Goal: Task Accomplishment & Management: Use online tool/utility

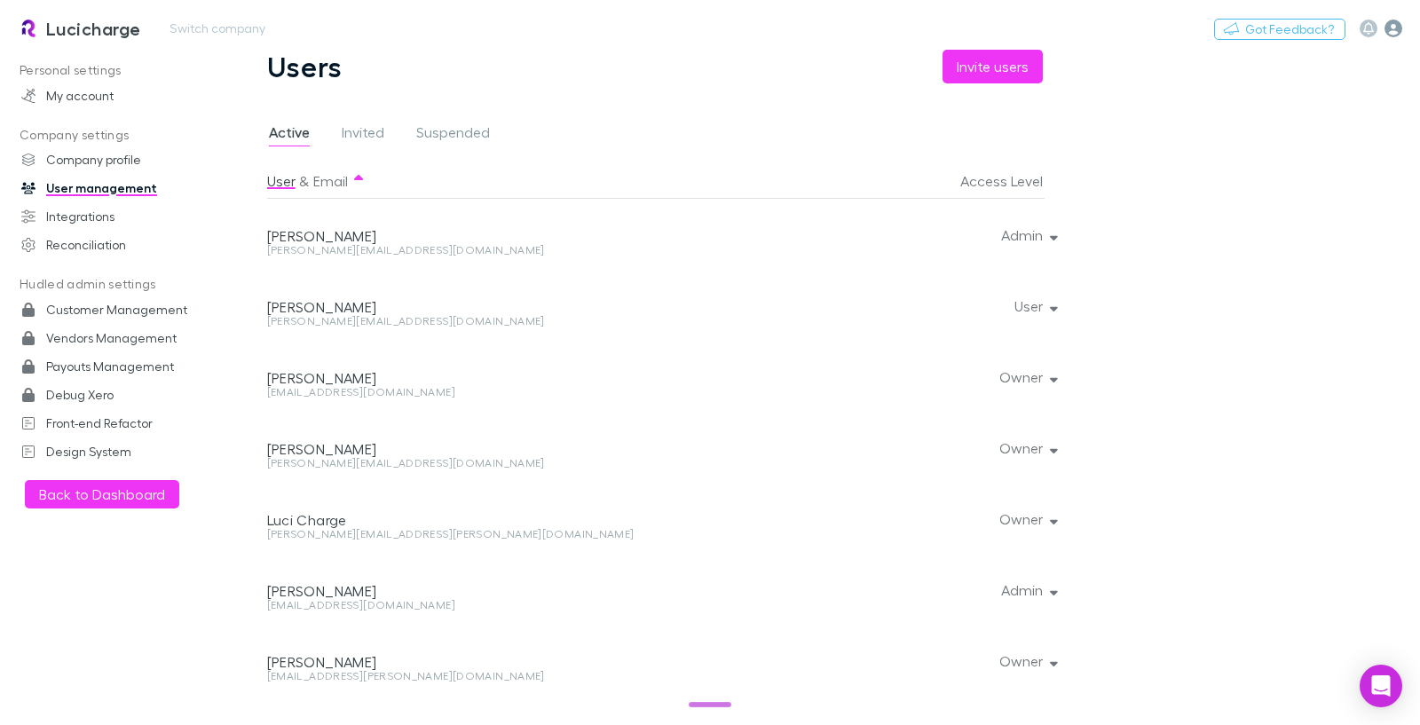
click at [1395, 24] on icon "button" at bounding box center [1393, 29] width 18 height 18
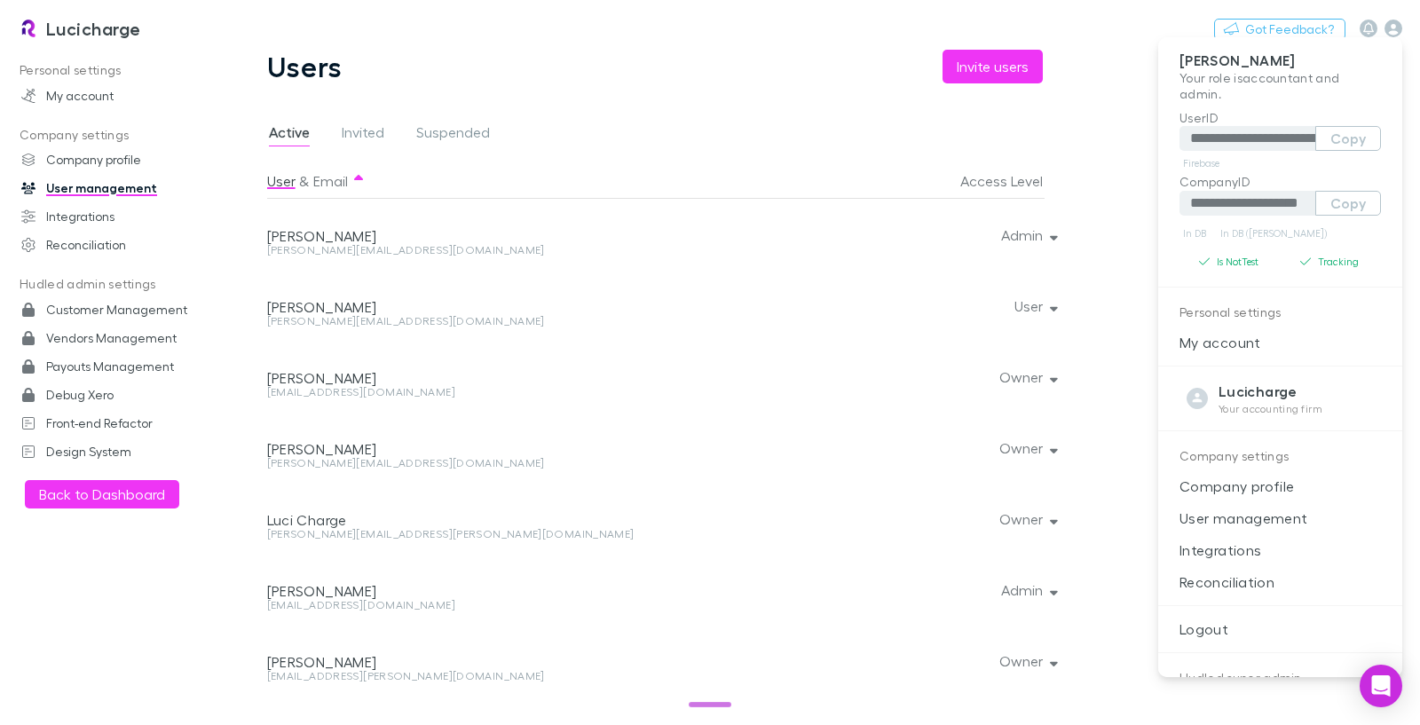
scroll to position [213, 0]
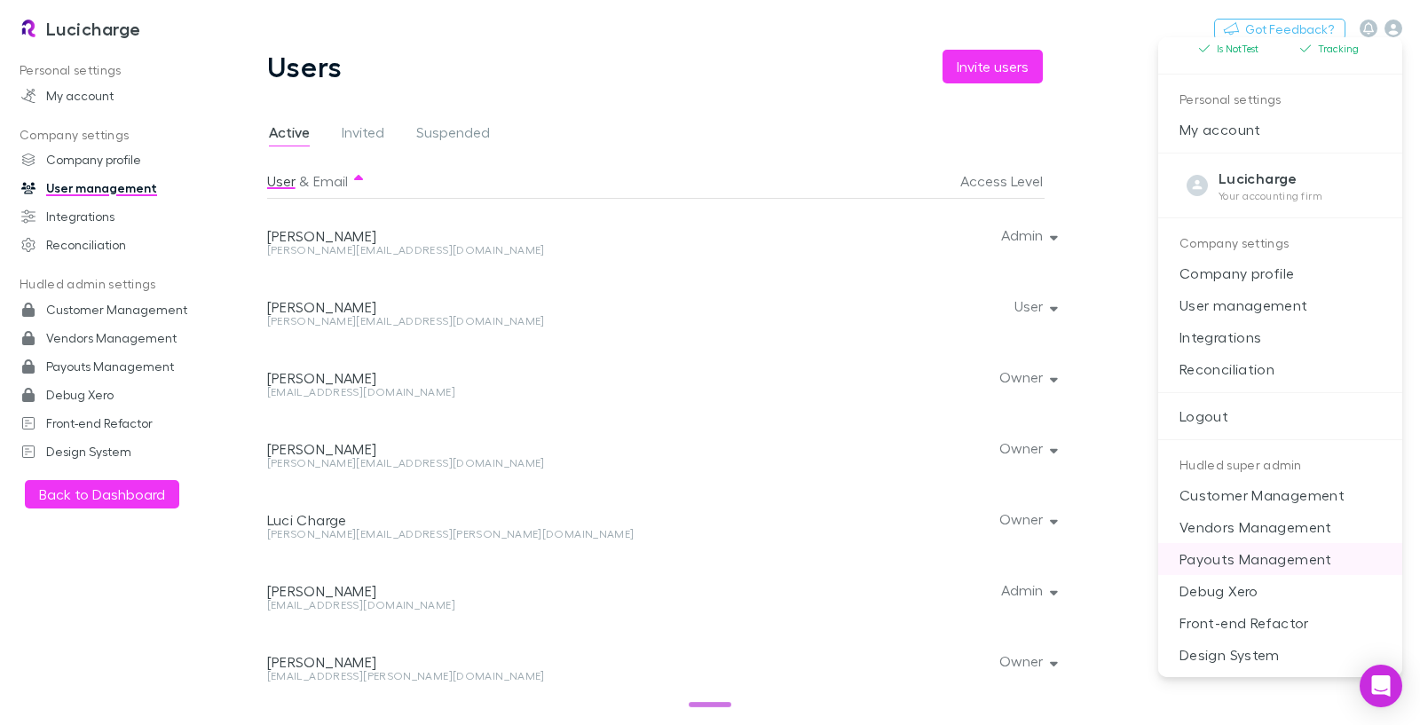
click at [1253, 556] on p "Payouts Management" at bounding box center [1280, 559] width 244 height 32
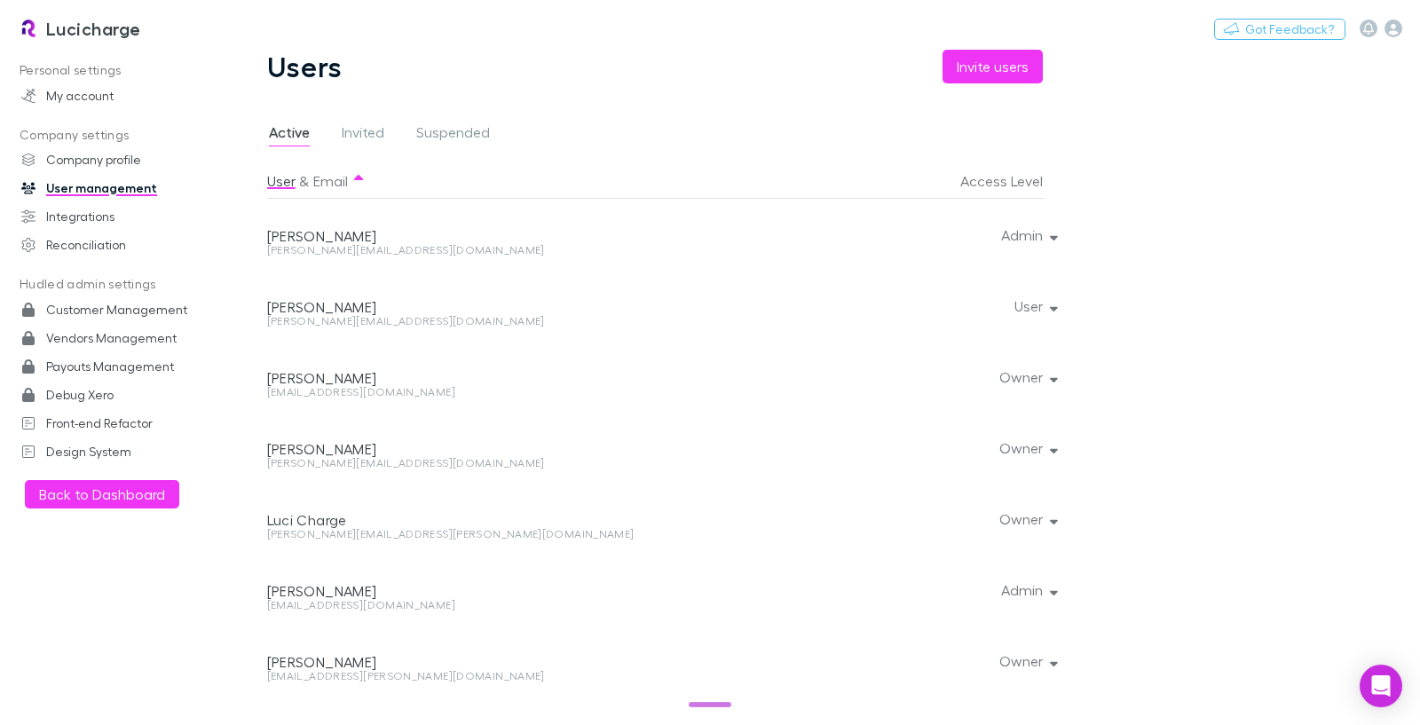
select select "****"
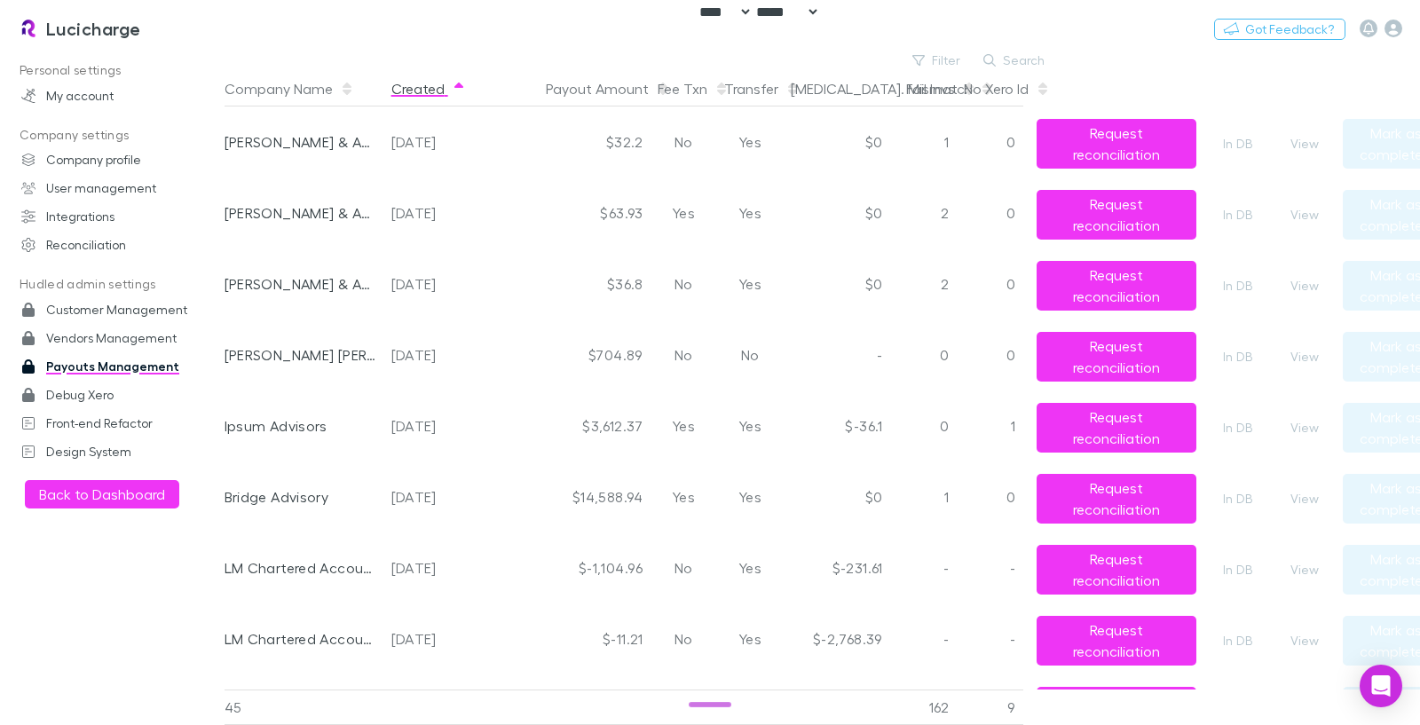
click at [459, 84] on icon "button" at bounding box center [458, 85] width 9 height 5
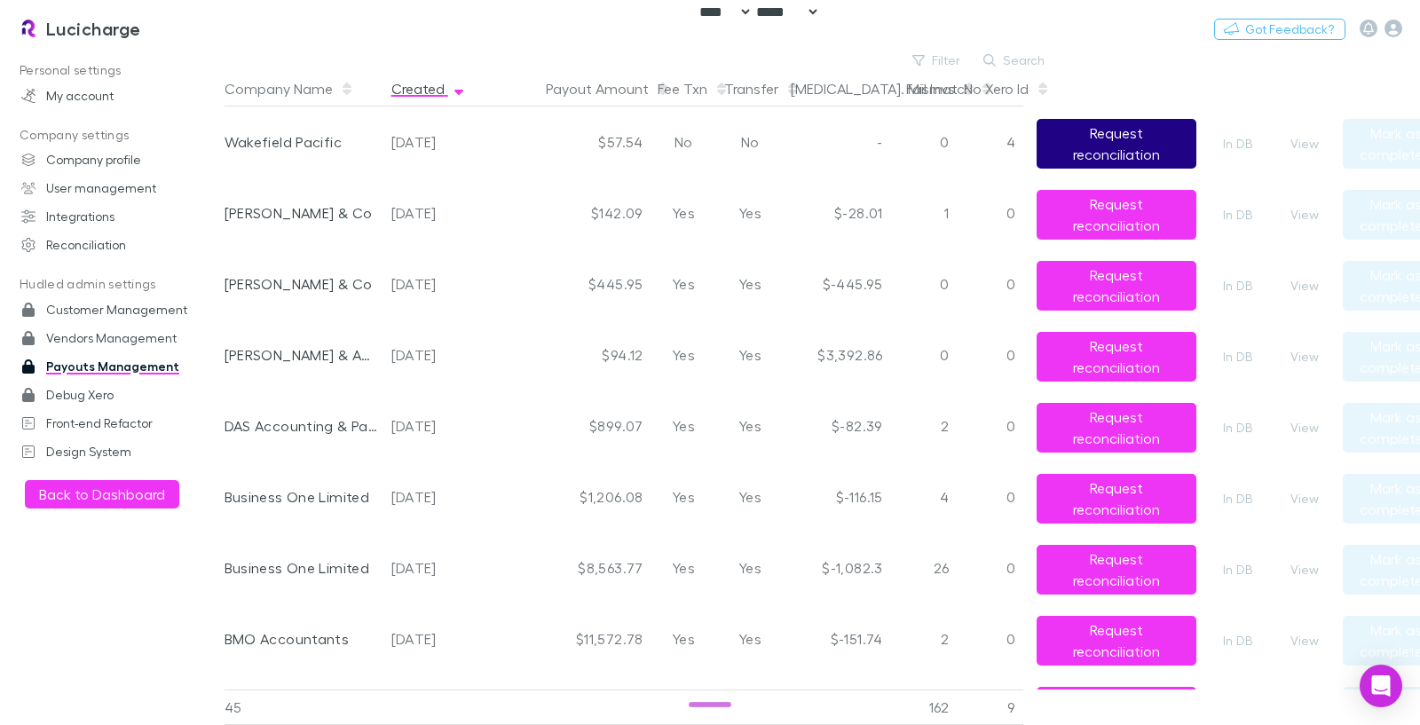
click at [1131, 146] on button "Request reconciliation" at bounding box center [1116, 144] width 160 height 50
click at [1293, 138] on button "View" at bounding box center [1304, 143] width 57 height 21
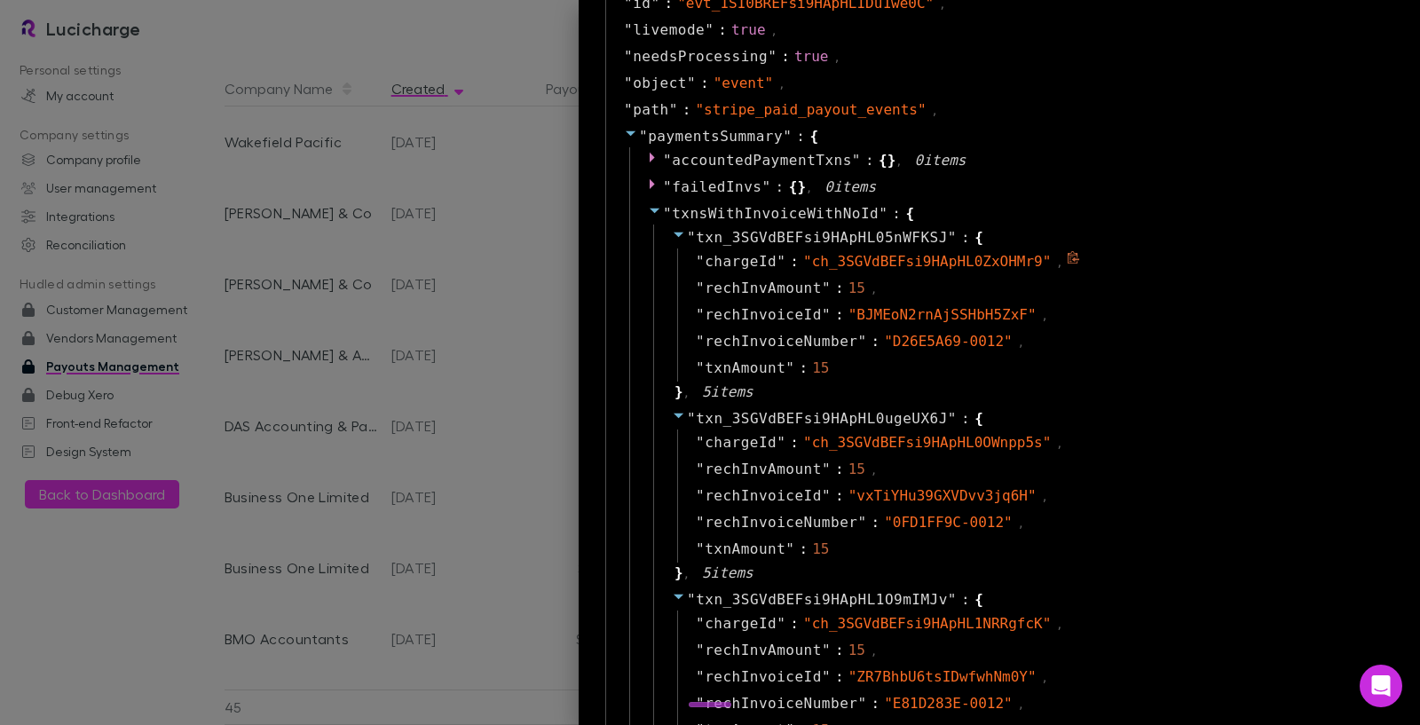
scroll to position [373, 0]
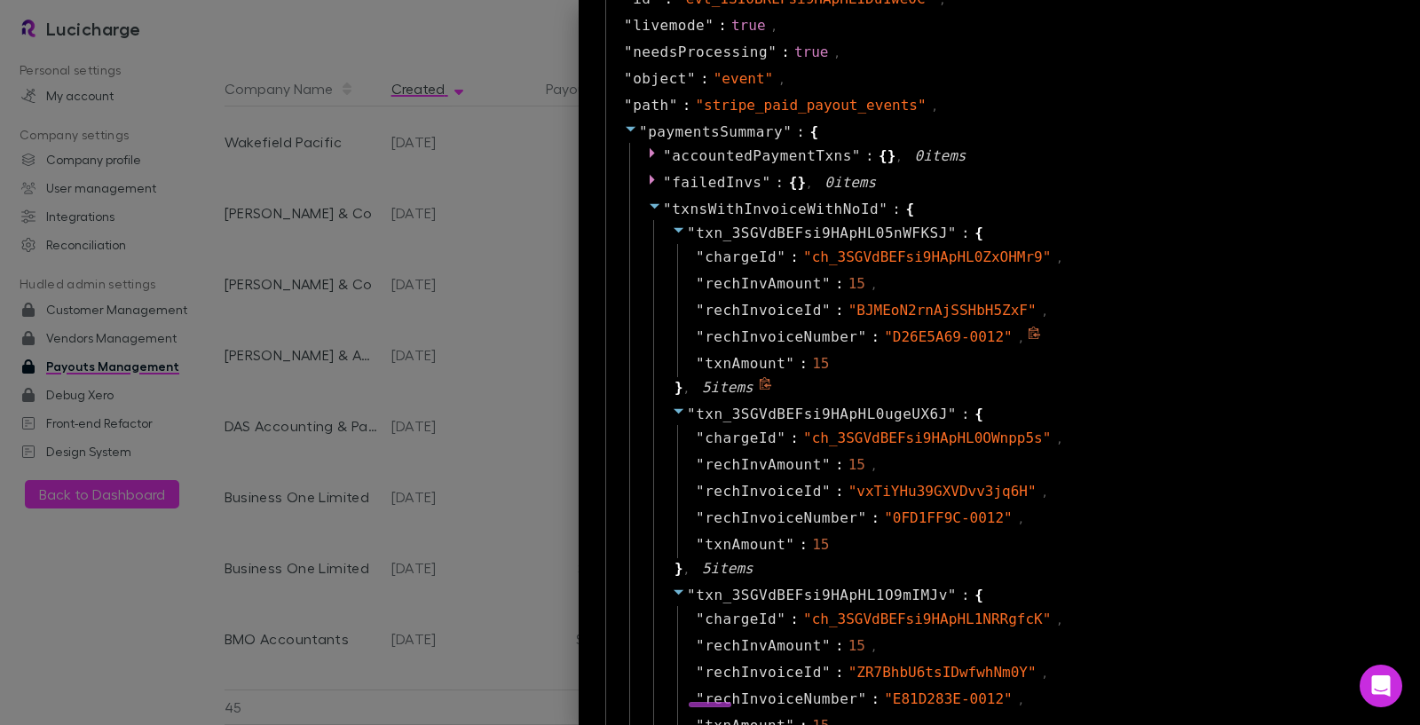
click at [917, 338] on span "" D26E5A69-0012 "" at bounding box center [948, 336] width 129 height 17
drag, startPoint x: 879, startPoint y: 336, endPoint x: 992, endPoint y: 336, distance: 112.7
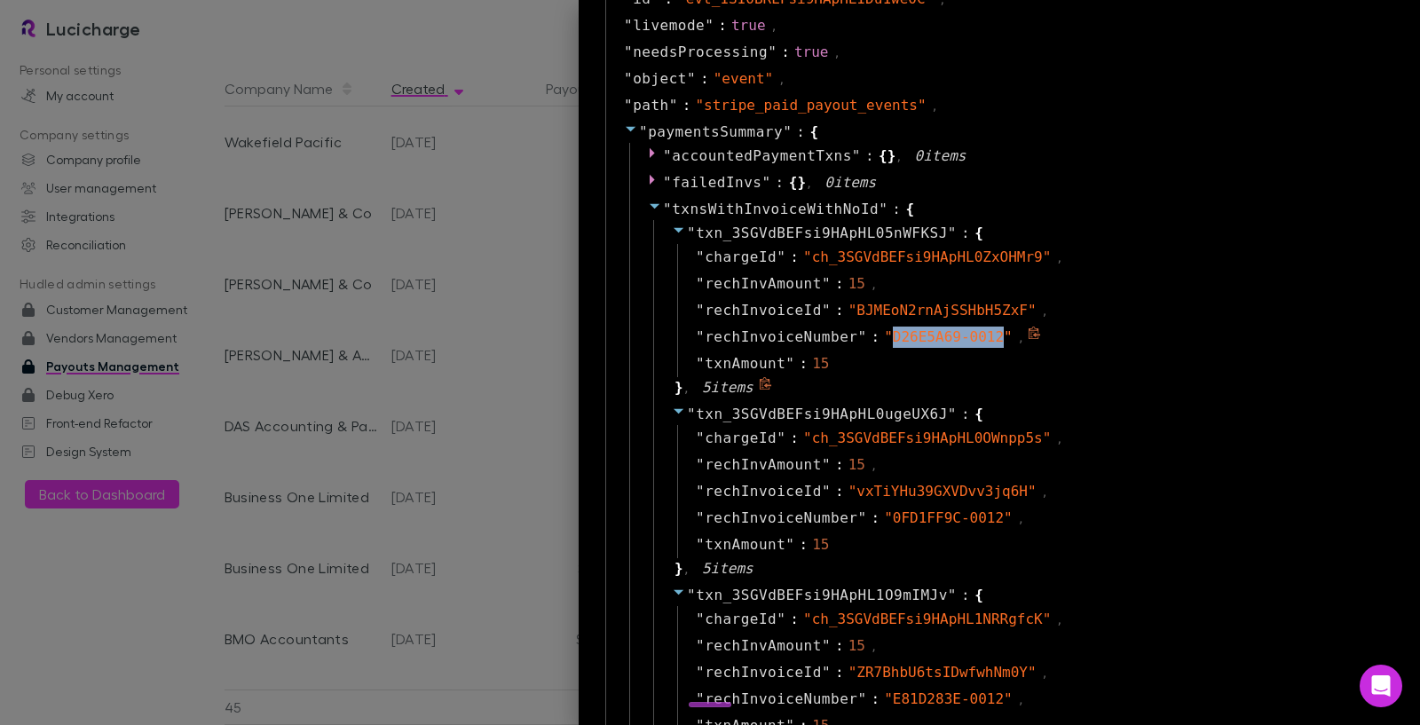
click at [992, 336] on span "" D26E5A69-0012 "" at bounding box center [948, 336] width 129 height 17
copy span "D26E5A69-0012"
click at [225, 51] on div at bounding box center [710, 362] width 1420 height 725
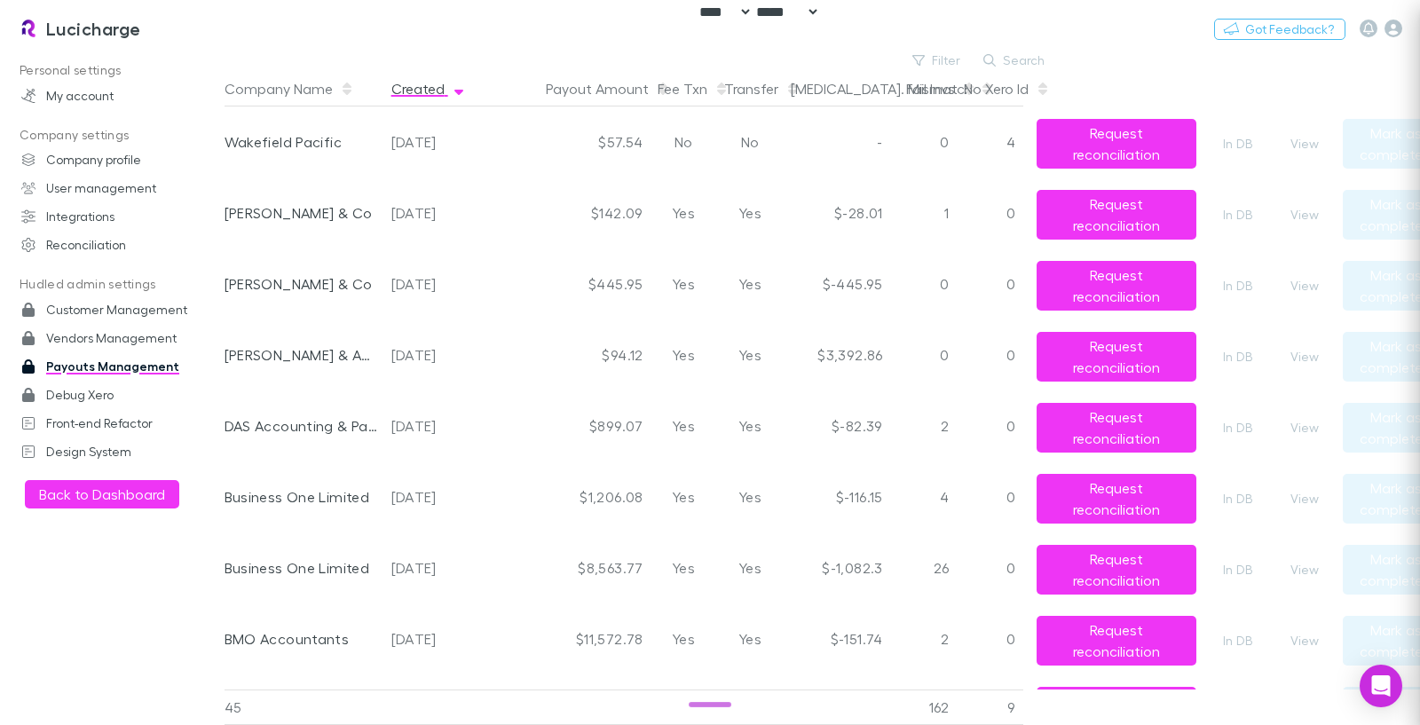
scroll to position [0, 0]
click at [177, 10] on div "Lucicharge Switch company Nothing Got Feedback?" at bounding box center [710, 28] width 1420 height 57
click at [182, 19] on button "Switch company" at bounding box center [217, 28] width 117 height 21
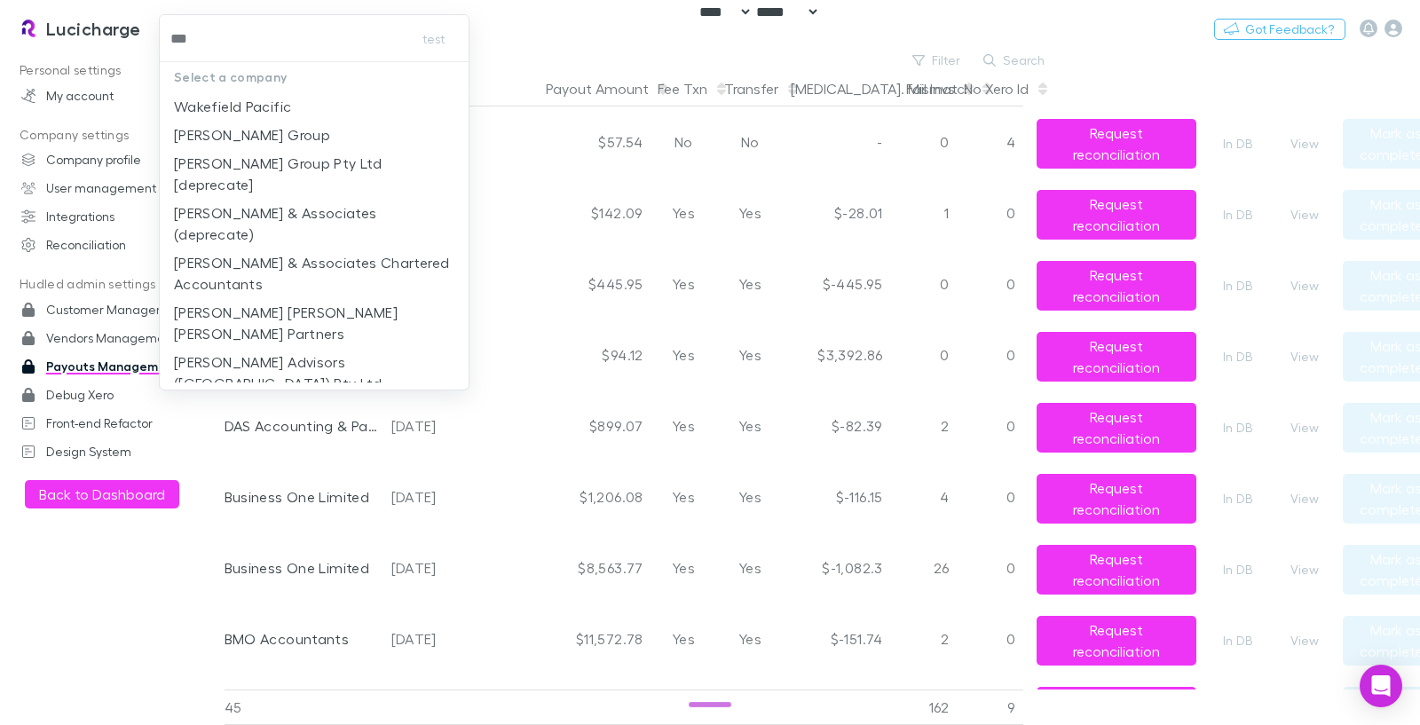
type input "****"
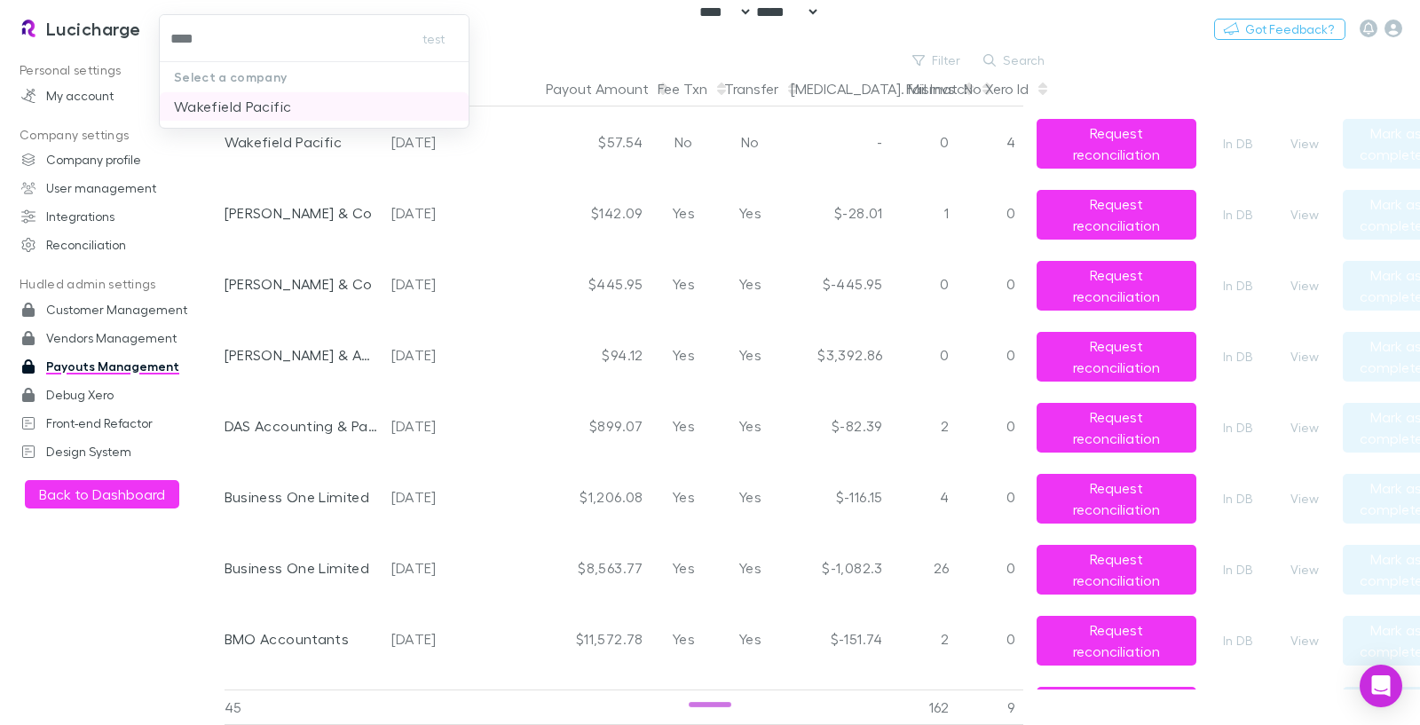
click at [265, 111] on p "Wakefield Pacific" at bounding box center [232, 106] width 117 height 21
click at [1384, 23] on icon "button" at bounding box center [1393, 29] width 18 height 18
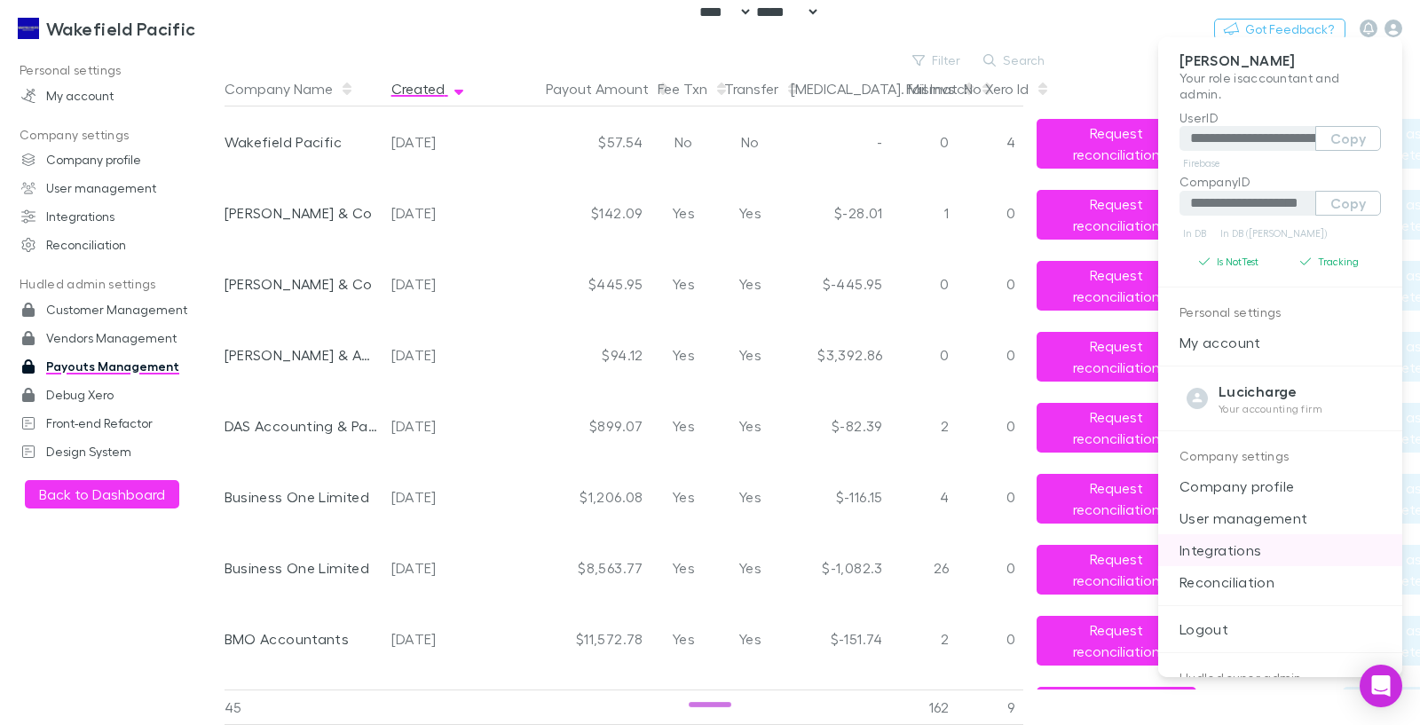
click at [1255, 556] on p "Integrations" at bounding box center [1280, 550] width 244 height 32
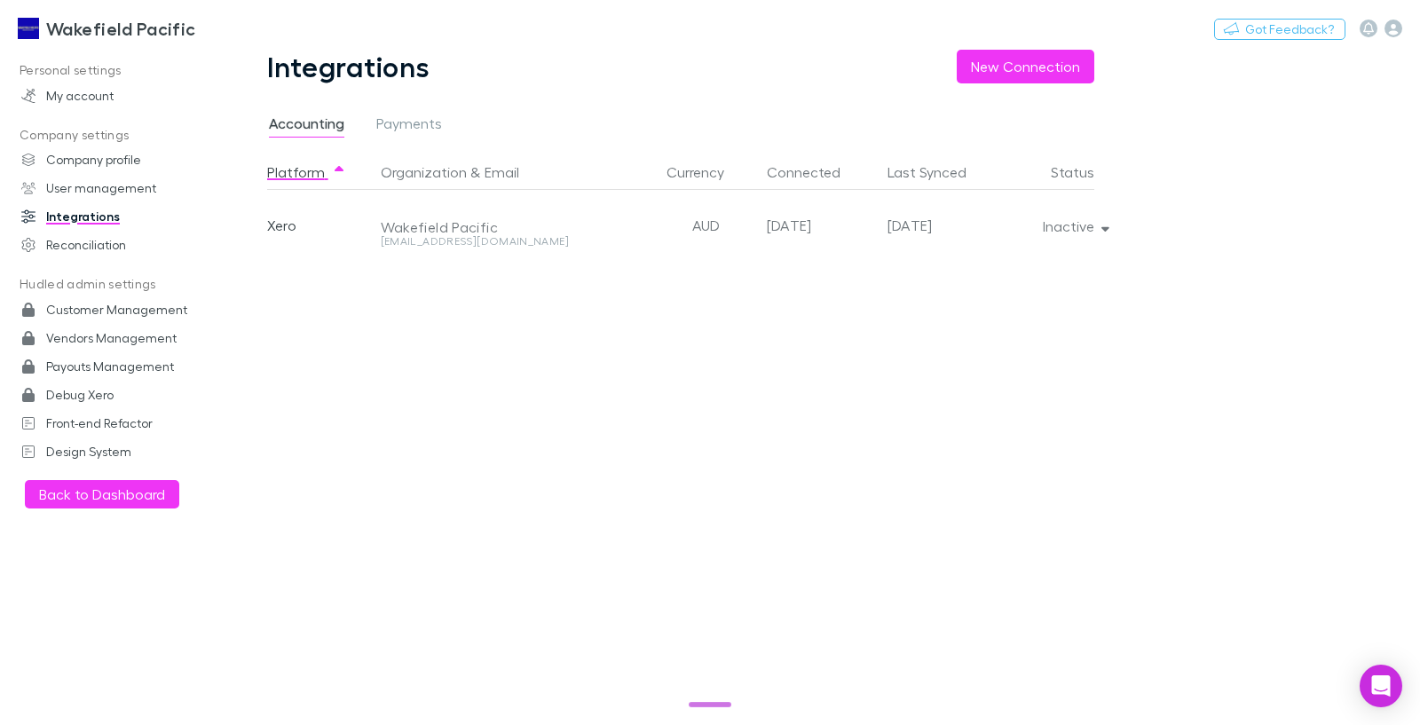
drag, startPoint x: 902, startPoint y: 223, endPoint x: 964, endPoint y: 224, distance: 61.2
click at [964, 224] on div "2025-09-23" at bounding box center [944, 225] width 114 height 71
click at [965, 224] on div "2025-09-23" at bounding box center [944, 225] width 114 height 71
drag, startPoint x: 961, startPoint y: 232, endPoint x: 887, endPoint y: 227, distance: 73.8
click at [887, 227] on div "2025-09-23" at bounding box center [944, 225] width 114 height 71
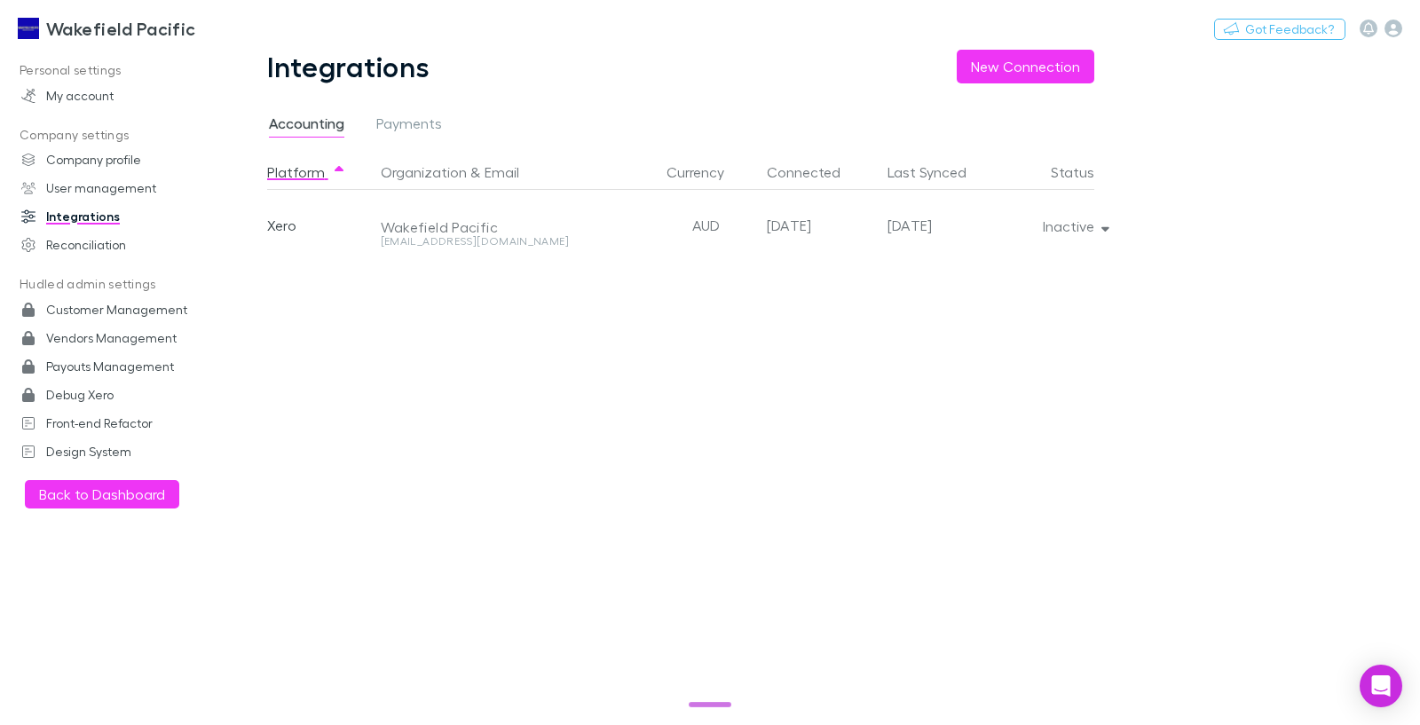
click at [887, 227] on div "2025-09-23" at bounding box center [944, 225] width 114 height 71
drag, startPoint x: 887, startPoint y: 227, endPoint x: 978, endPoint y: 223, distance: 90.6
click at [978, 223] on div "2025-09-23" at bounding box center [944, 225] width 114 height 71
click at [1084, 221] on button "Inactive" at bounding box center [1073, 226] width 91 height 25
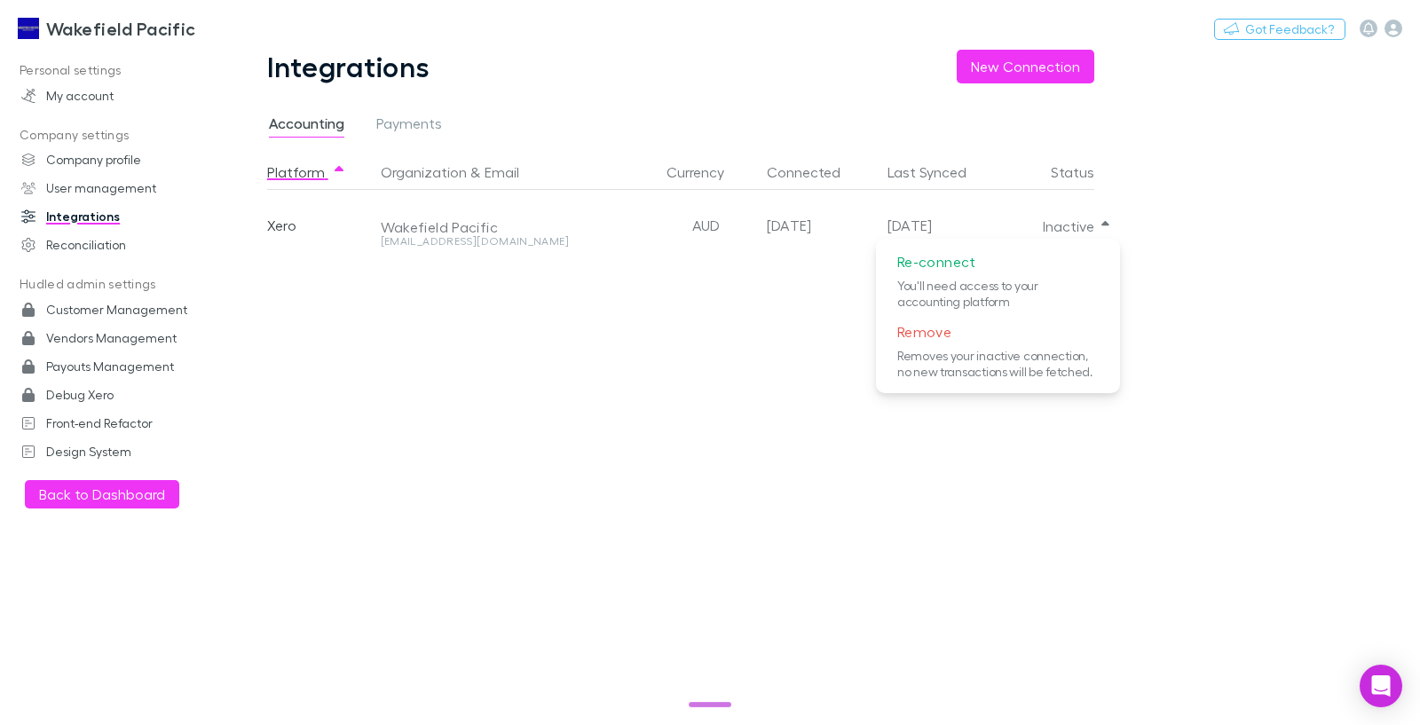
click at [1197, 207] on div at bounding box center [710, 362] width 1420 height 725
click at [1116, 224] on button "Inactive" at bounding box center [1073, 226] width 91 height 25
click at [418, 424] on div at bounding box center [710, 362] width 1420 height 725
click at [1103, 232] on icon "button" at bounding box center [1105, 226] width 8 height 12
click at [1170, 237] on div at bounding box center [710, 362] width 1420 height 725
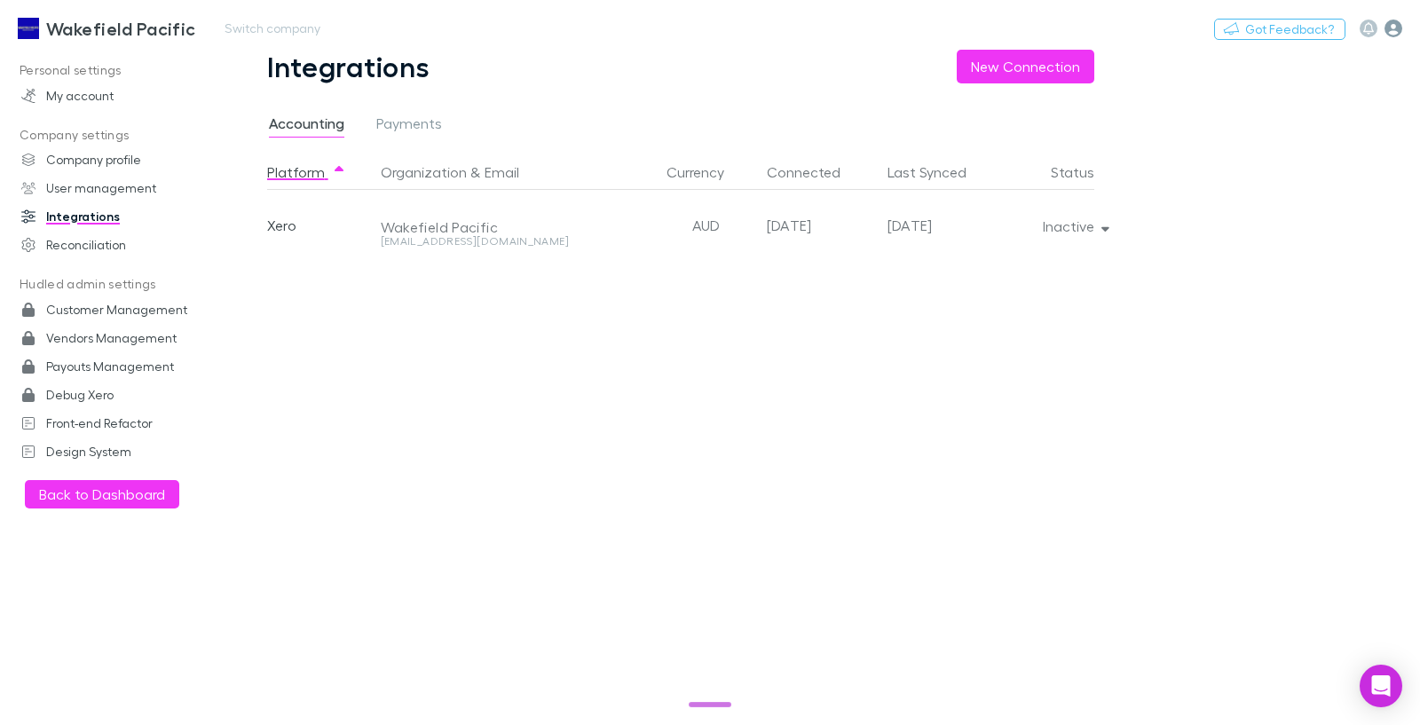
click at [1400, 23] on icon "button" at bounding box center [1393, 29] width 18 height 18
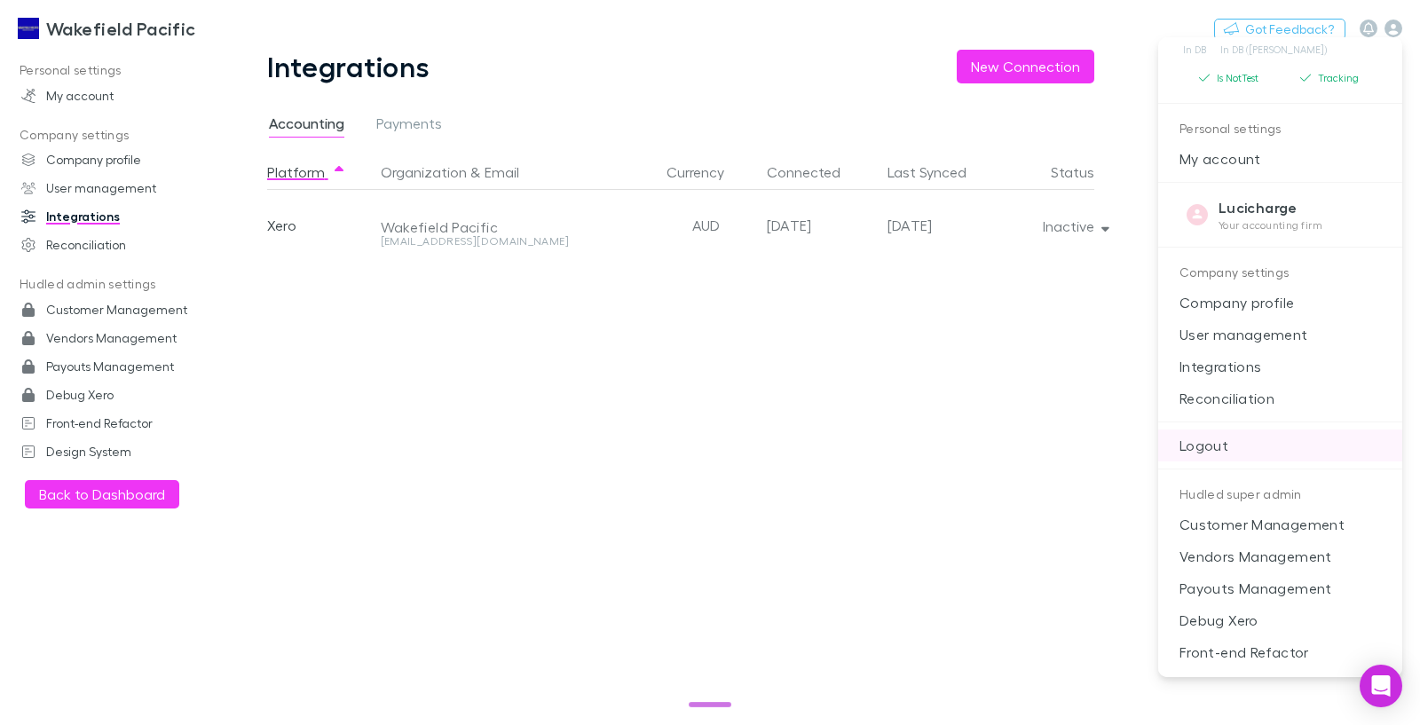
scroll to position [213, 0]
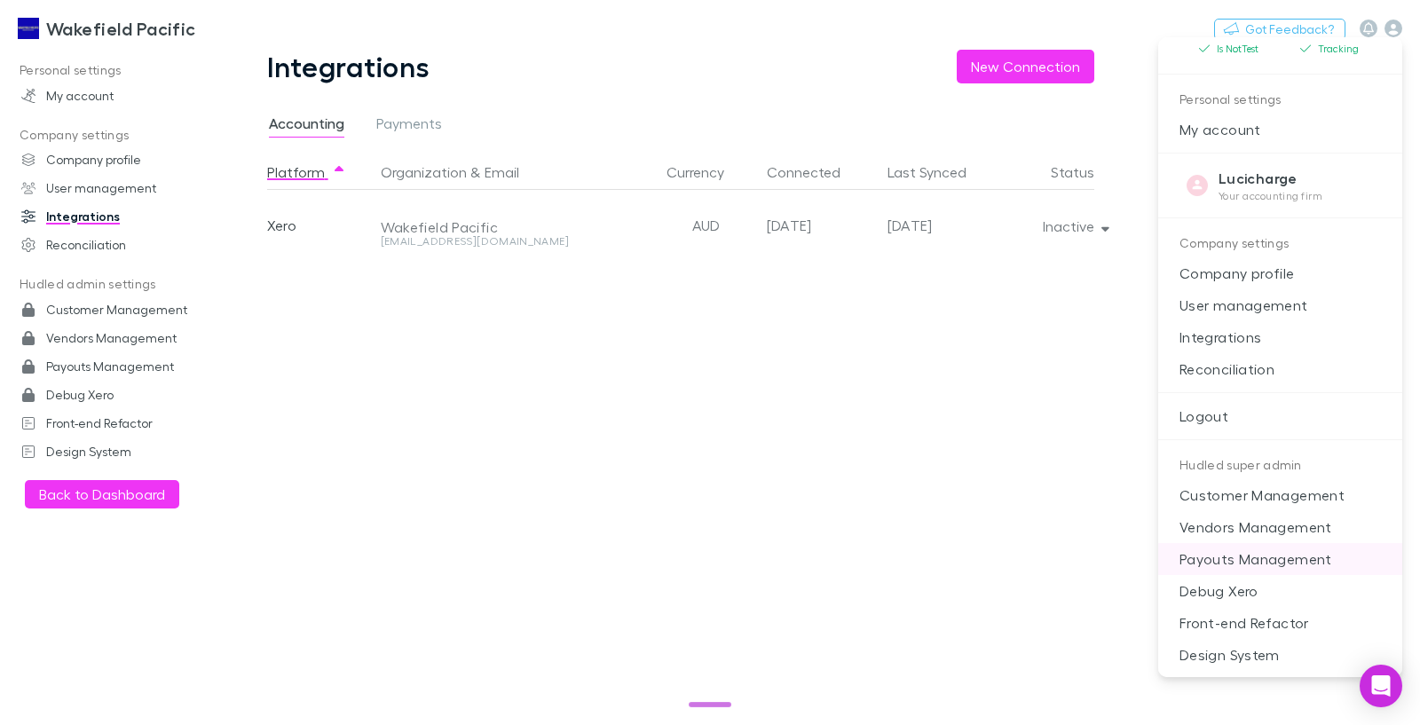
click at [1259, 557] on p "Payouts Management" at bounding box center [1280, 559] width 244 height 32
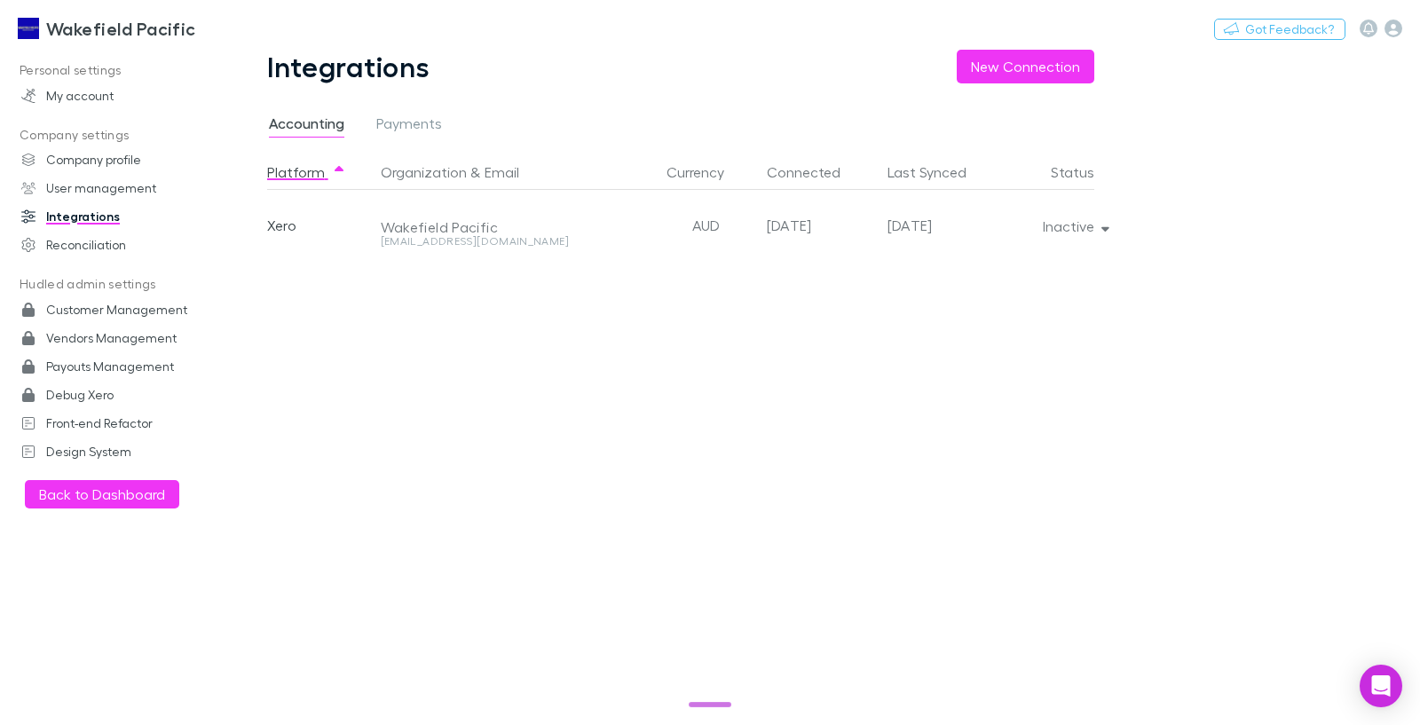
select select "****"
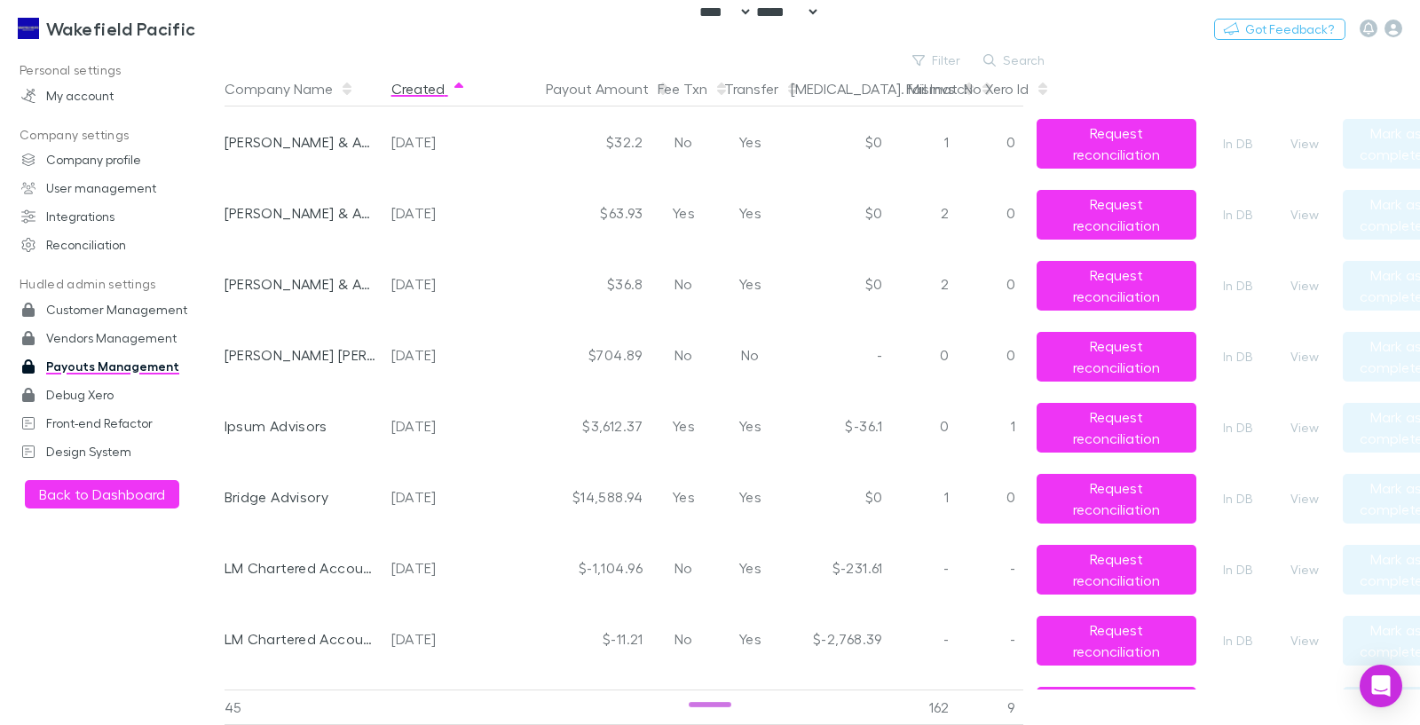
click at [443, 90] on button "Created" at bounding box center [428, 88] width 75 height 35
click at [451, 215] on div "2025-10-14" at bounding box center [437, 212] width 92 height 71
copy div "2025-10-14"
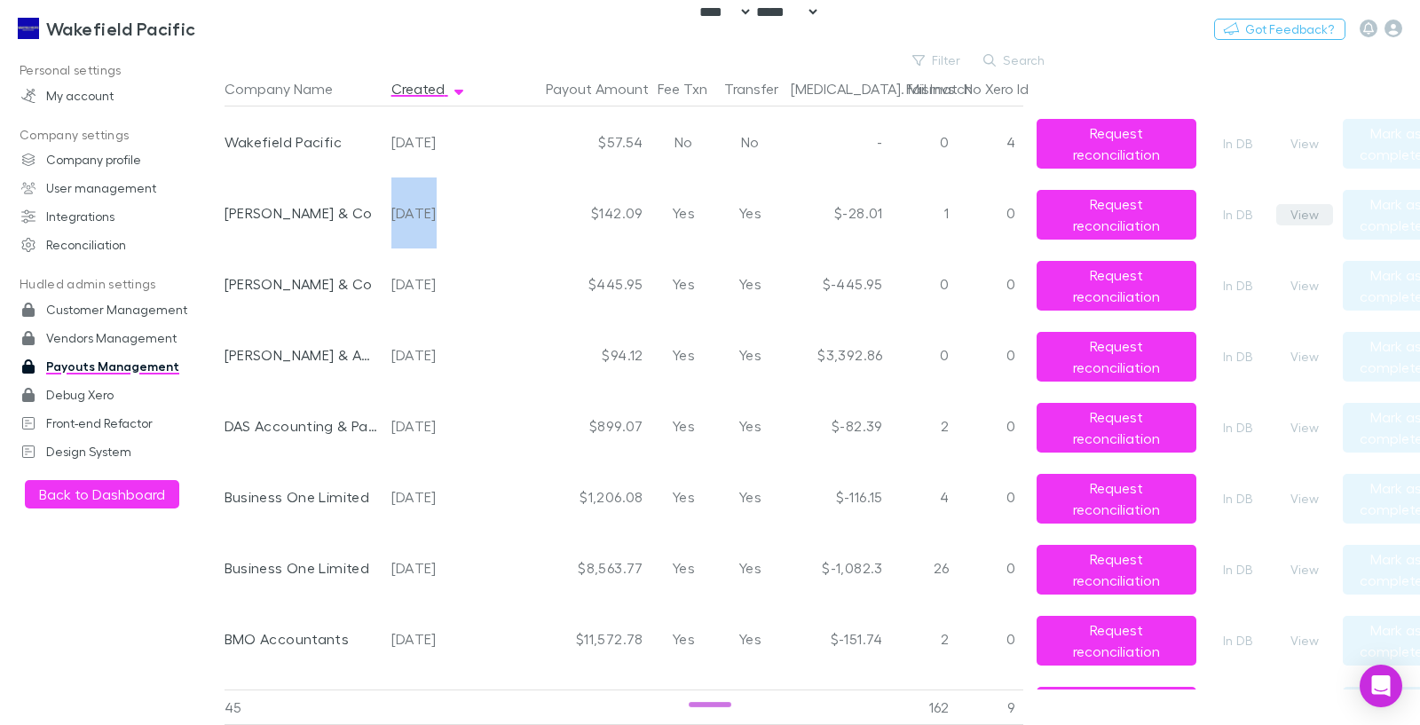
click at [1296, 207] on button "View" at bounding box center [1304, 214] width 57 height 21
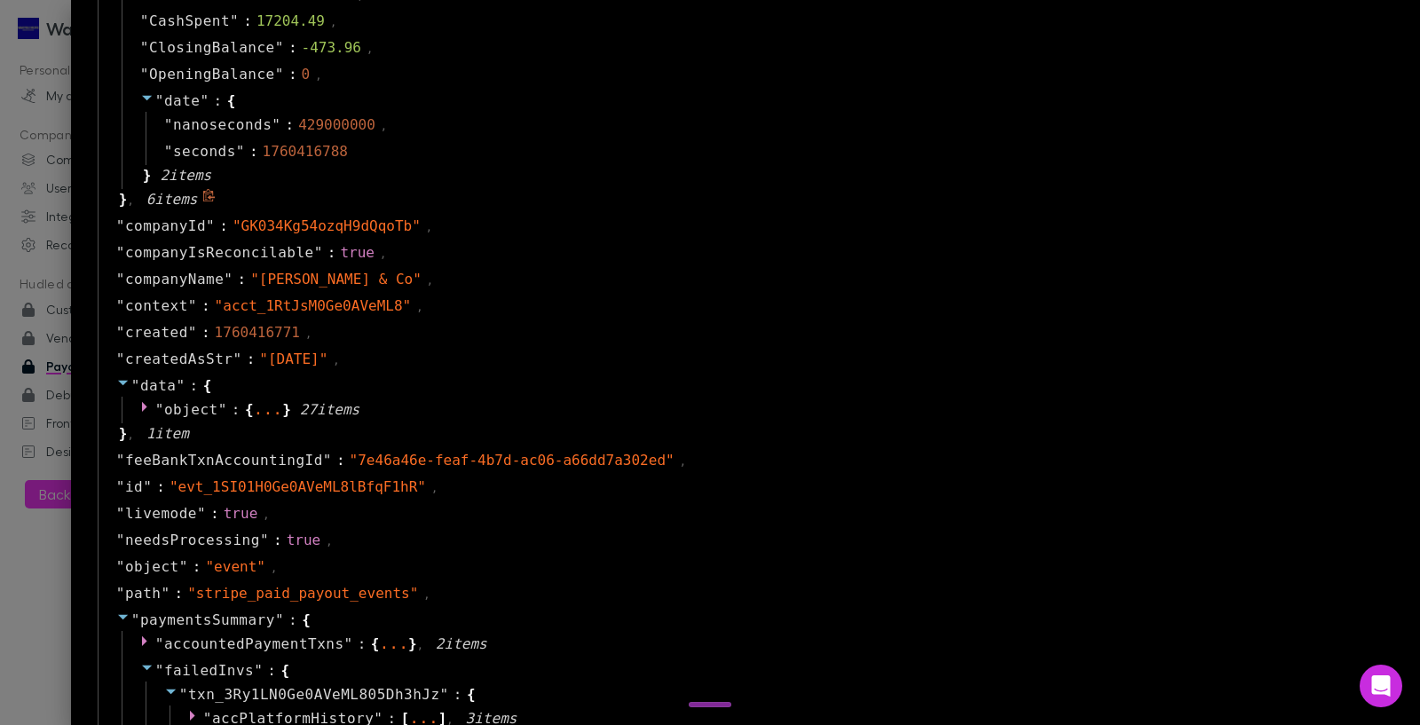
scroll to position [745, 0]
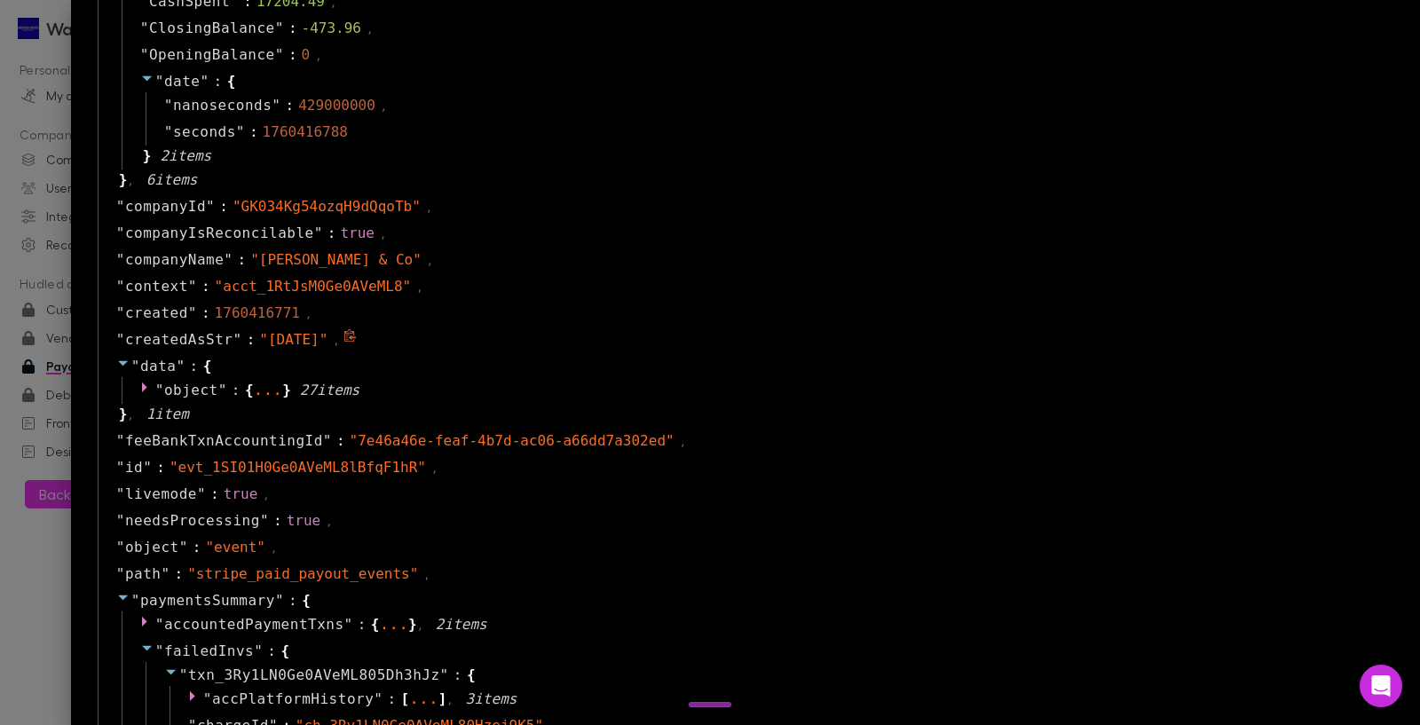
click at [154, 335] on span "createdAsStr" at bounding box center [179, 339] width 108 height 21
copy span "createdAsStr"
click at [1, 89] on div at bounding box center [710, 362] width 1420 height 725
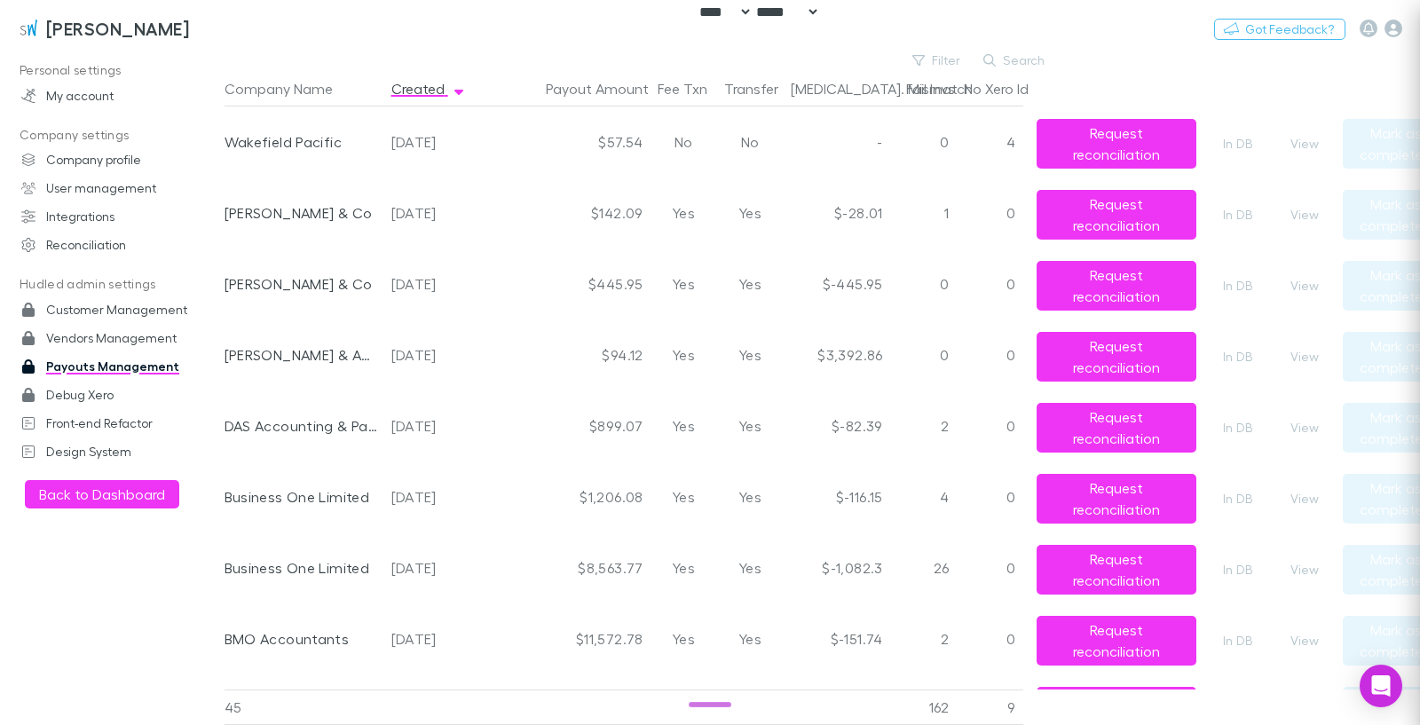
scroll to position [0, 0]
drag, startPoint x: 942, startPoint y: 205, endPoint x: 970, endPoint y: 209, distance: 28.7
click at [970, 209] on div "Shaddock & Co 2025-10-14 $142.09 Yes Yes $-28.01 1 0 Request reconciliation In …" at bounding box center [830, 212] width 1210 height 71
click at [970, 209] on div "0" at bounding box center [990, 212] width 67 height 71
drag, startPoint x: 956, startPoint y: 215, endPoint x: 927, endPoint y: 202, distance: 31.0
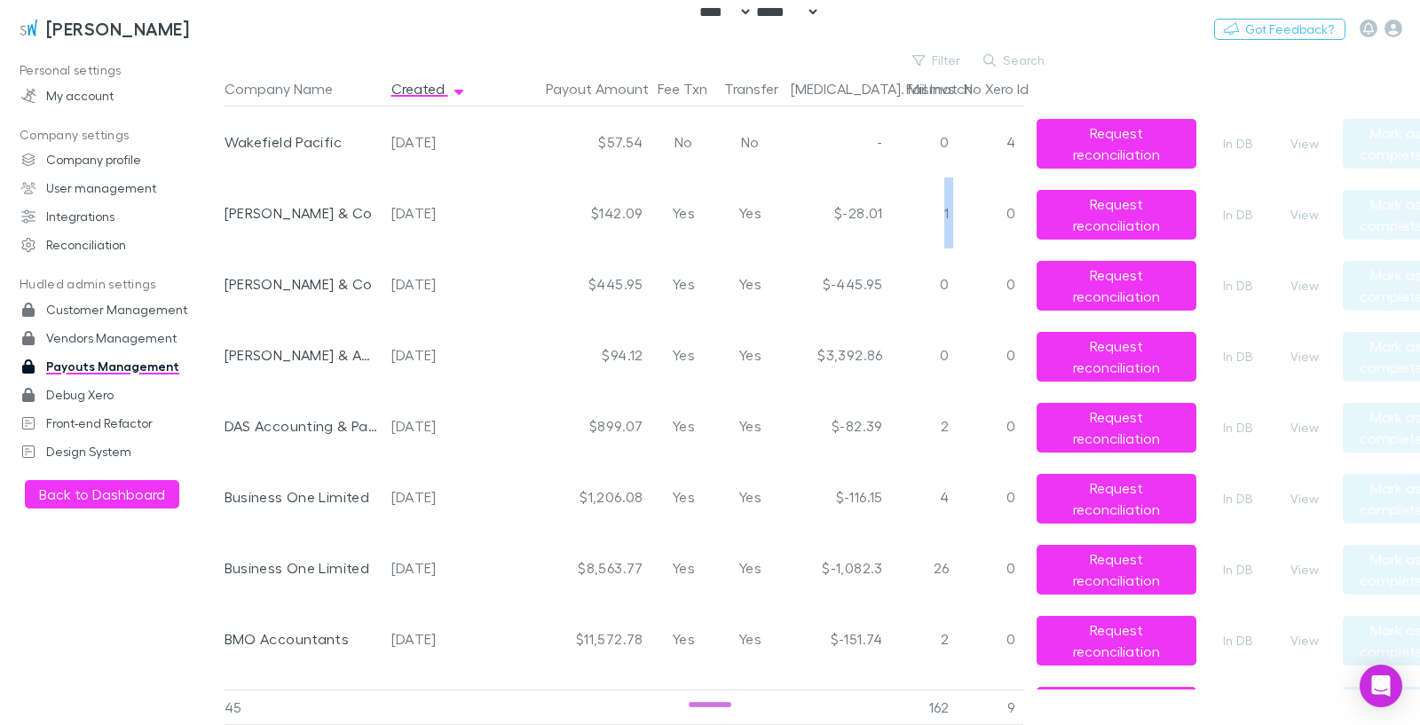
click at [924, 201] on div "Shaddock & Co 2025-10-14 $142.09 Yes Yes $-28.01 1 0 Request reconciliation In …" at bounding box center [830, 212] width 1210 height 71
click at [927, 202] on div "1" at bounding box center [923, 212] width 67 height 71
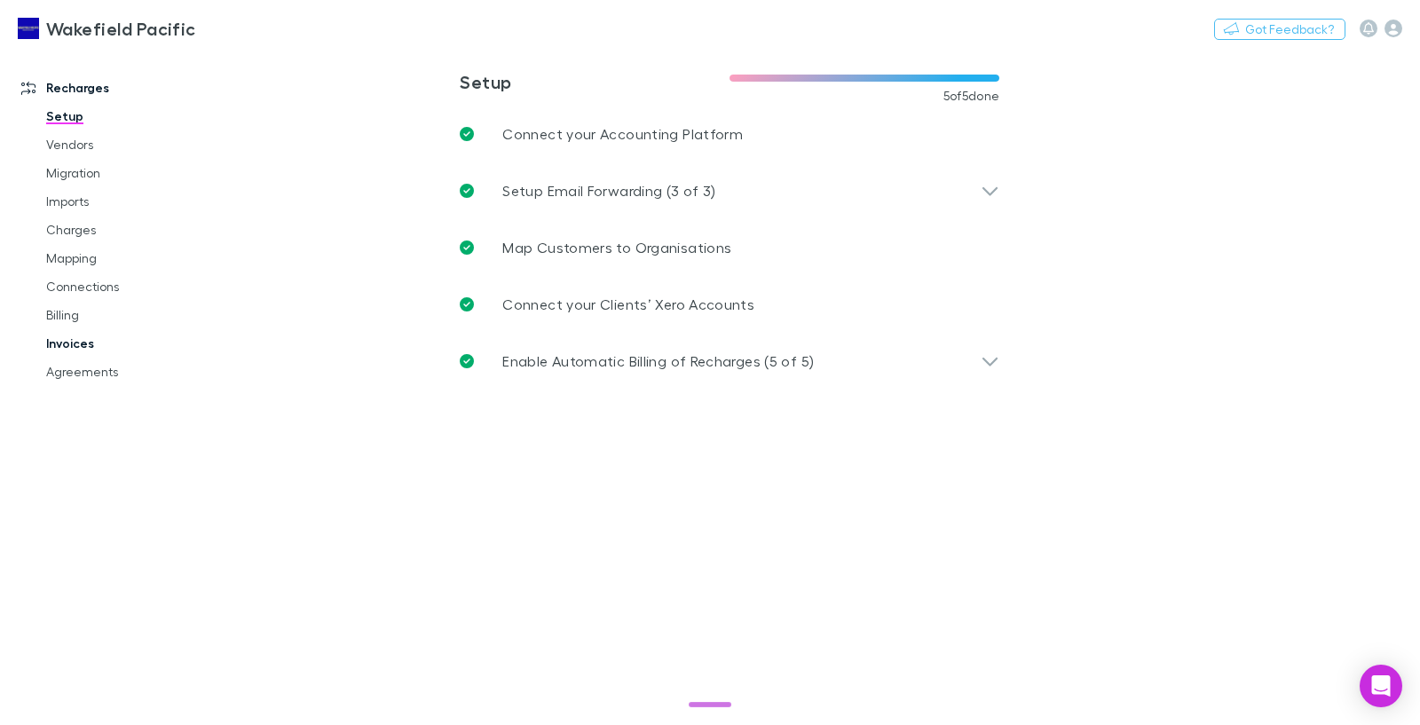
click at [74, 335] on link "Invoices" at bounding box center [131, 343] width 206 height 28
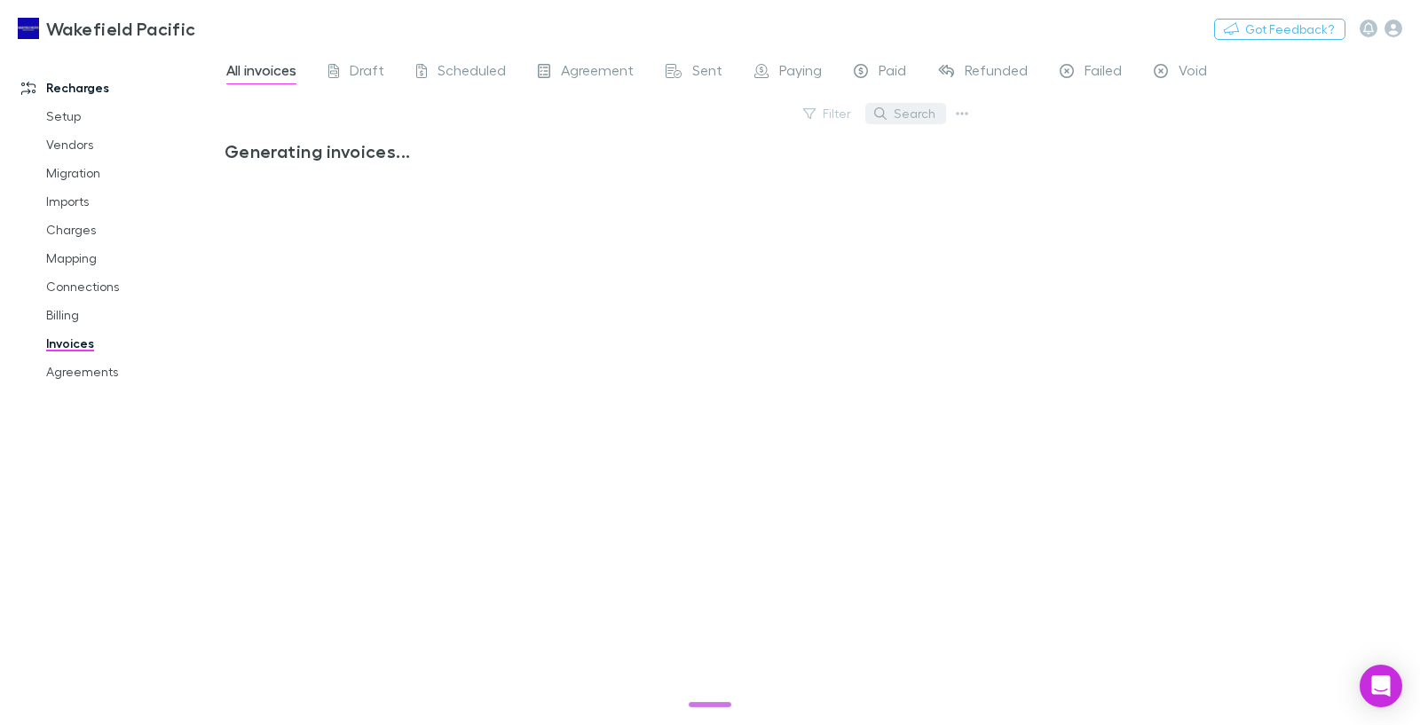
click at [907, 113] on button "Search" at bounding box center [905, 113] width 81 height 21
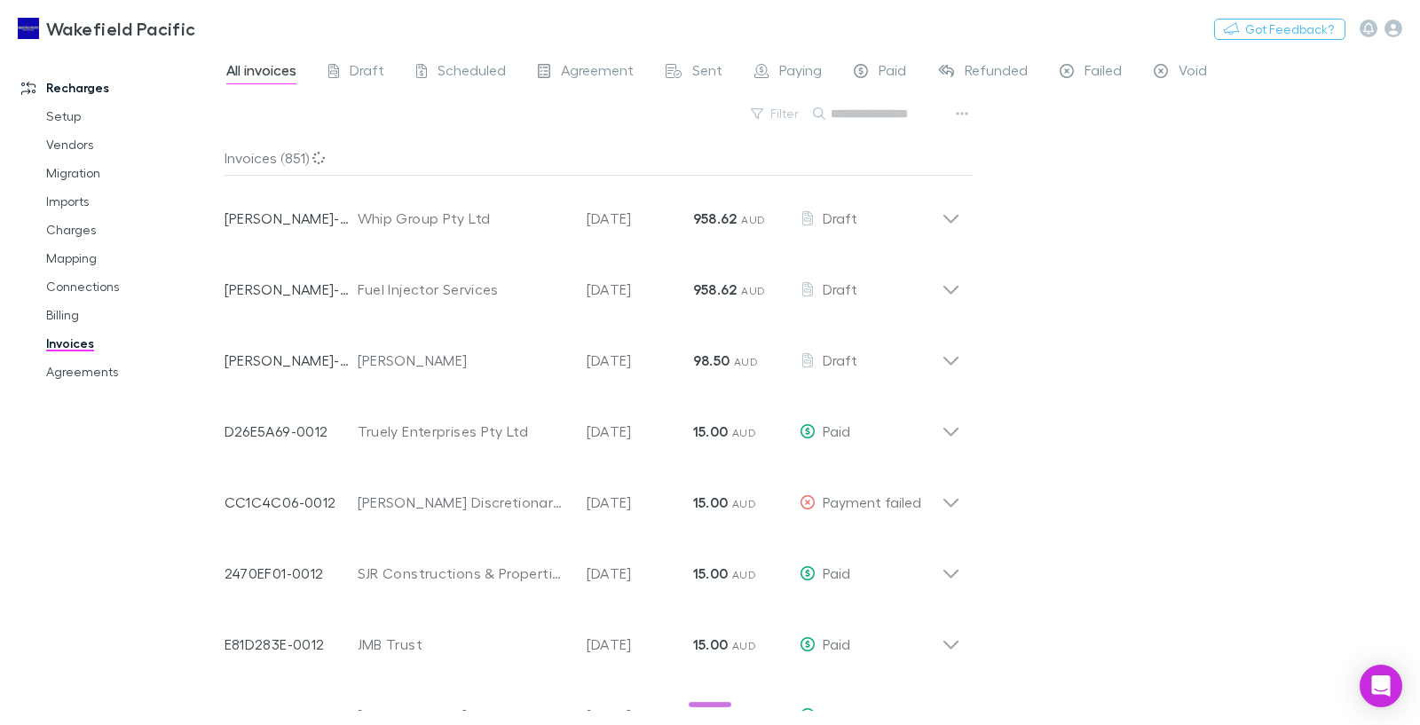
paste input "**********"
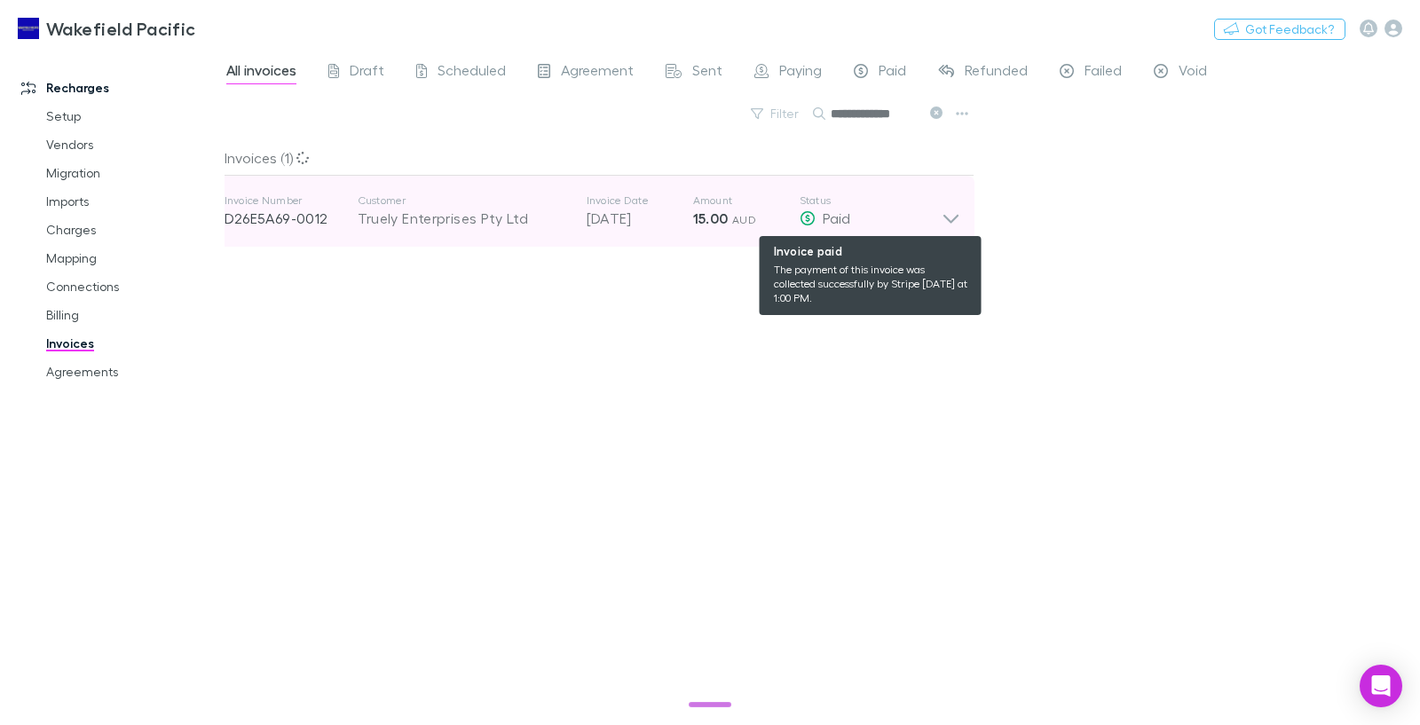
type input "**********"
click at [942, 219] on icon at bounding box center [951, 210] width 19 height 35
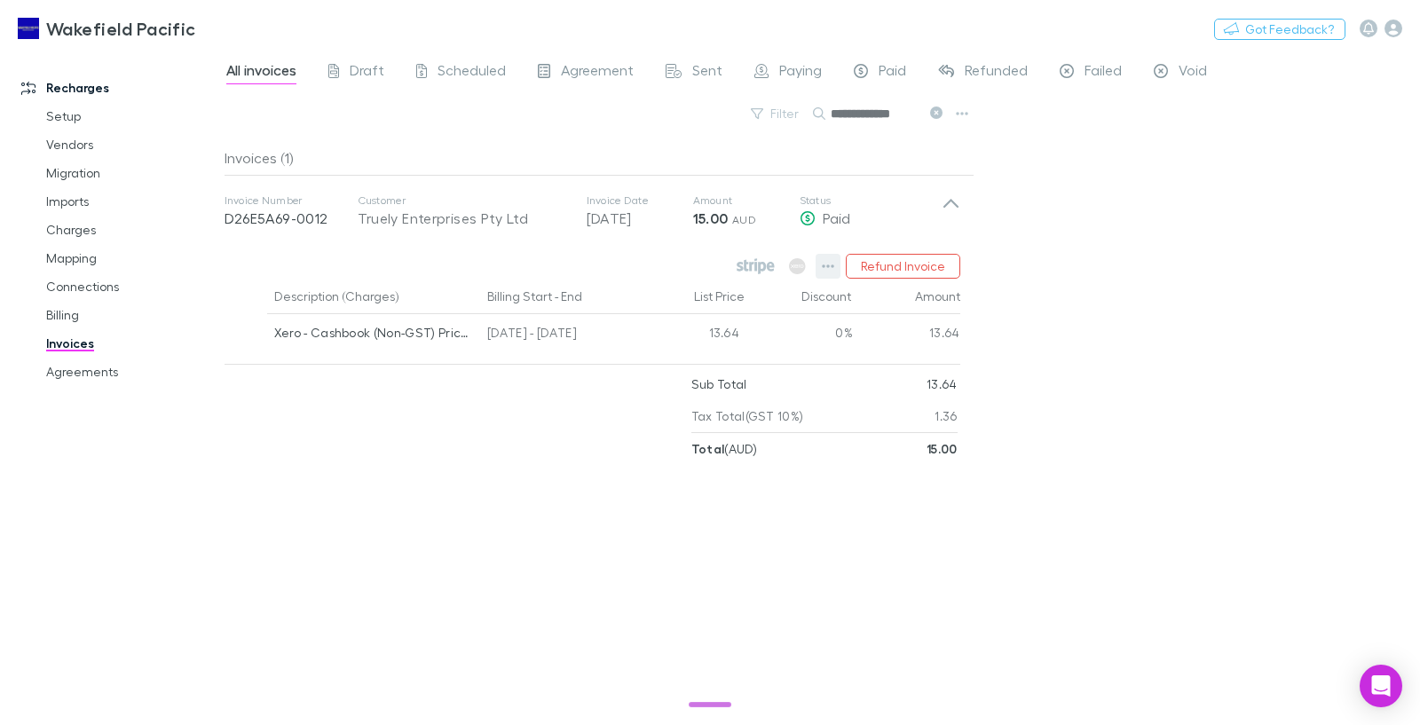
click at [830, 272] on icon "button" at bounding box center [828, 266] width 12 height 14
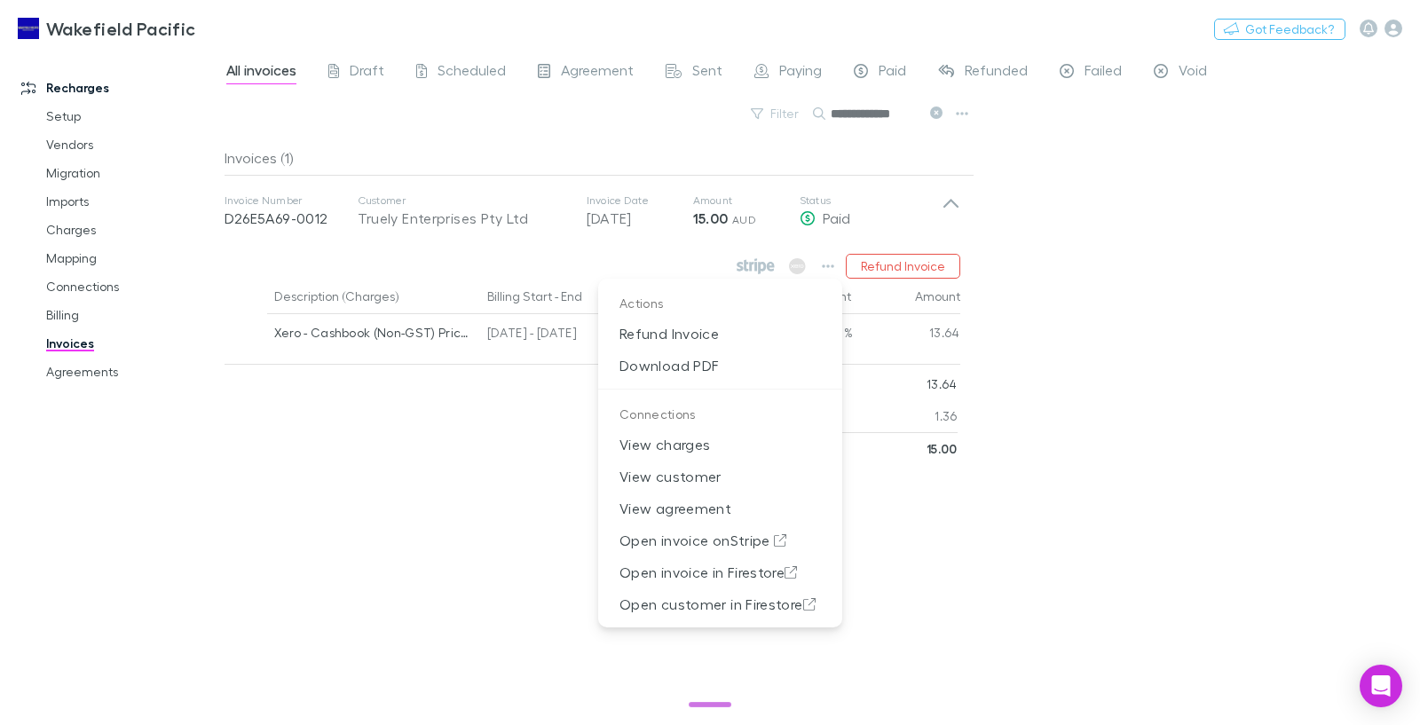
click at [118, 28] on div at bounding box center [710, 362] width 1420 height 725
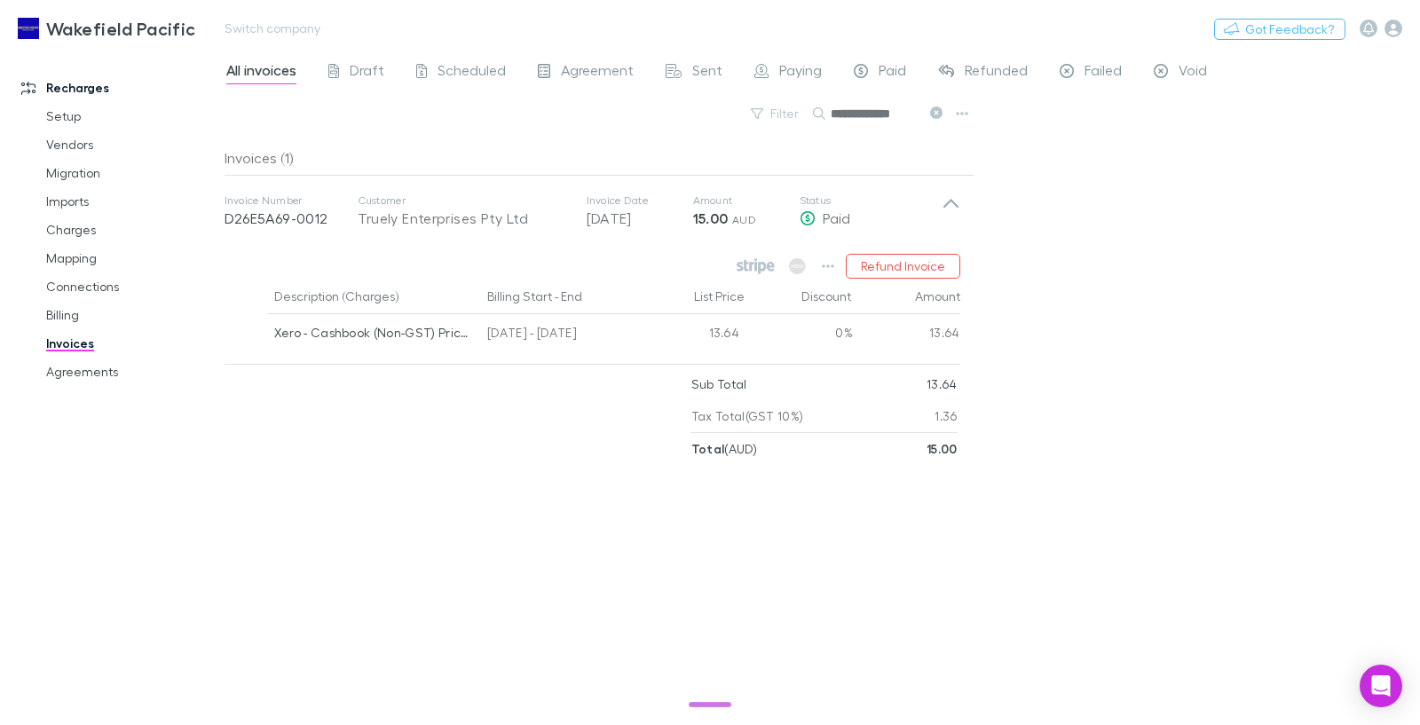
click at [113, 28] on h3 "Wakefield Pacific" at bounding box center [121, 28] width 150 height 21
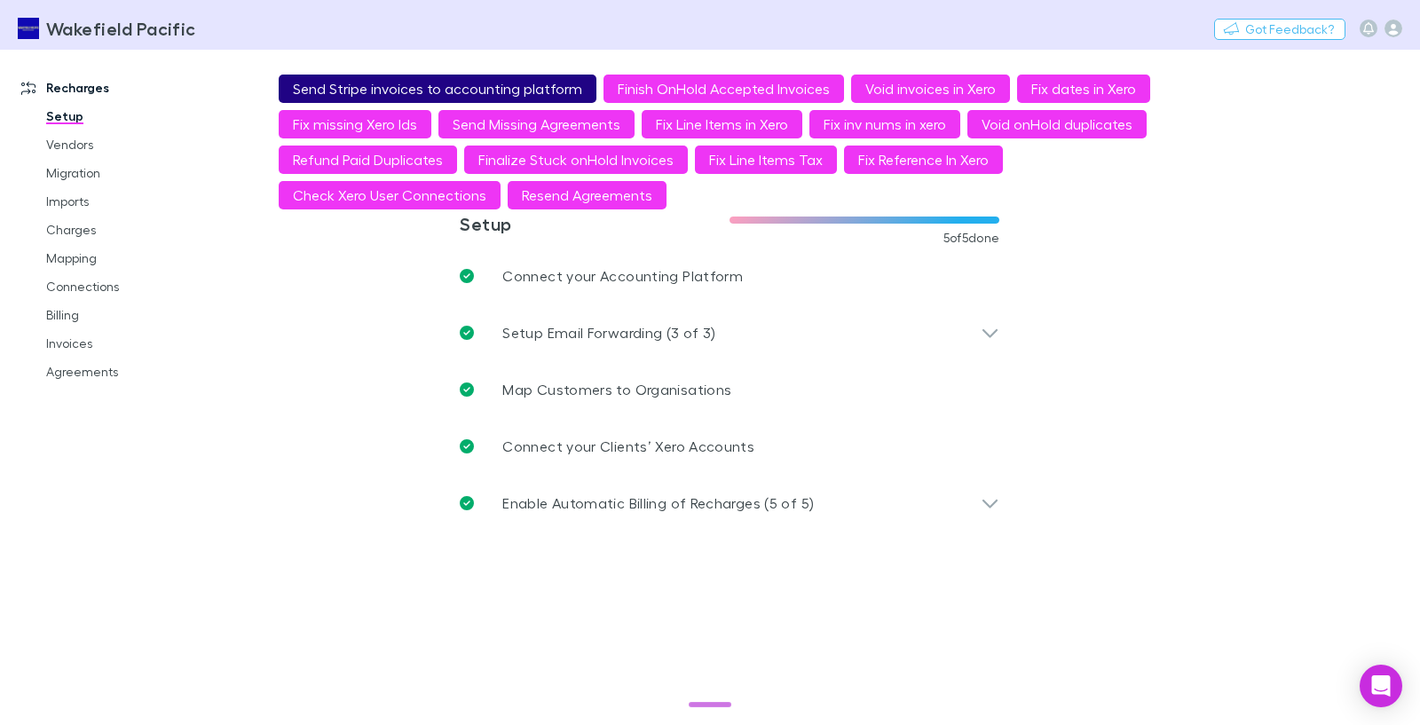
click at [456, 83] on button "Send Stripe invoices to accounting platform" at bounding box center [438, 89] width 318 height 28
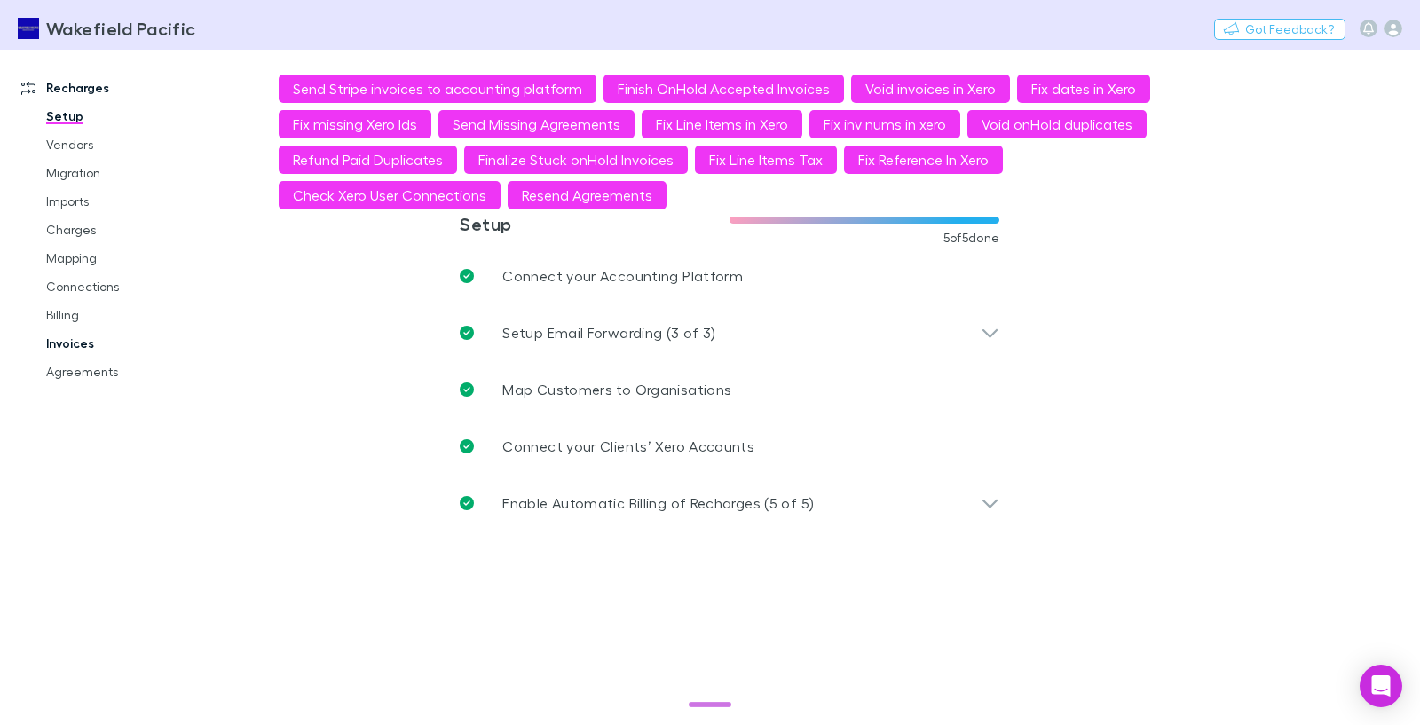
click at [75, 343] on link "Invoices" at bounding box center [131, 343] width 206 height 28
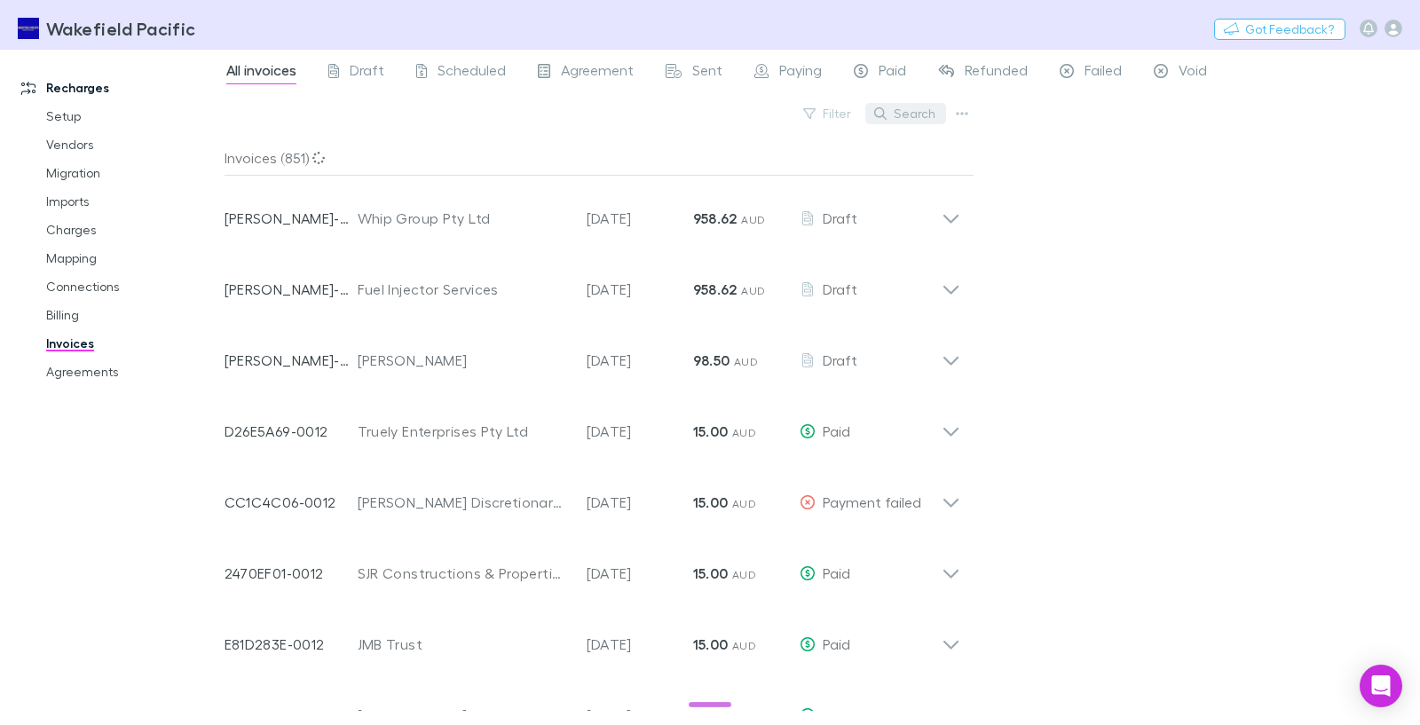
click at [928, 116] on button "Search" at bounding box center [905, 113] width 81 height 21
paste input "**********"
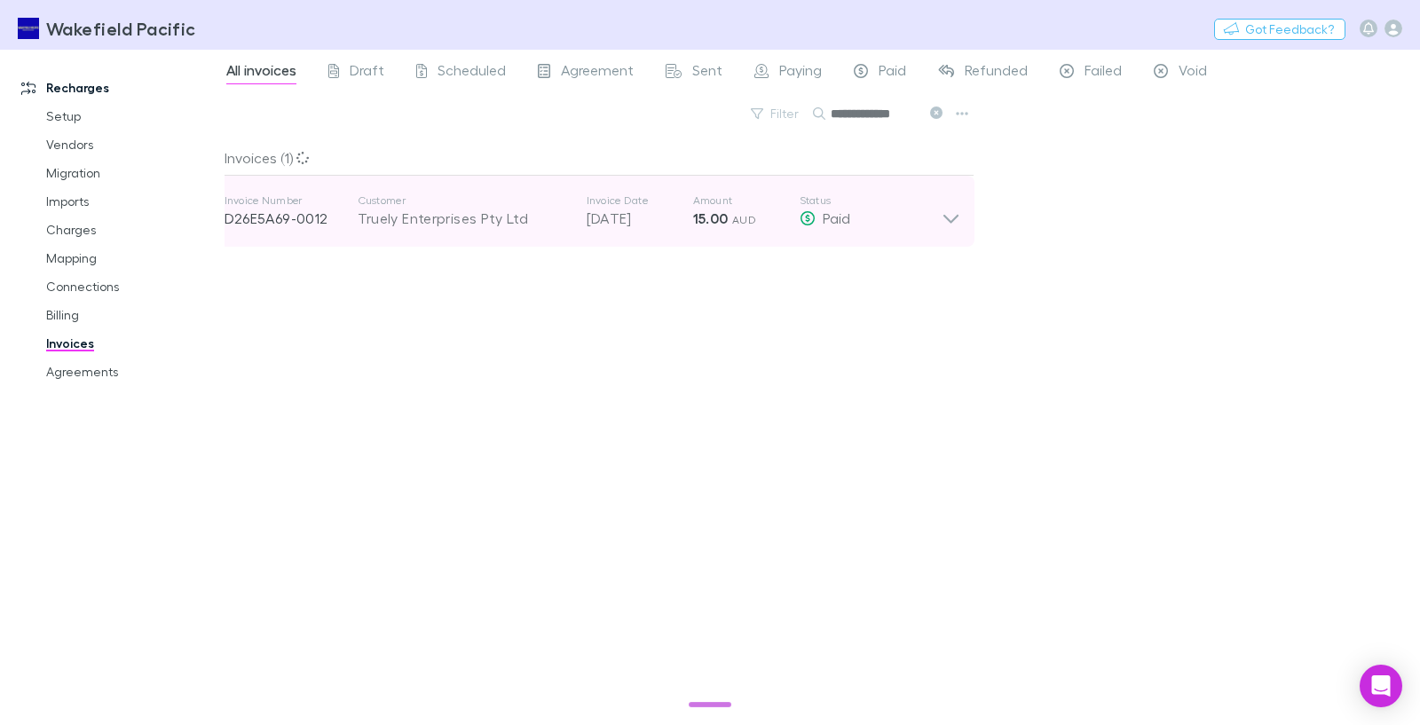
type input "**********"
click at [955, 210] on icon at bounding box center [951, 210] width 19 height 35
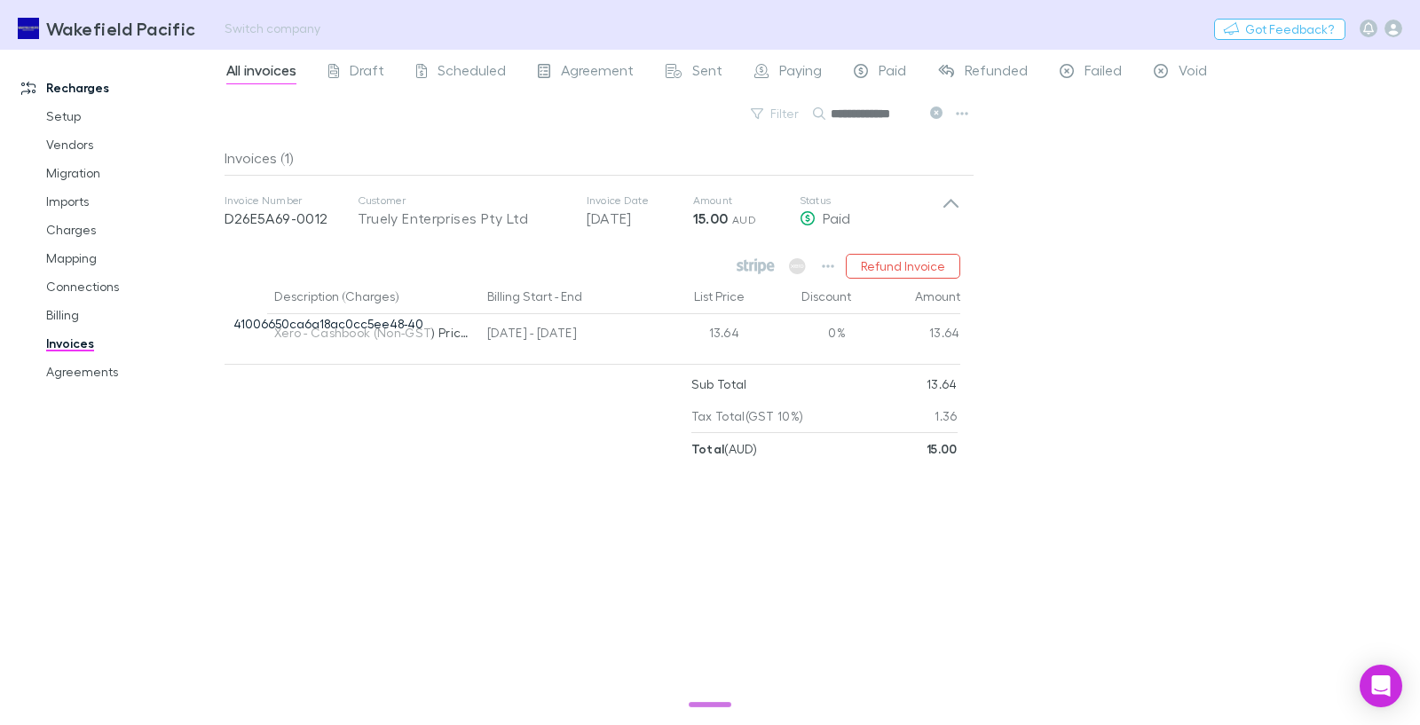
click at [83, 25] on h3 "Wakefield Pacific" at bounding box center [121, 28] width 150 height 21
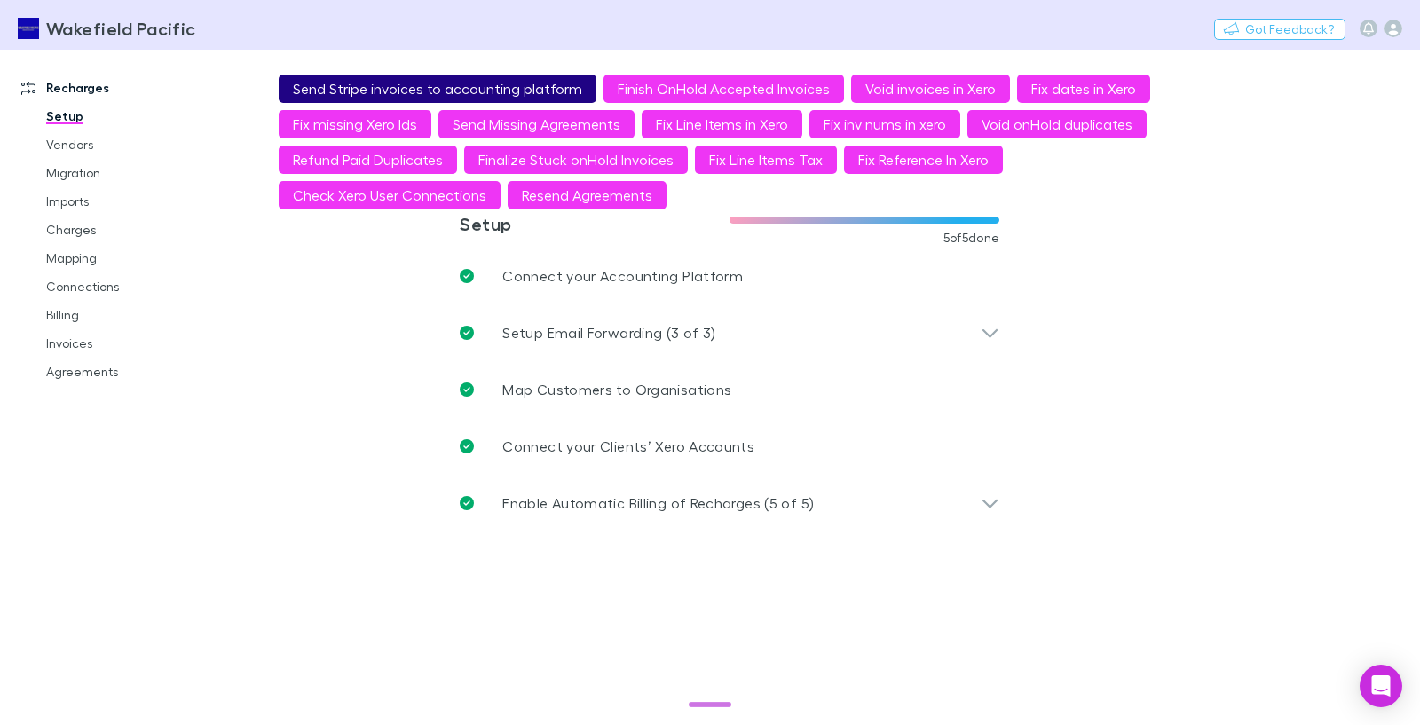
click at [377, 90] on button "Send Stripe invoices to accounting platform" at bounding box center [438, 89] width 318 height 28
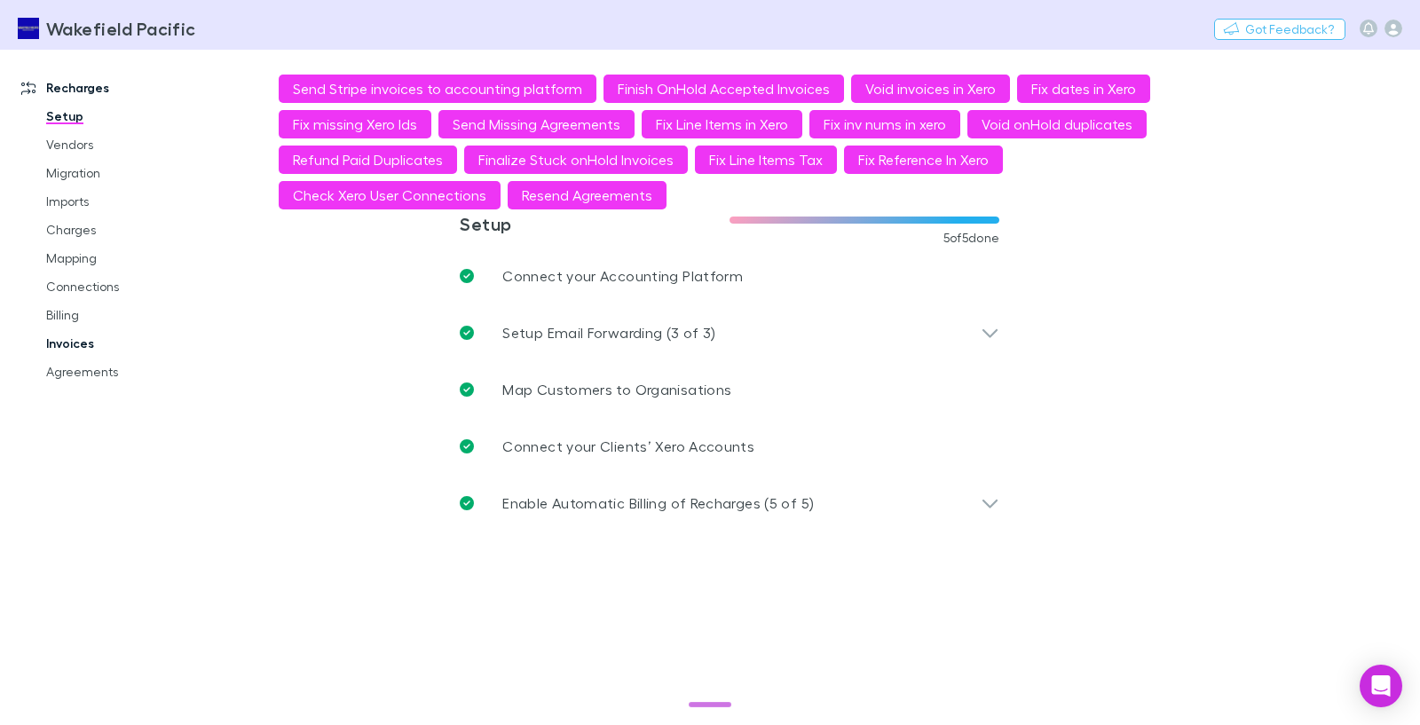
click at [78, 337] on link "Invoices" at bounding box center [131, 343] width 206 height 28
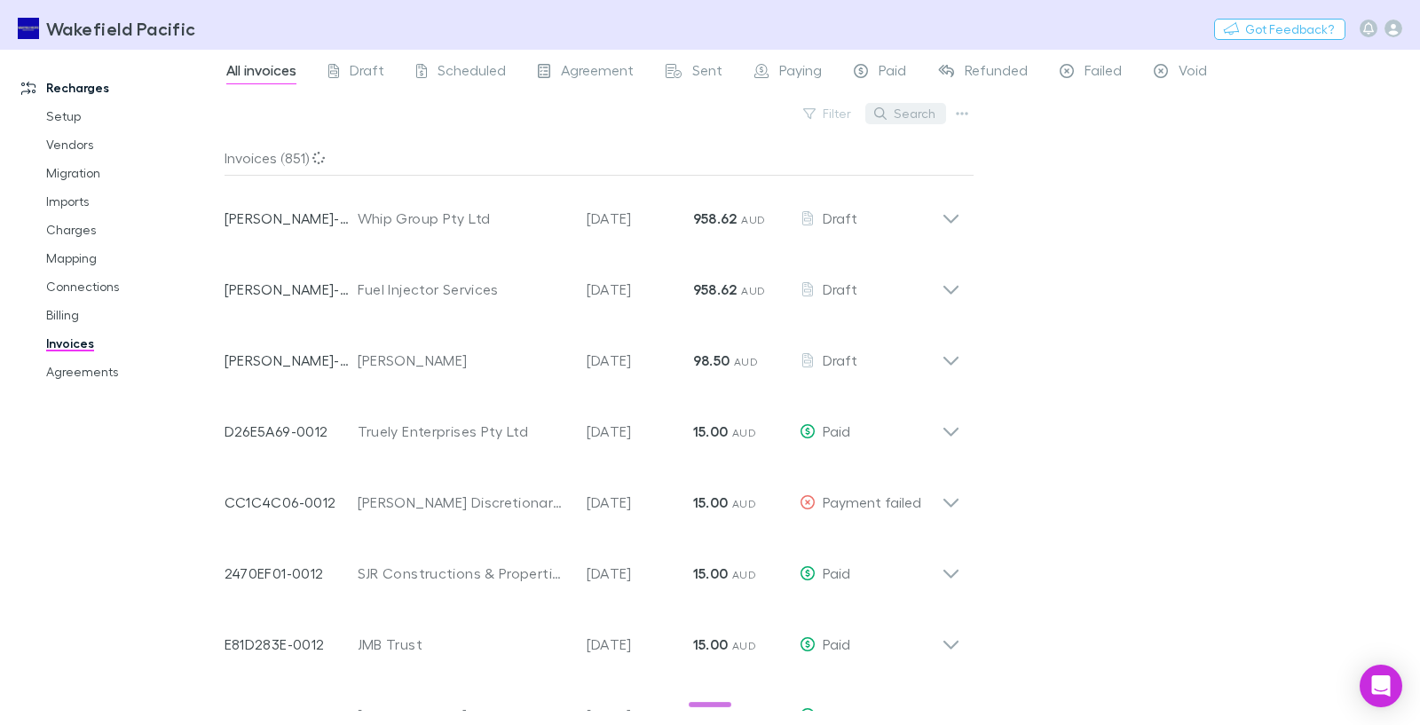
click at [909, 110] on button "Search" at bounding box center [905, 113] width 81 height 21
paste input "**********"
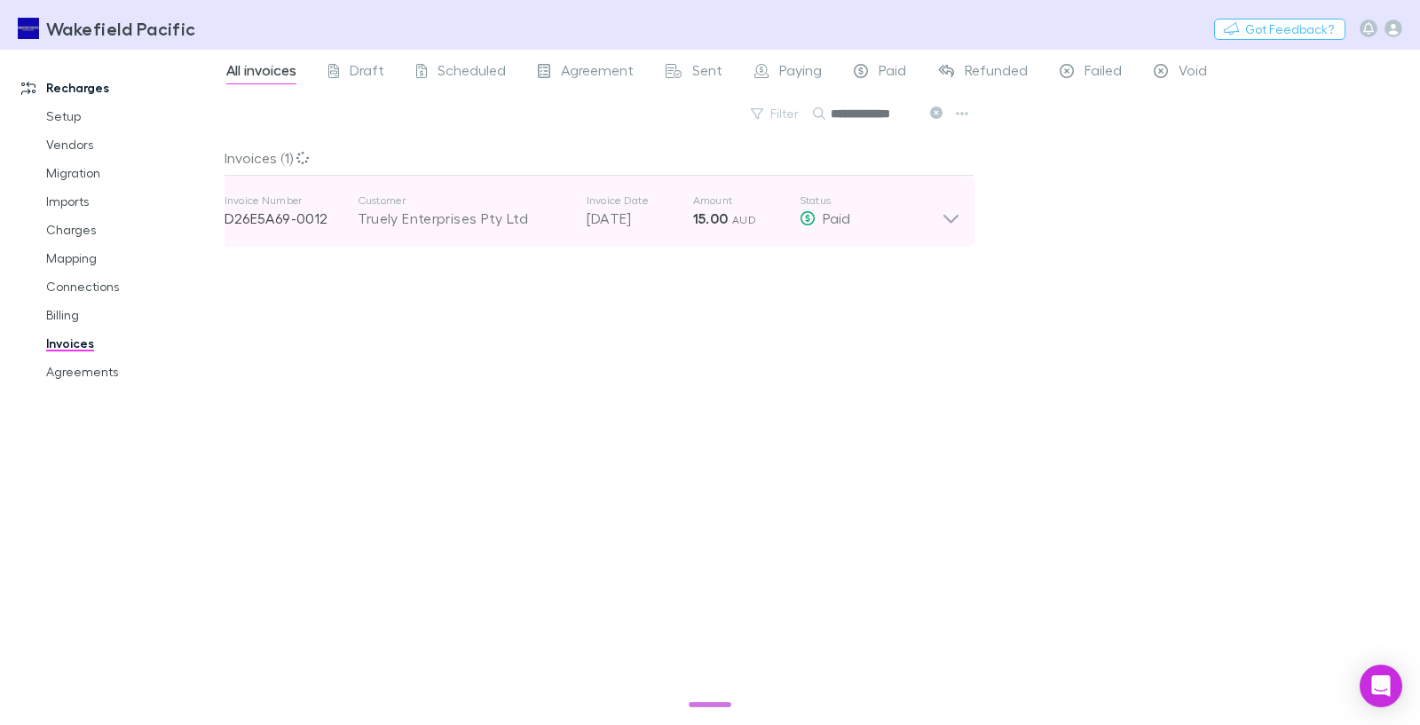
type input "**********"
click at [948, 216] on icon at bounding box center [951, 210] width 19 height 35
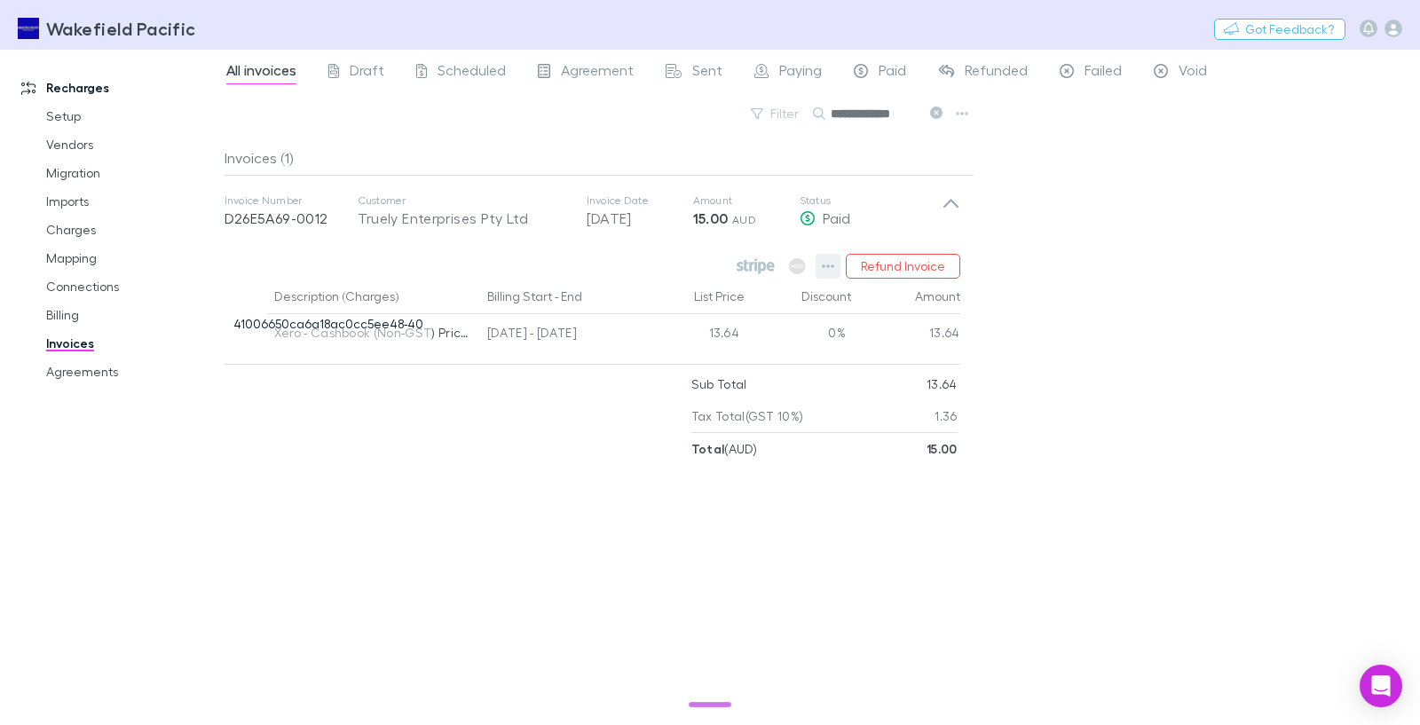
click at [831, 262] on icon "button" at bounding box center [828, 266] width 12 height 14
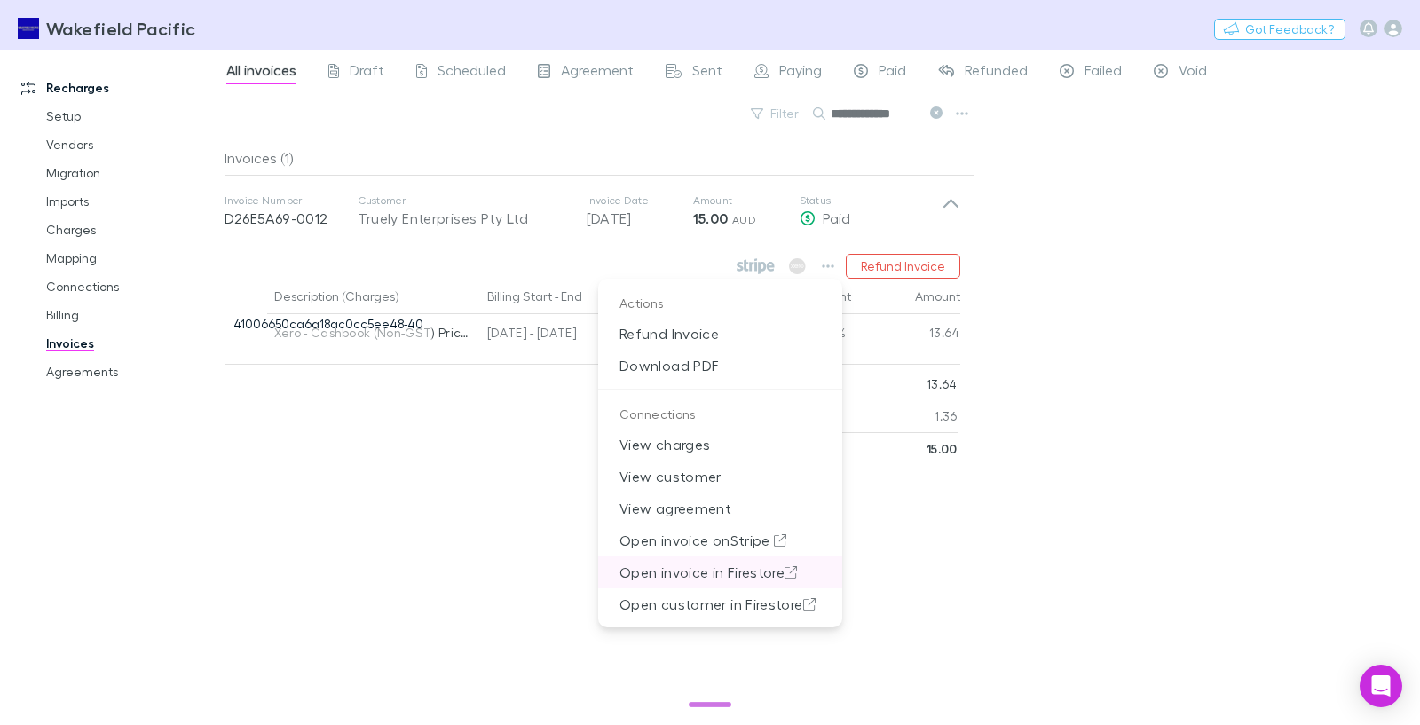
click at [703, 576] on p "Open invoice in Firestore" at bounding box center [720, 572] width 244 height 32
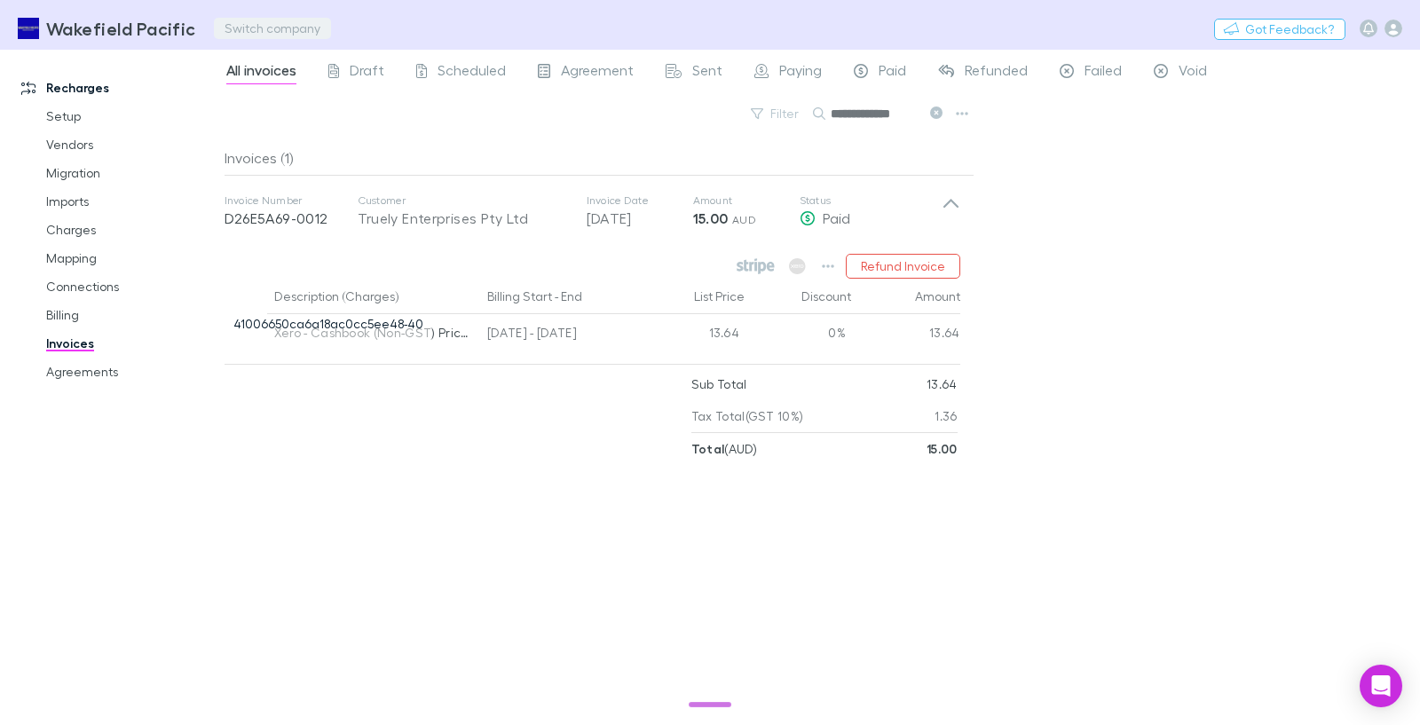
click at [289, 32] on button "Switch company" at bounding box center [272, 28] width 117 height 21
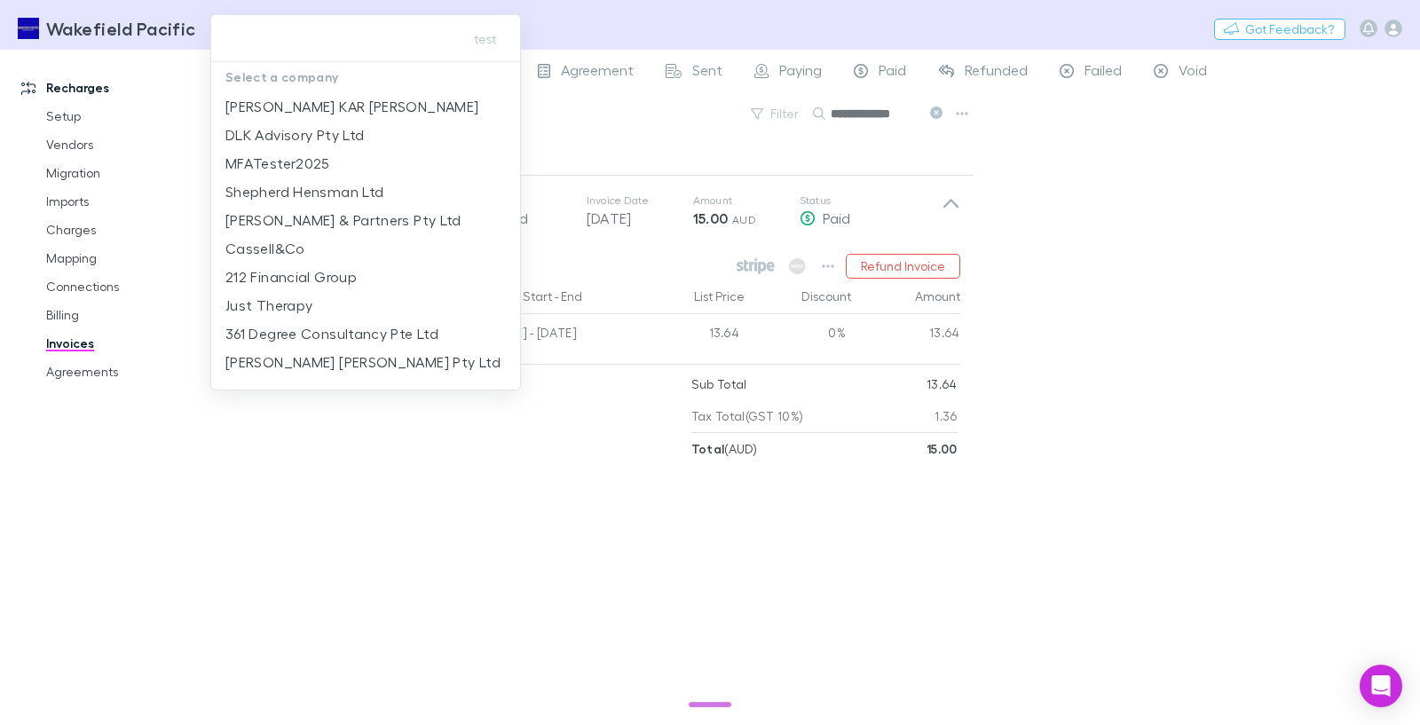
click at [65, 85] on div at bounding box center [710, 362] width 1420 height 725
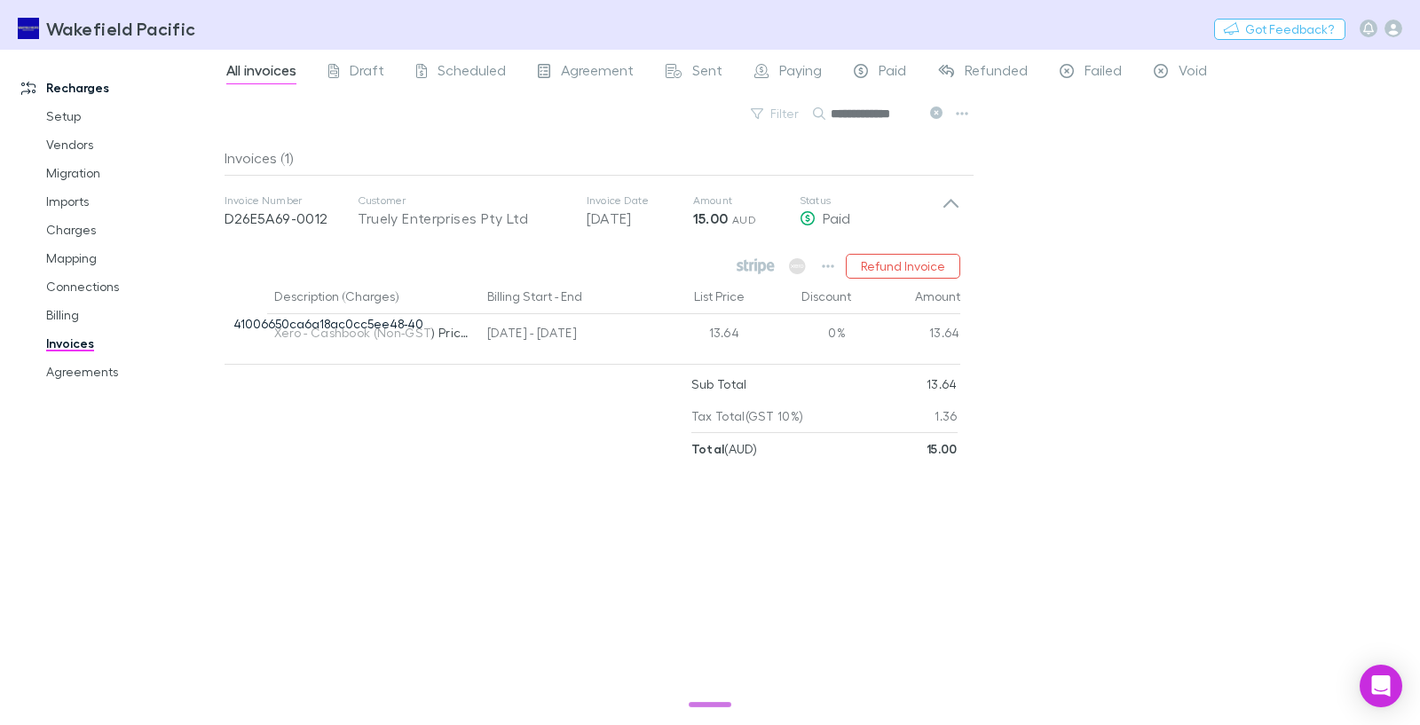
drag, startPoint x: 84, startPoint y: 32, endPoint x: 290, endPoint y: 31, distance: 205.9
click at [85, 31] on h3 "Wakefield Pacific" at bounding box center [121, 28] width 150 height 21
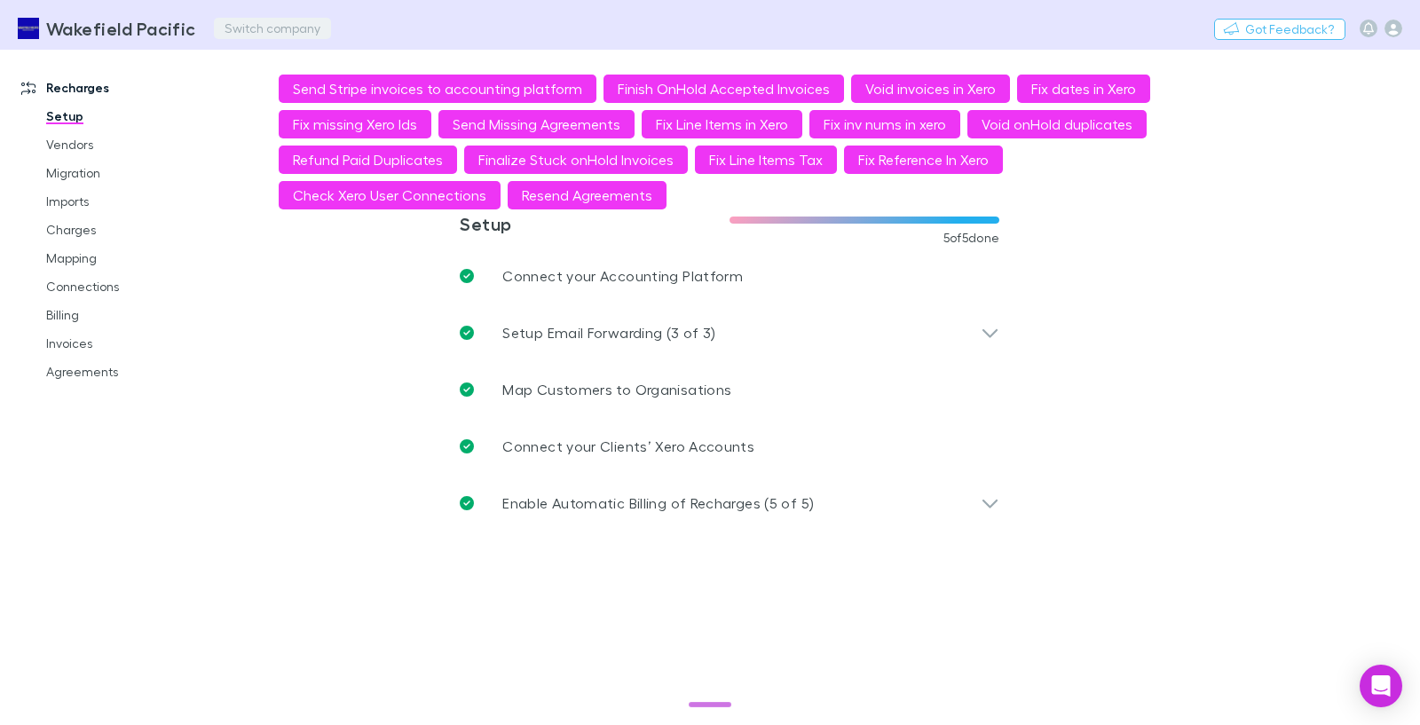
click at [271, 32] on button "Switch company" at bounding box center [272, 28] width 117 height 21
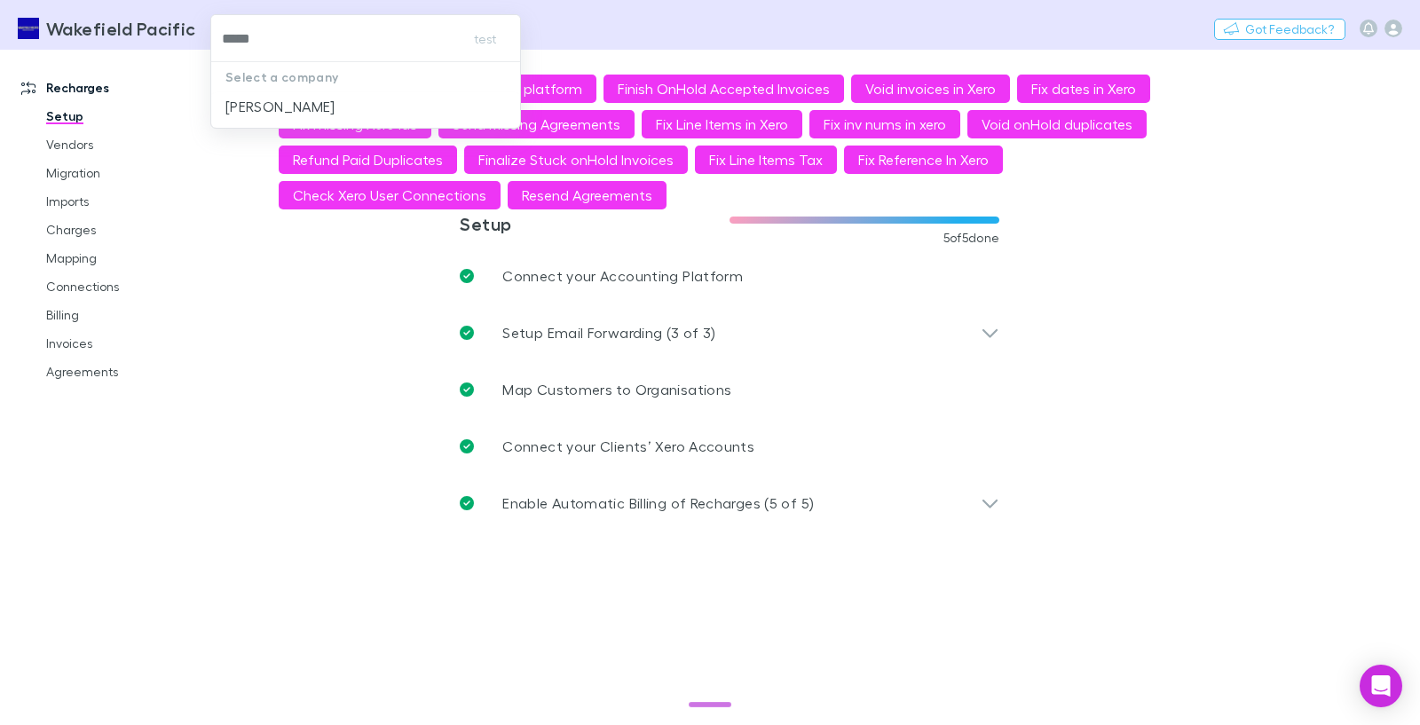
type input "******"
click at [307, 106] on p "[PERSON_NAME]" at bounding box center [280, 106] width 110 height 21
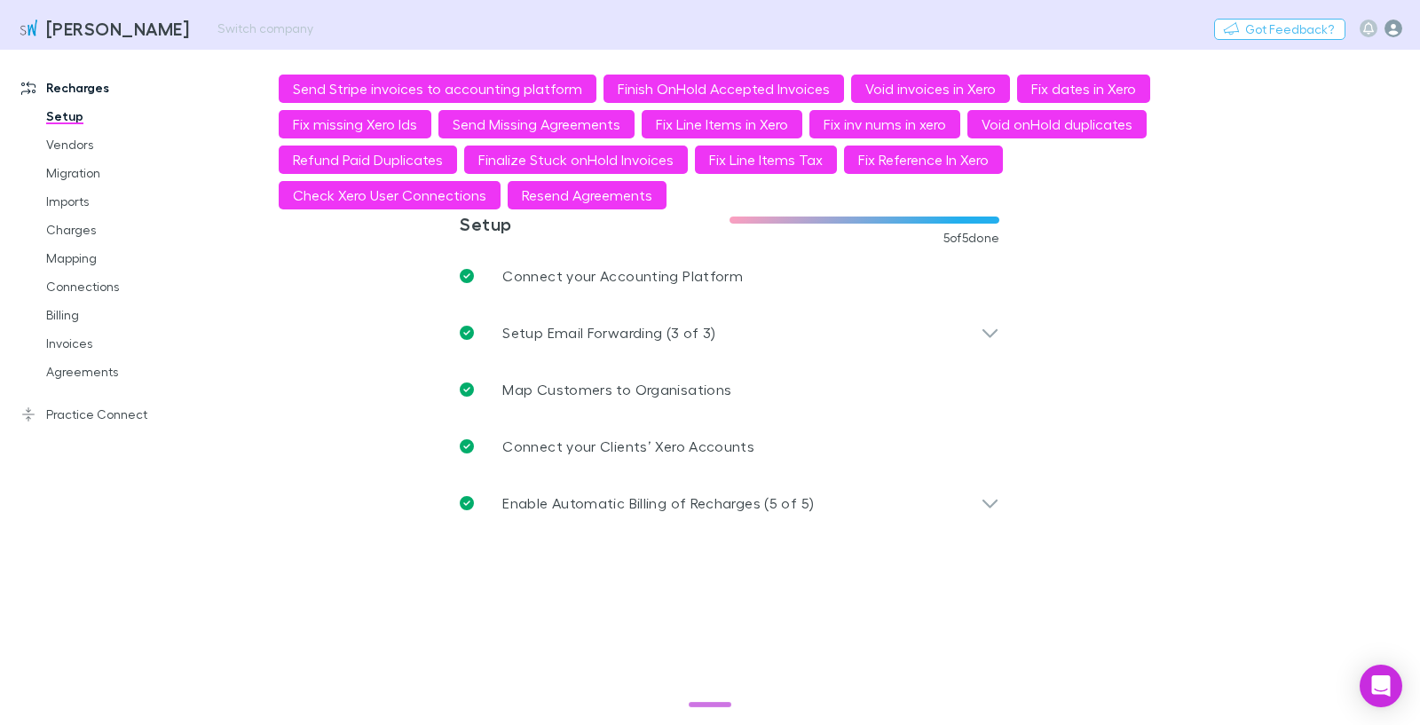
click at [1396, 28] on icon "button" at bounding box center [1393, 29] width 18 height 18
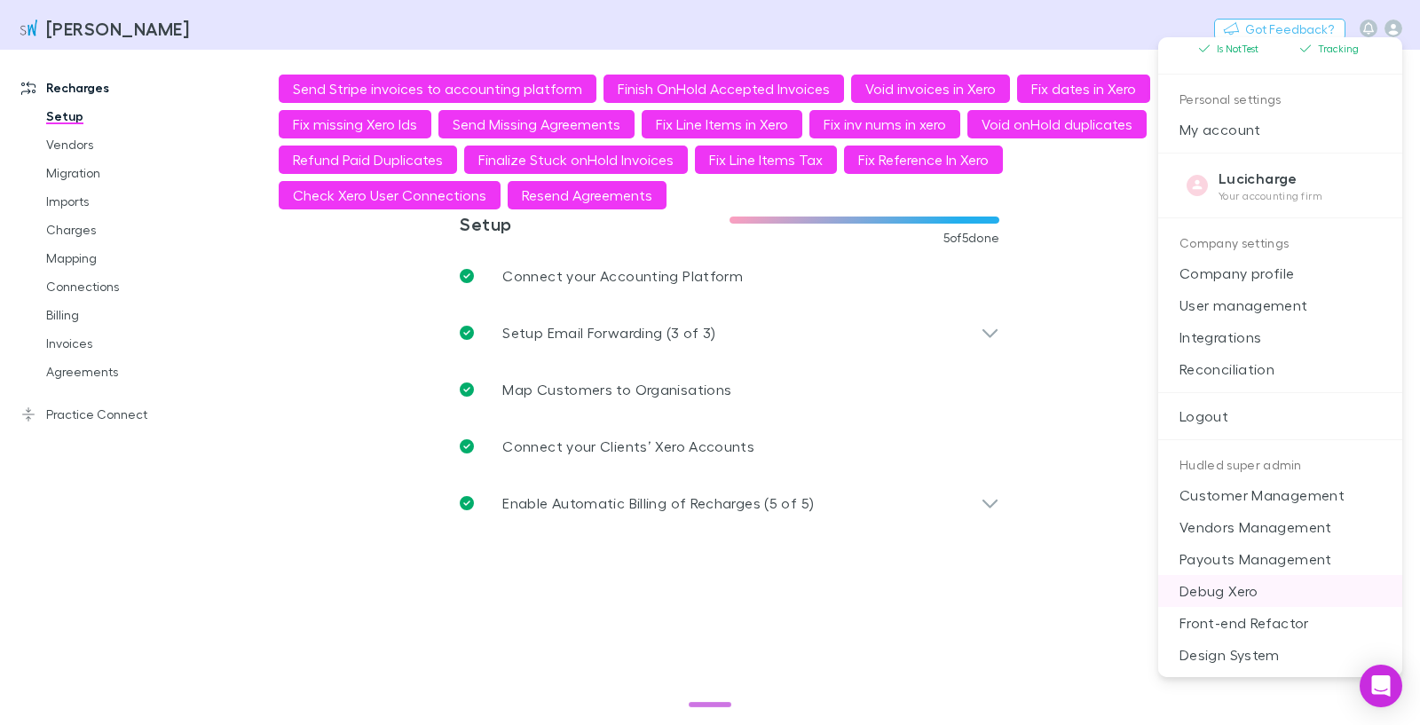
scroll to position [213, 0]
click at [1261, 595] on p "Debug Xero" at bounding box center [1280, 591] width 244 height 32
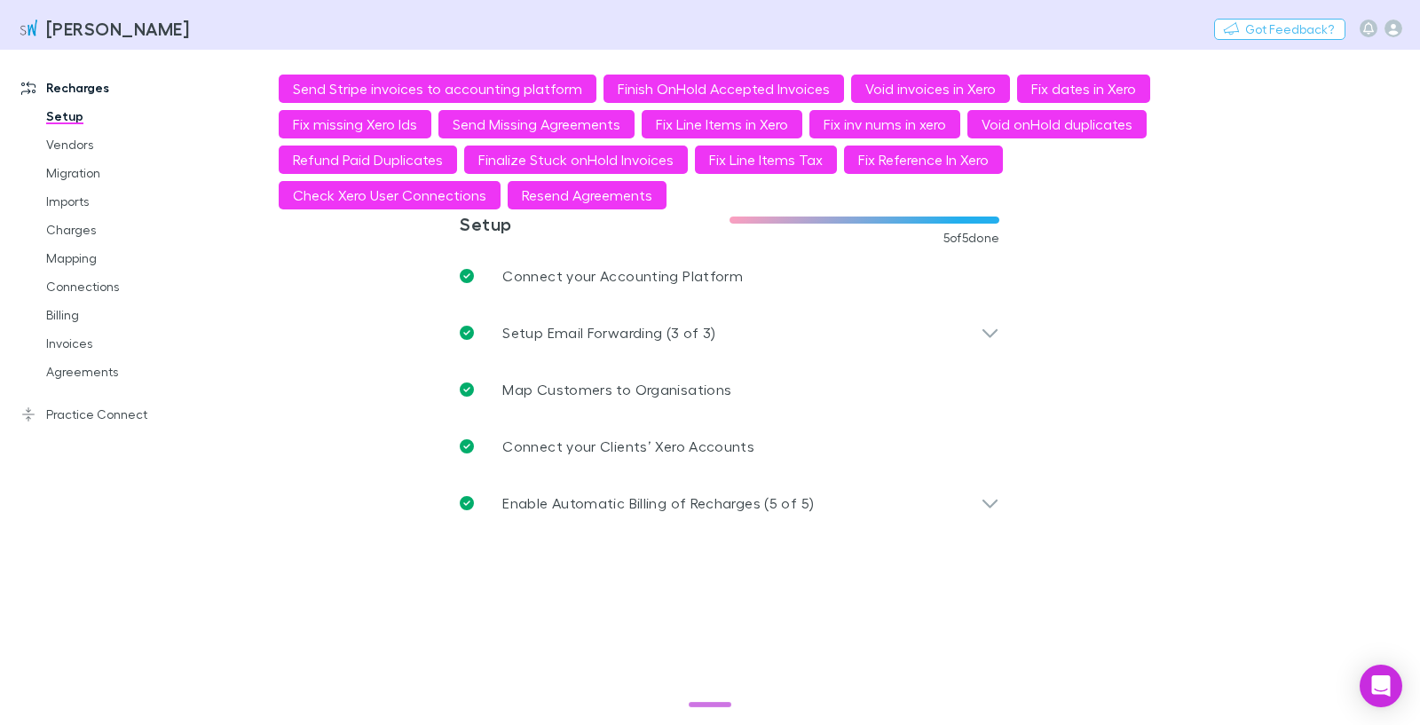
select select "****"
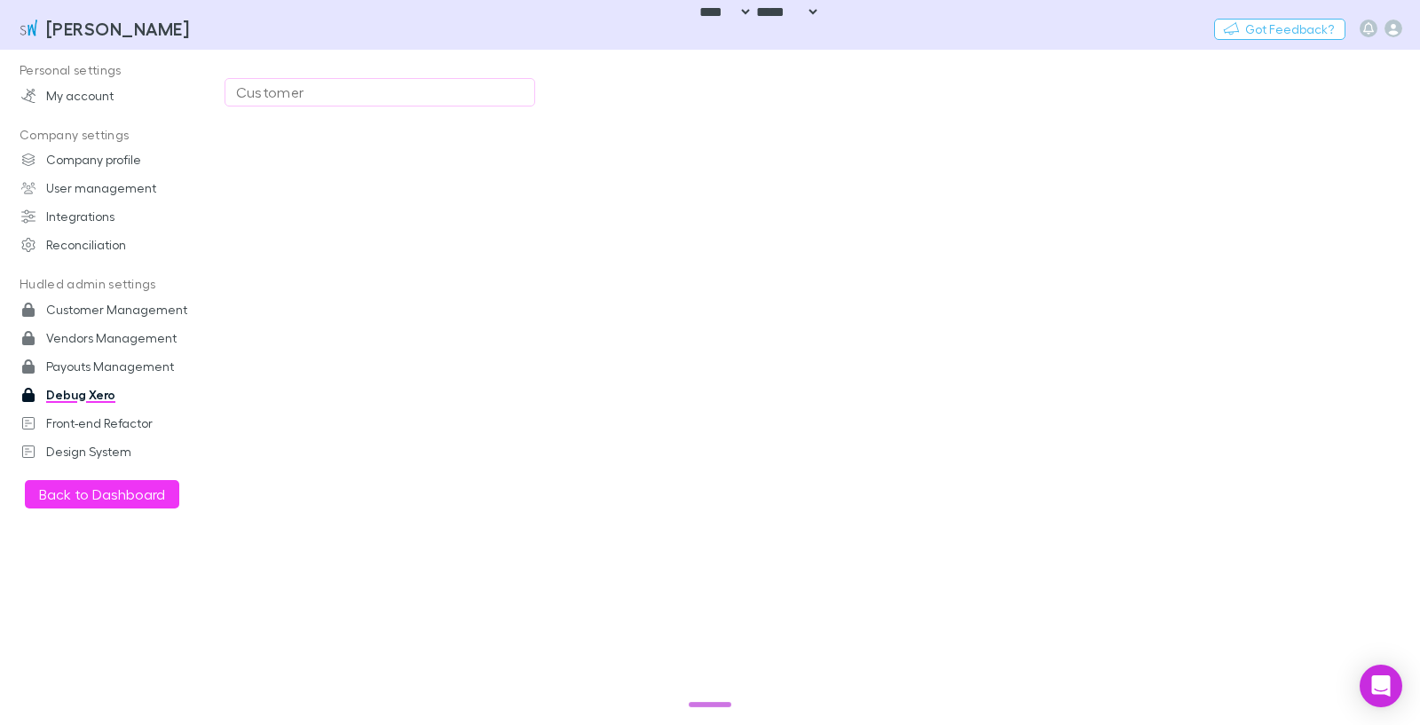
click at [408, 87] on div "Customer" at bounding box center [380, 92] width 288 height 21
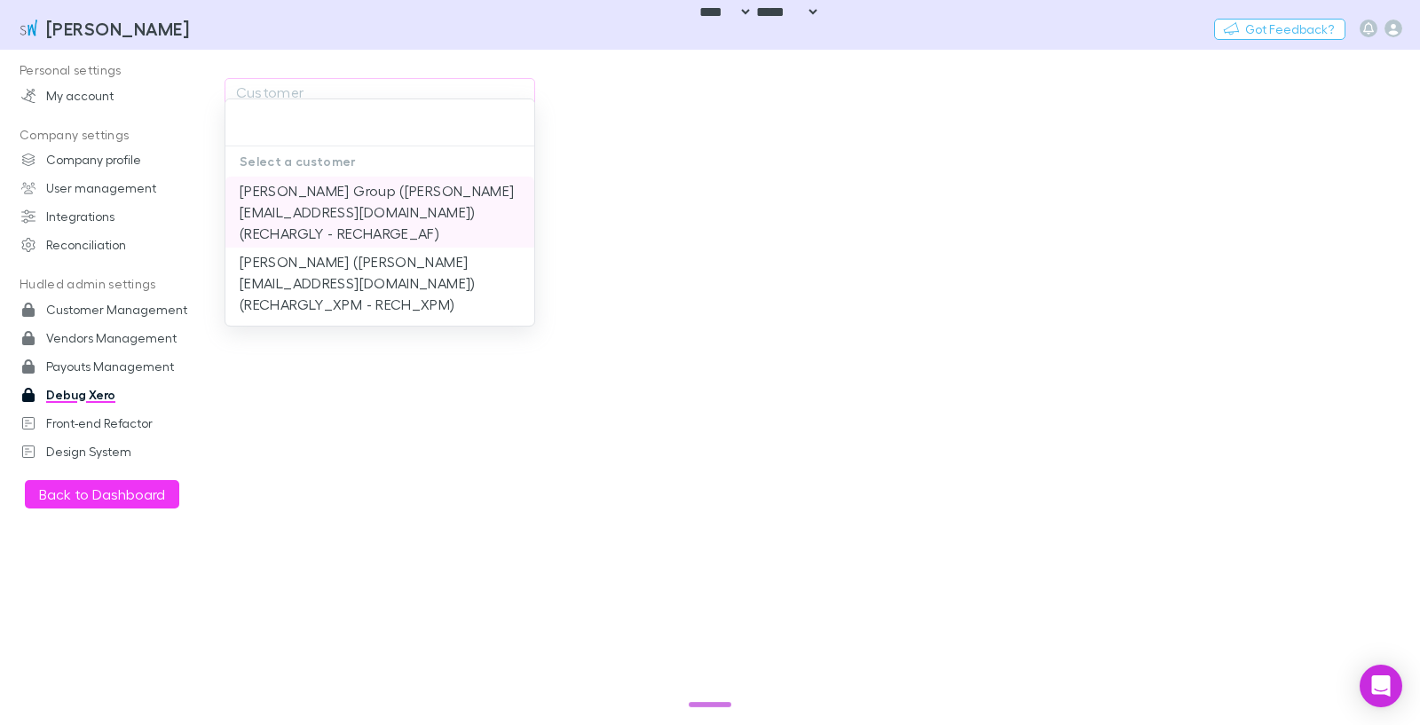
click at [333, 209] on li "[PERSON_NAME] Group ([PERSON_NAME][EMAIL_ADDRESS][DOMAIN_NAME]) (RECHARGLY - RE…" at bounding box center [379, 212] width 309 height 71
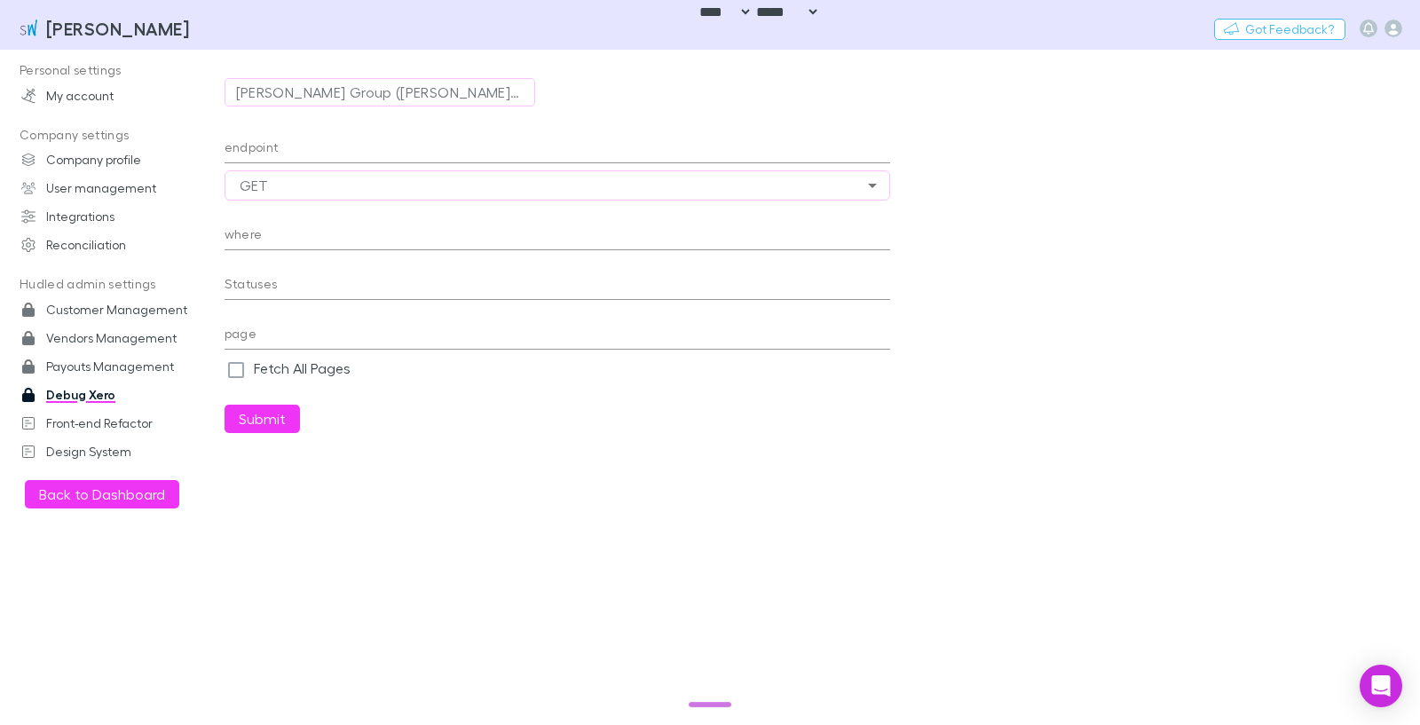
type input "**********"
click at [359, 154] on input "endpoint" at bounding box center [558, 149] width 666 height 28
click at [375, 146] on input "**********" at bounding box center [558, 149] width 666 height 28
click at [257, 236] on input "where" at bounding box center [558, 236] width 666 height 28
click at [390, 148] on input "**********" at bounding box center [558, 149] width 666 height 28
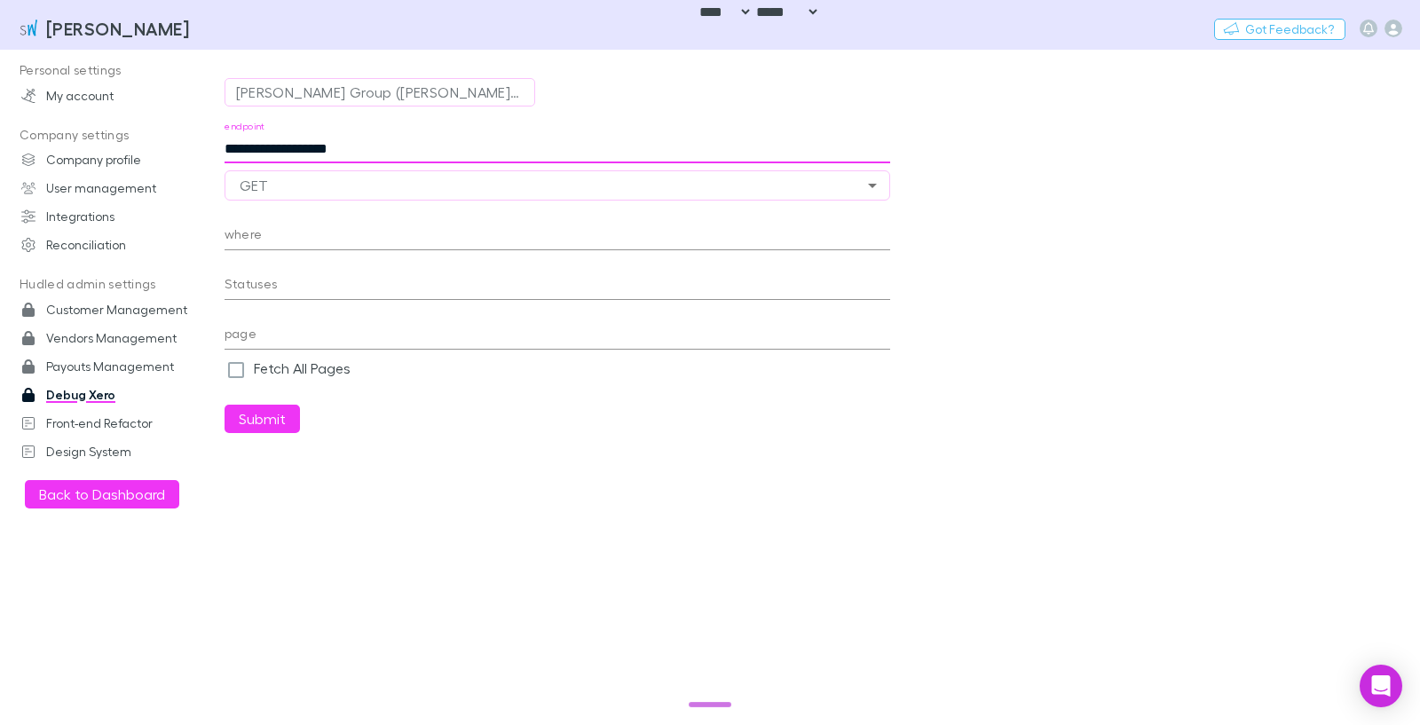
click at [329, 145] on input "**********" at bounding box center [558, 149] width 666 height 28
click at [386, 151] on input "**********" at bounding box center [558, 149] width 666 height 28
paste input "**********"
paste input "********"
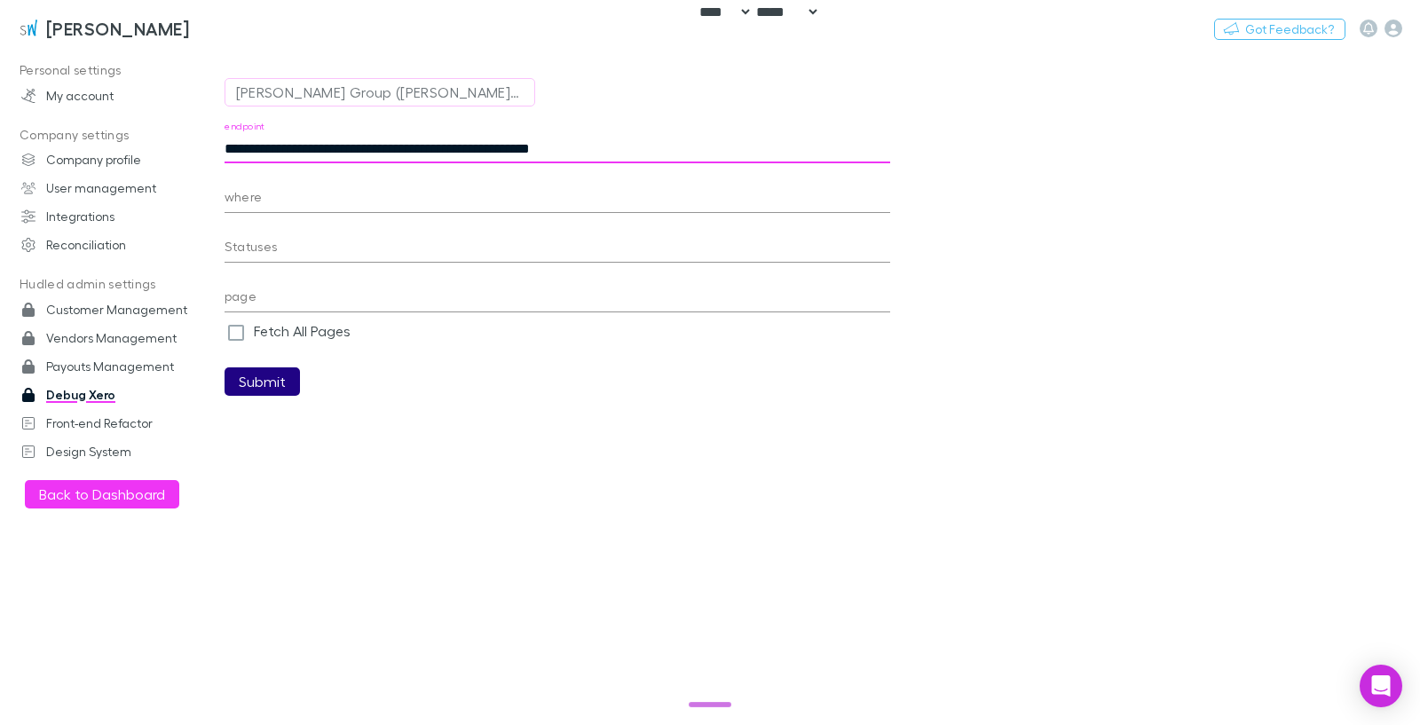
type input "**********"
click at [253, 388] on button "Submit" at bounding box center [262, 381] width 75 height 28
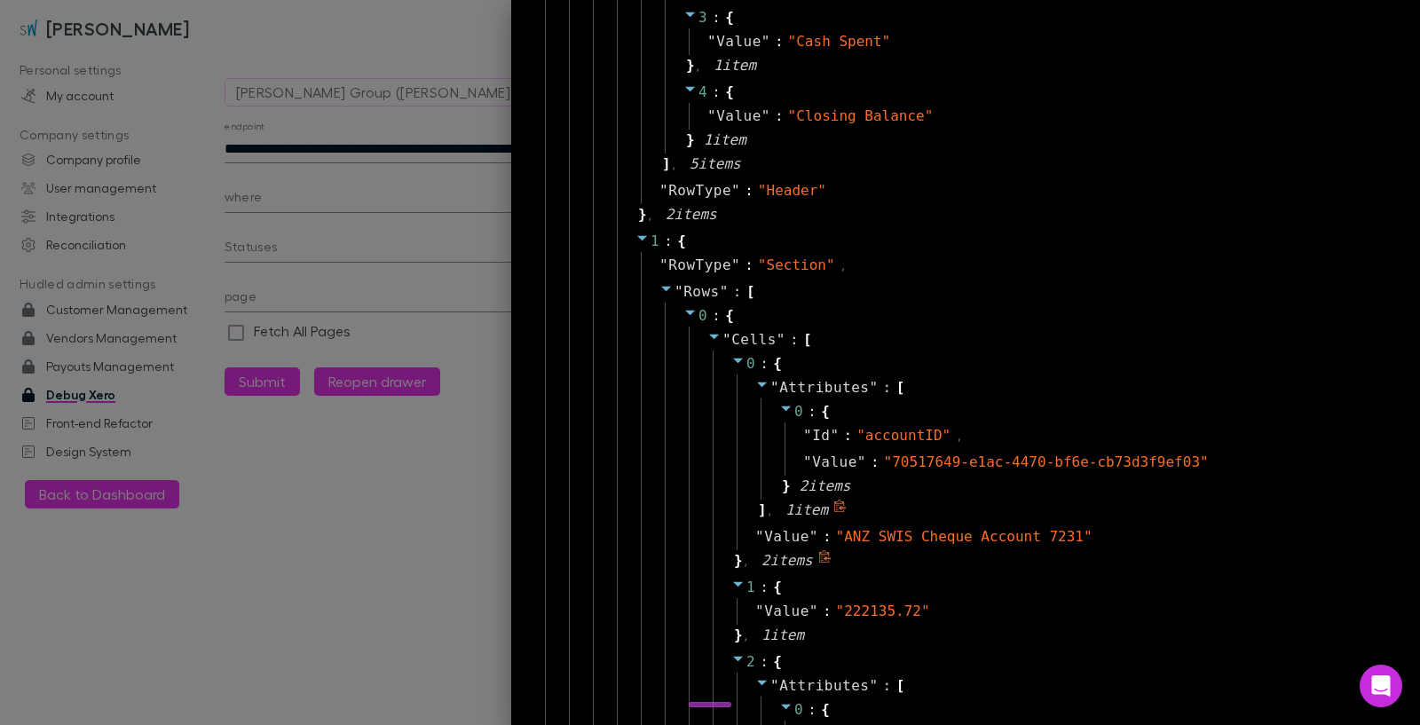
scroll to position [745, 0]
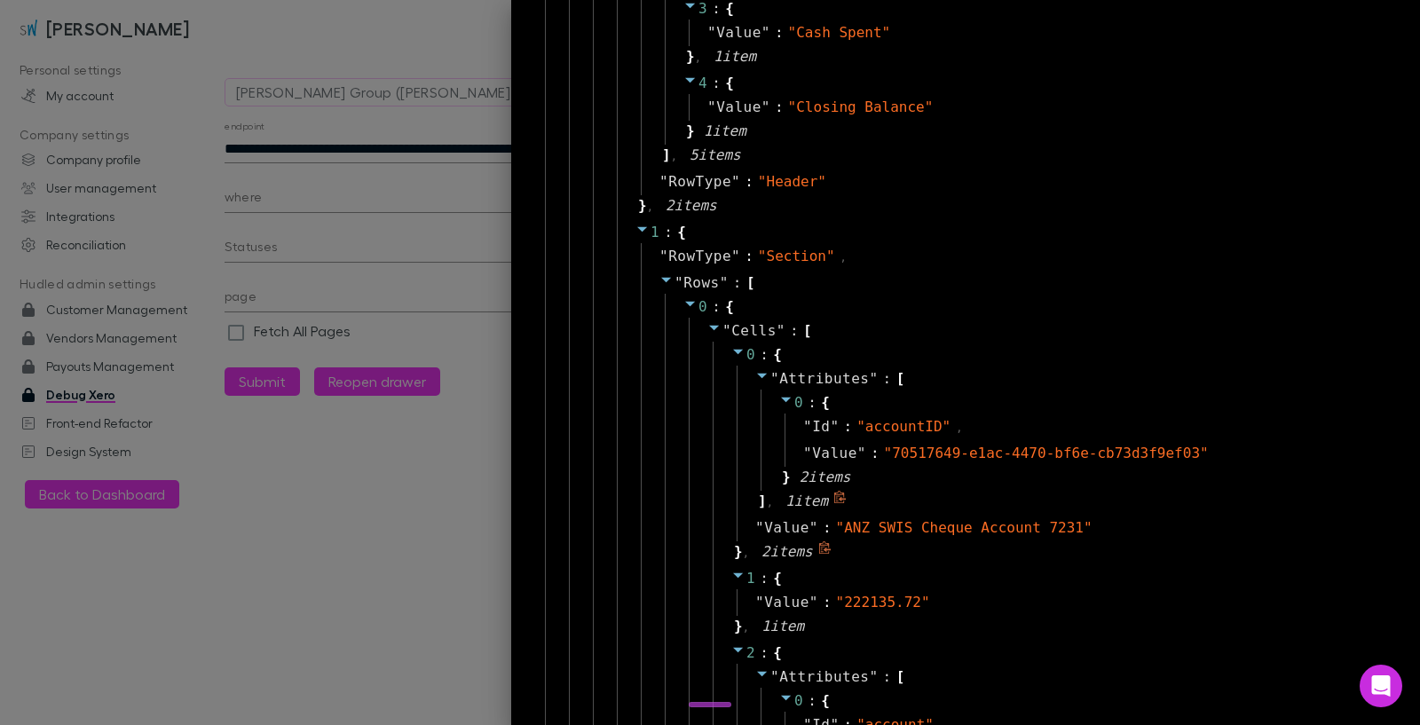
click at [757, 376] on icon at bounding box center [762, 376] width 10 height 5
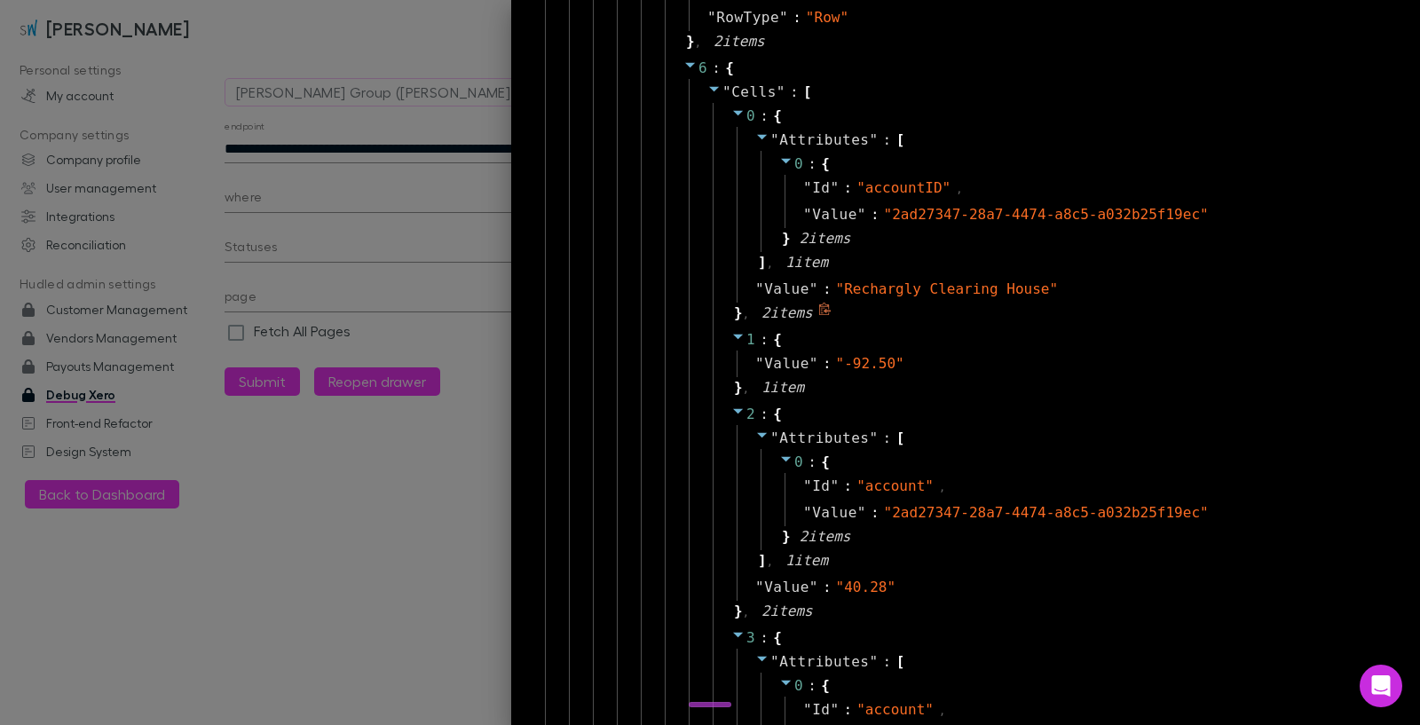
scroll to position [6549, 0]
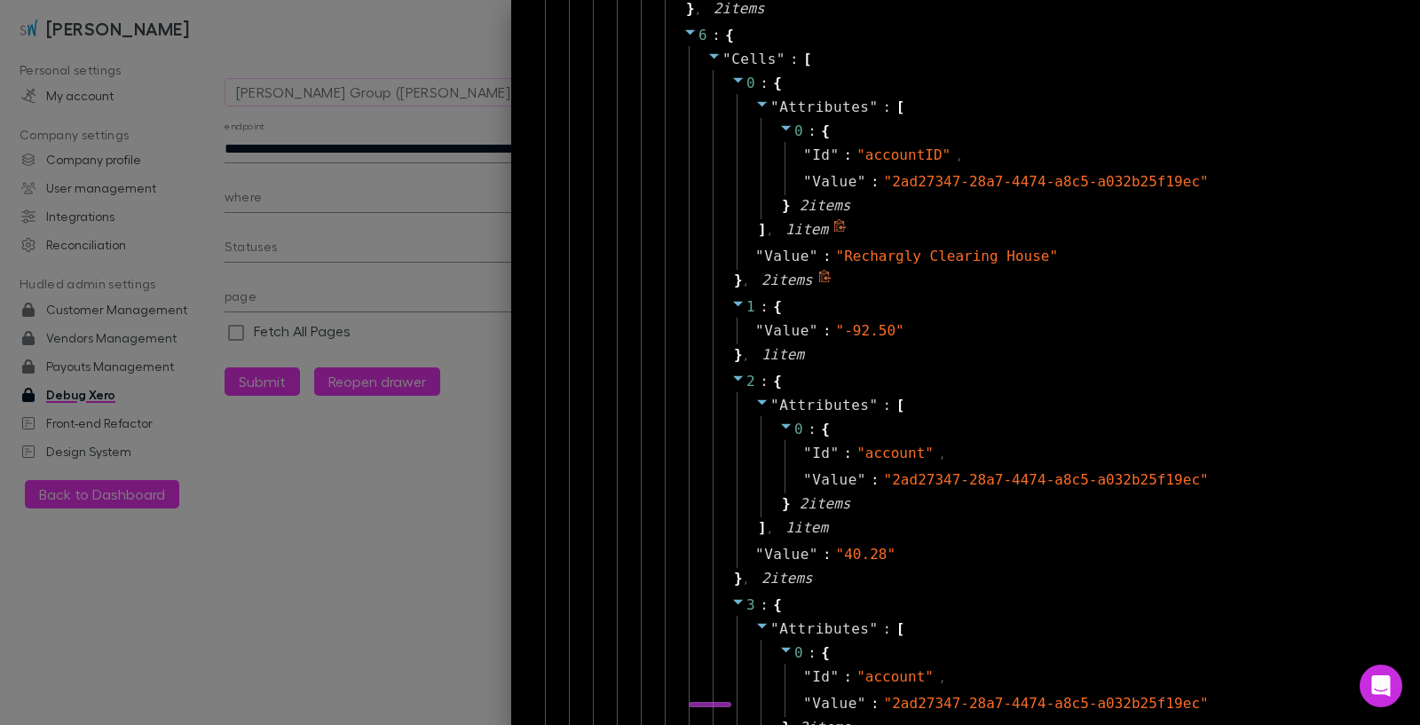
click at [755, 105] on icon at bounding box center [762, 104] width 14 height 14
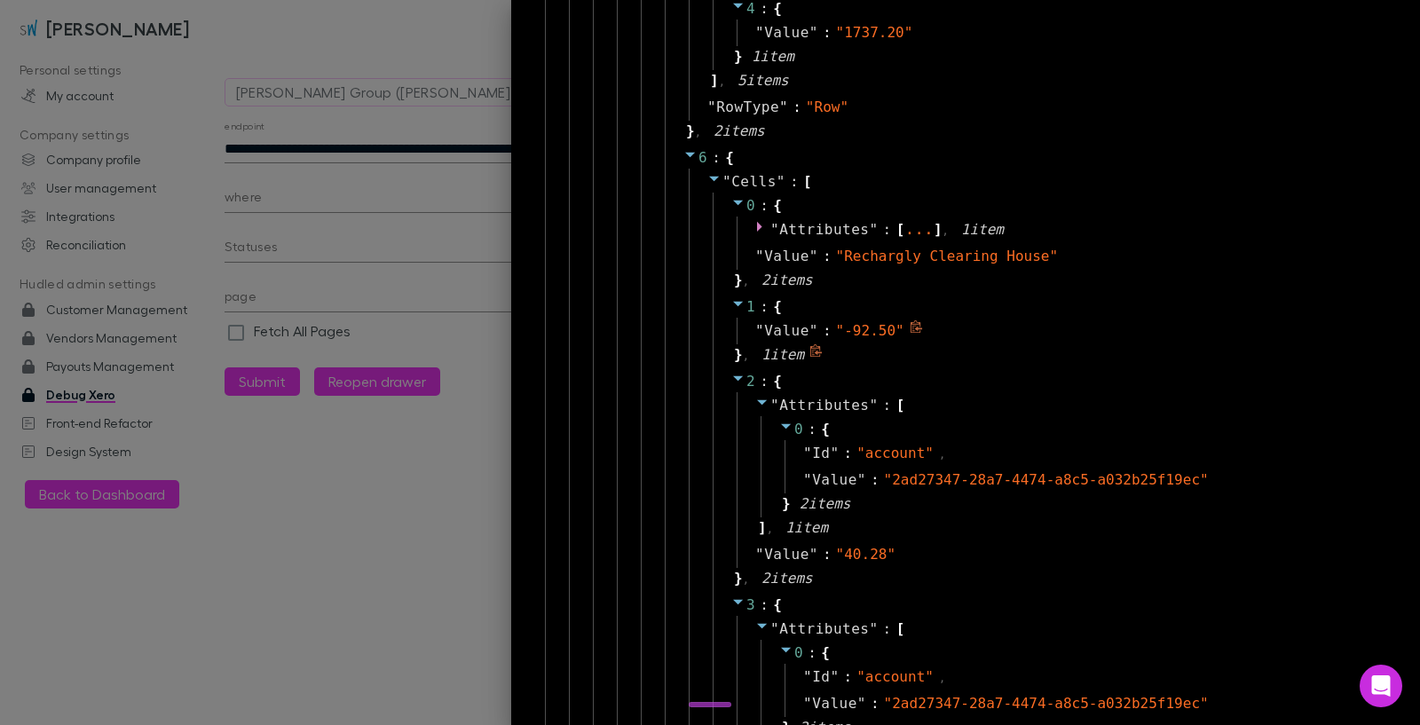
scroll to position [6320, 0]
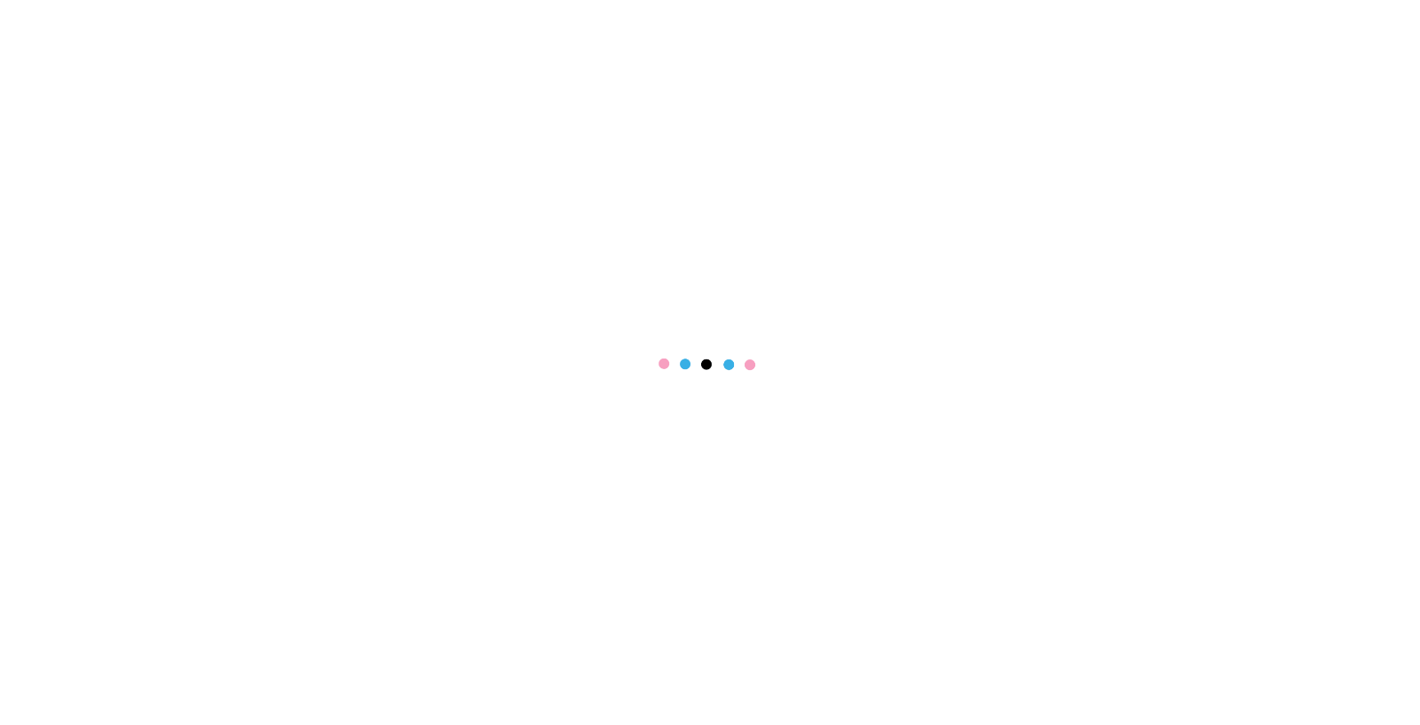
select select "****"
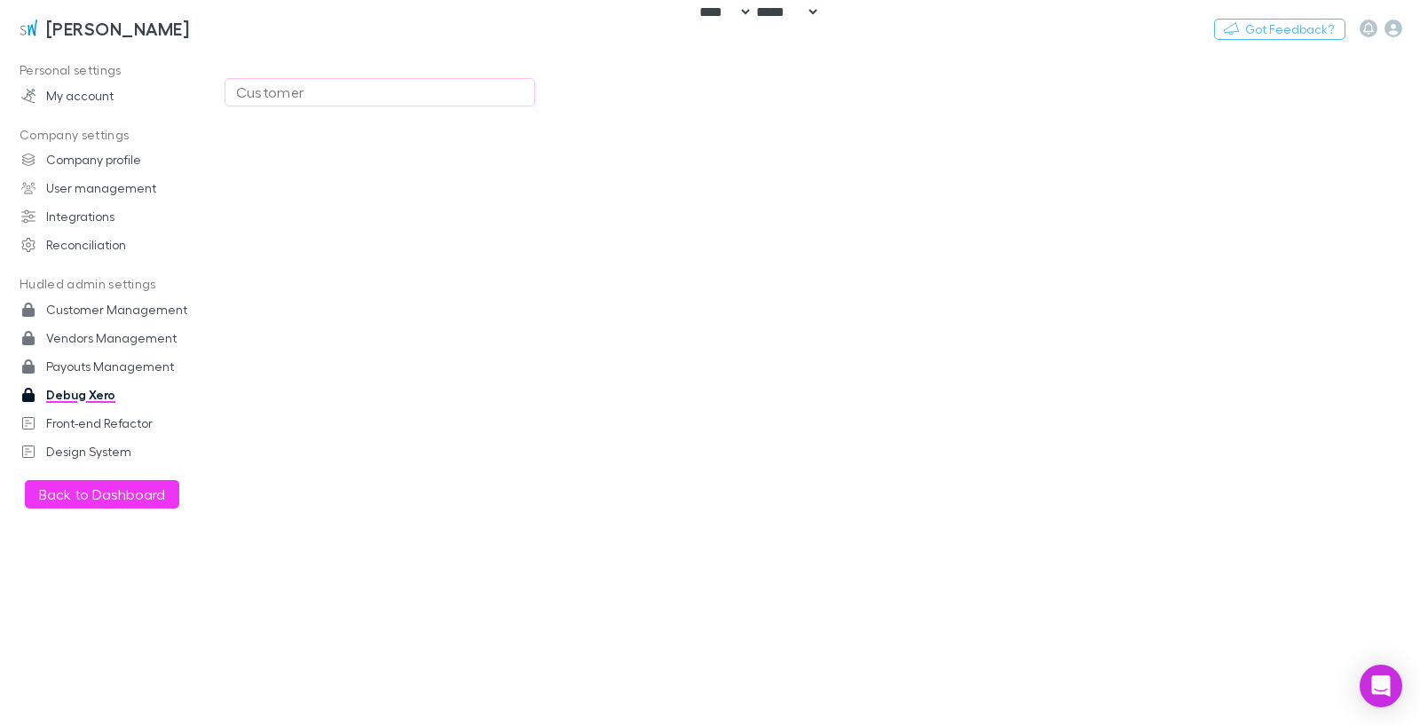
click at [326, 97] on div "Customer" at bounding box center [380, 92] width 288 height 21
click at [616, 60] on div at bounding box center [710, 362] width 1420 height 725
click at [294, 110] on div "Customer" at bounding box center [380, 99] width 311 height 43
click at [304, 90] on div "Customer" at bounding box center [380, 92] width 288 height 21
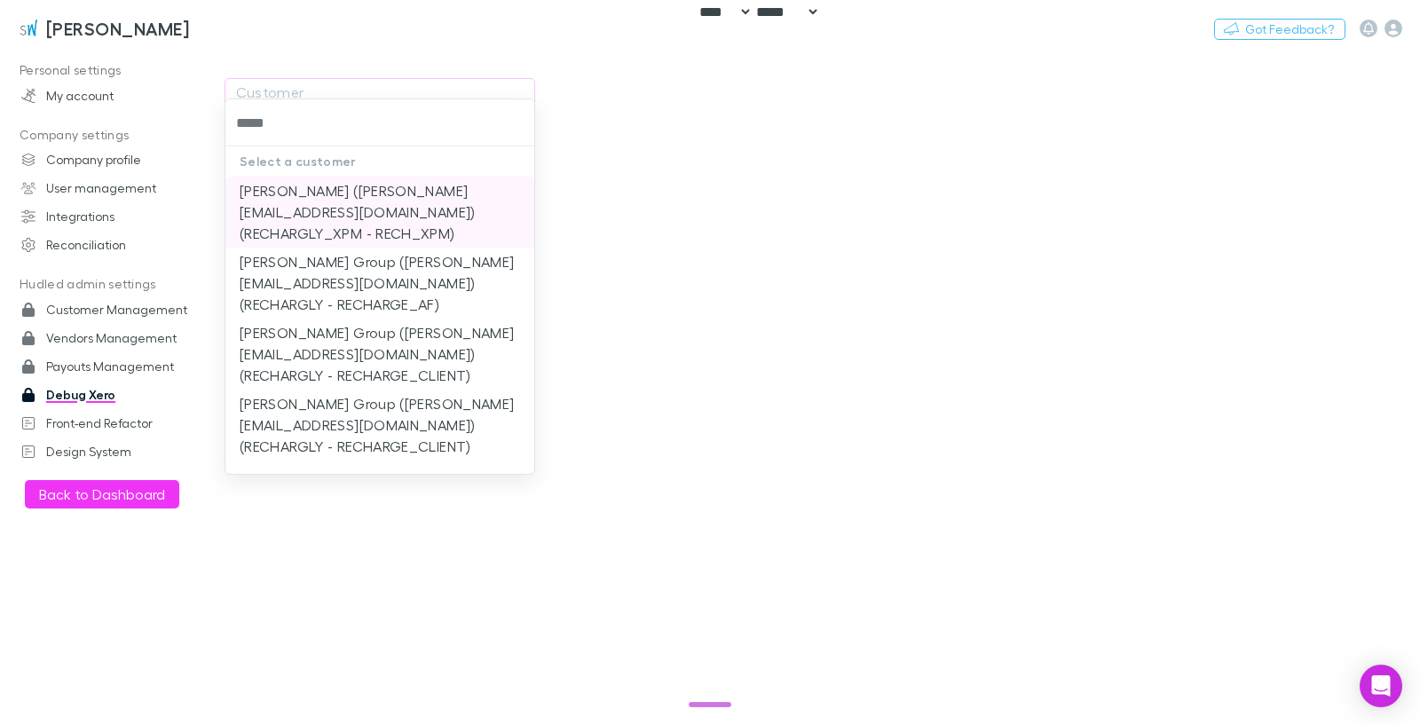
click at [424, 209] on li "[PERSON_NAME] ([PERSON_NAME][EMAIL_ADDRESS][DOMAIN_NAME]) (RECHARGLY_XPM - RECH…" at bounding box center [379, 212] width 309 height 71
type input "**********"
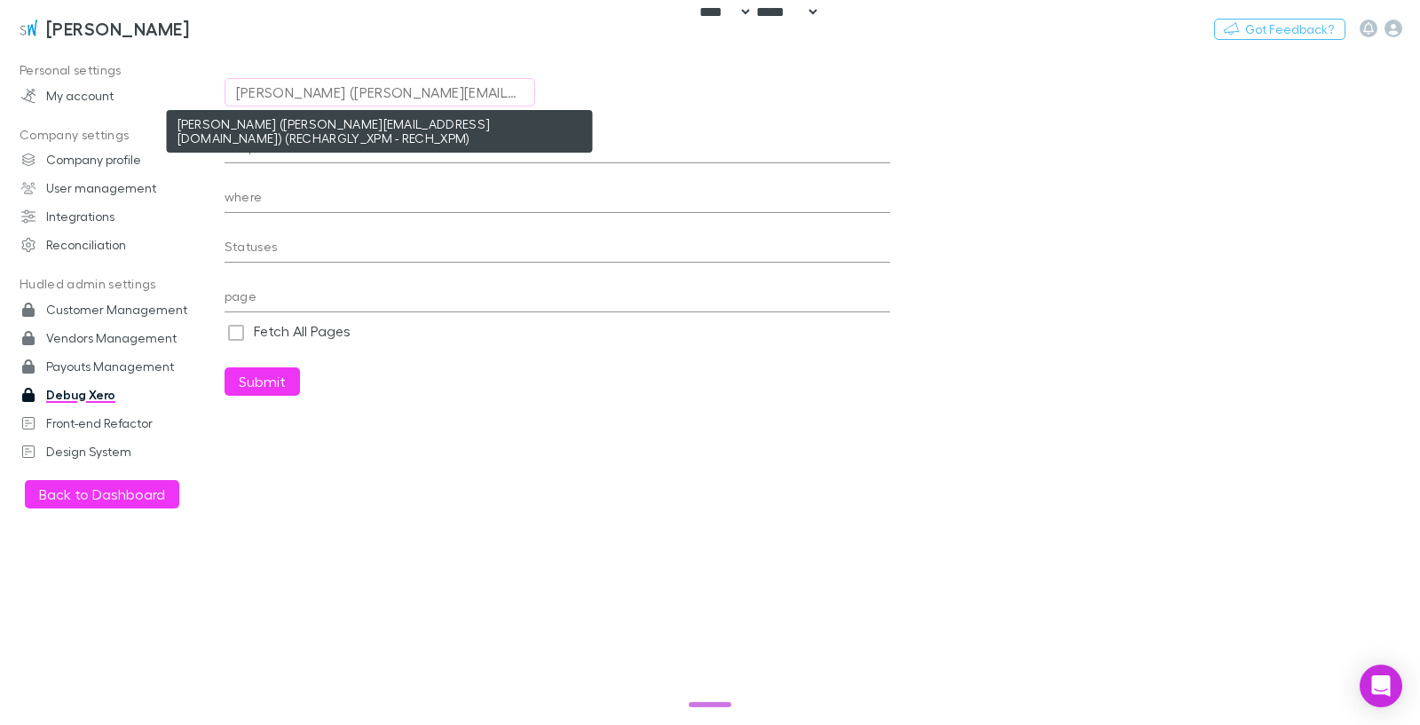
click at [451, 94] on div "[PERSON_NAME] ([PERSON_NAME][EMAIL_ADDRESS][DOMAIN_NAME]) (RECHARGLY_XPM - RECH…" at bounding box center [380, 92] width 288 height 21
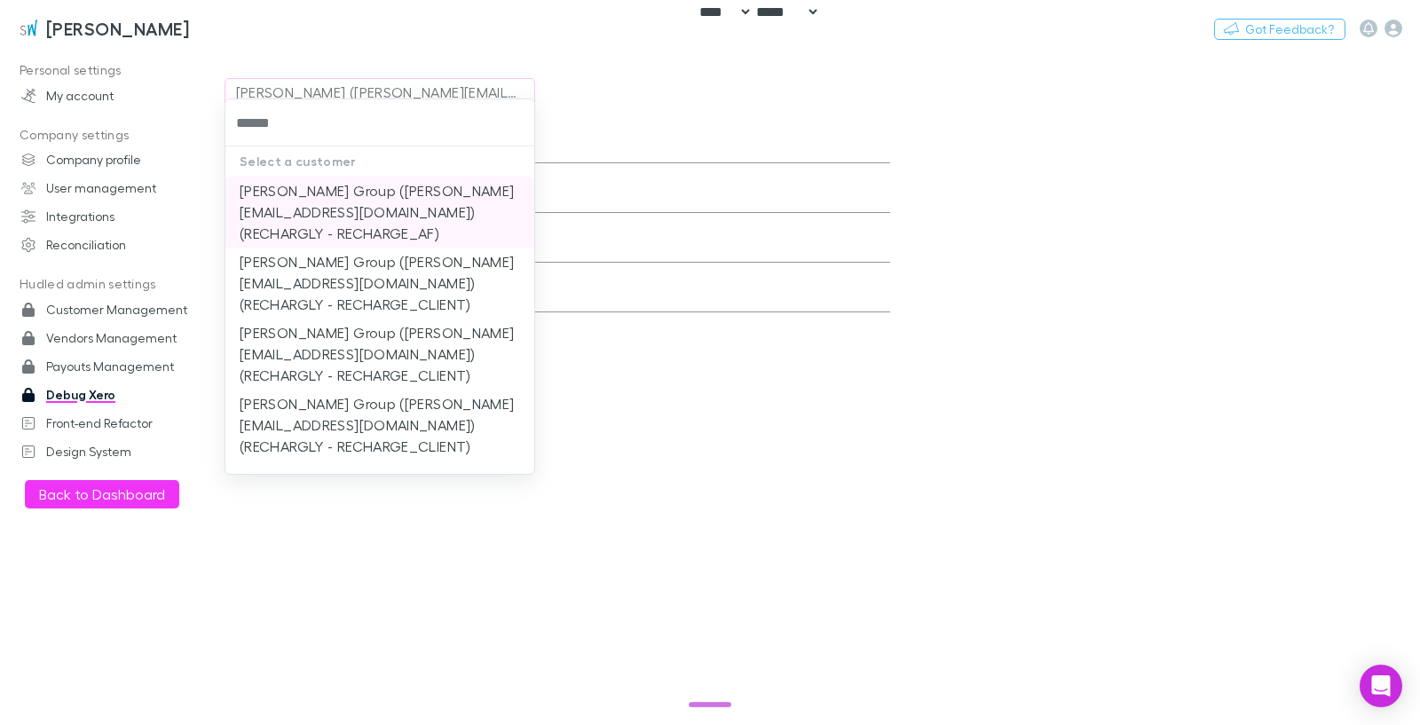
click at [444, 217] on li "[PERSON_NAME] Group ([PERSON_NAME][EMAIL_ADDRESS][DOMAIN_NAME]) (RECHARGLY - RE…" at bounding box center [379, 212] width 309 height 71
type input "**********"
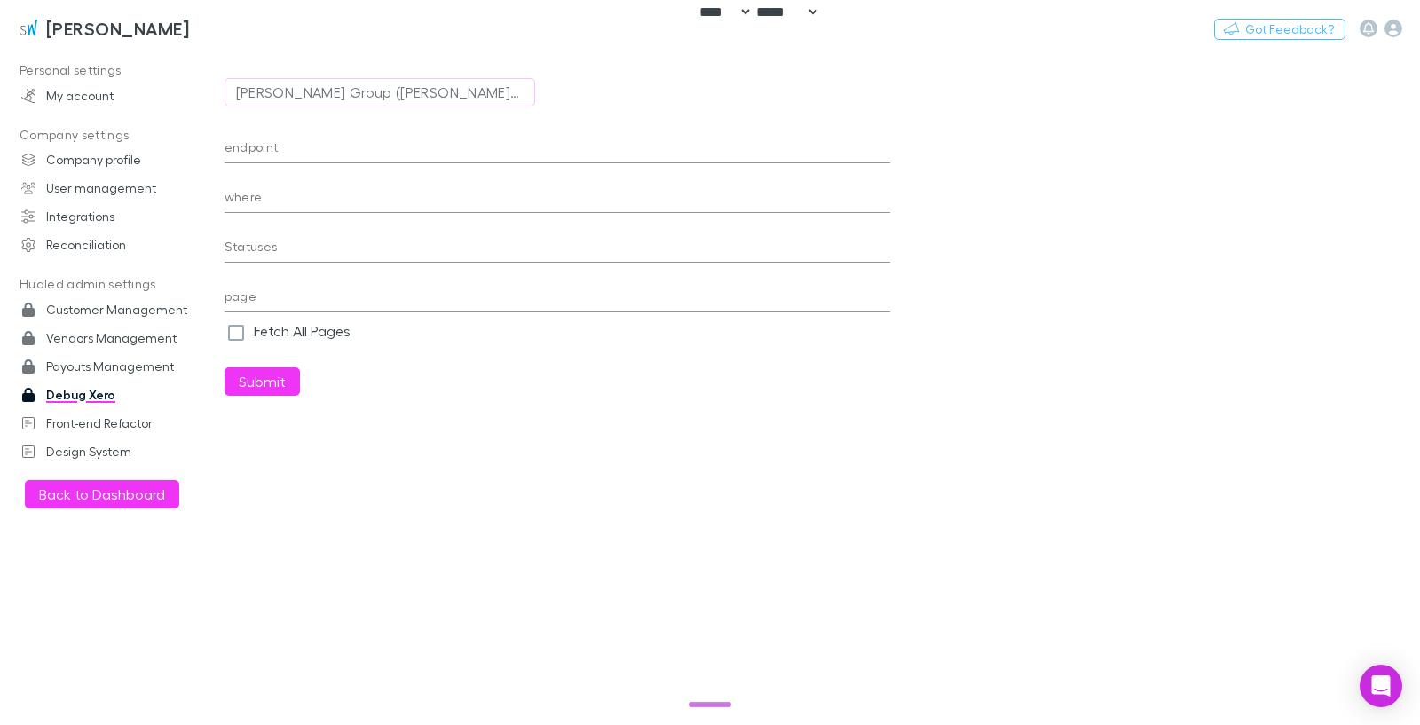
click at [340, 145] on input "endpoint" at bounding box center [558, 149] width 666 height 28
paste input "**********"
type input "**********"
drag, startPoint x: 558, startPoint y: 134, endPoint x: 551, endPoint y: 145, distance: 12.8
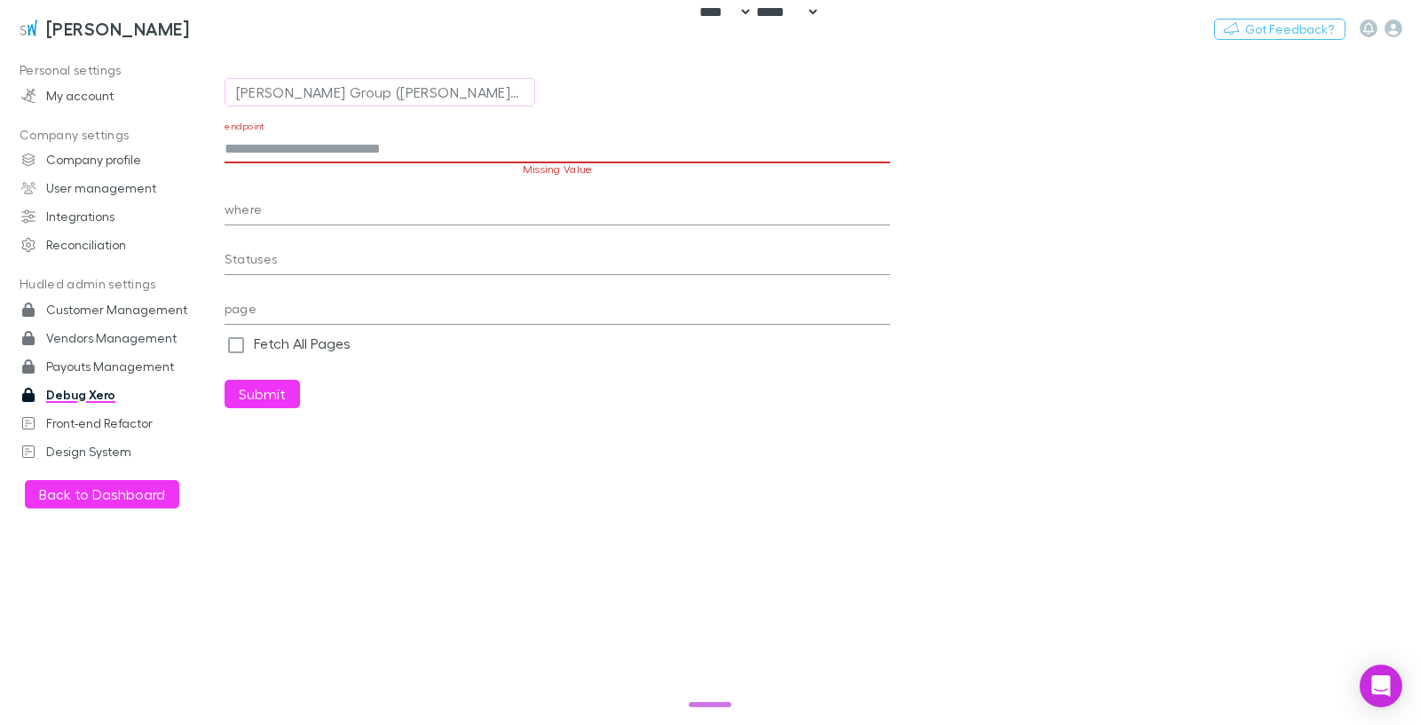
paste input "**********"
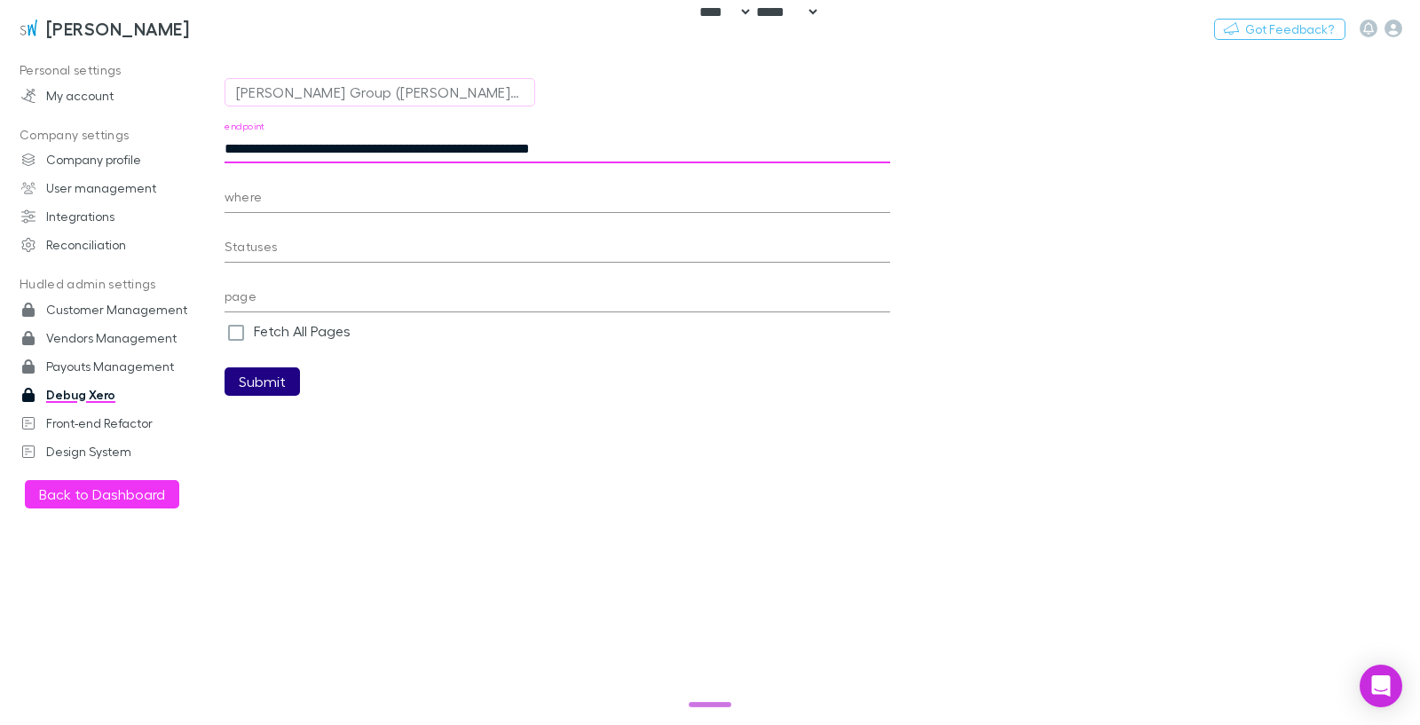
type input "**********"
click at [268, 388] on button "Submit" at bounding box center [262, 381] width 75 height 28
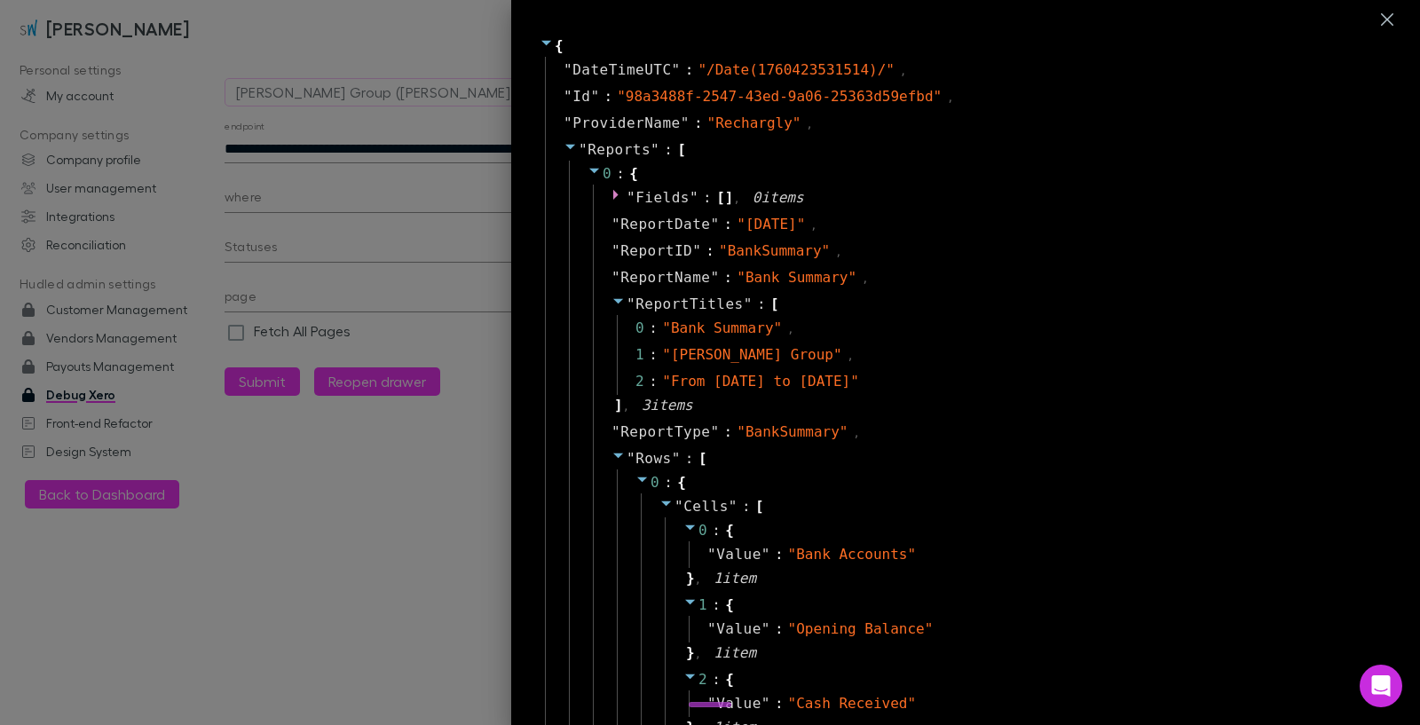
scroll to position [6565, 0]
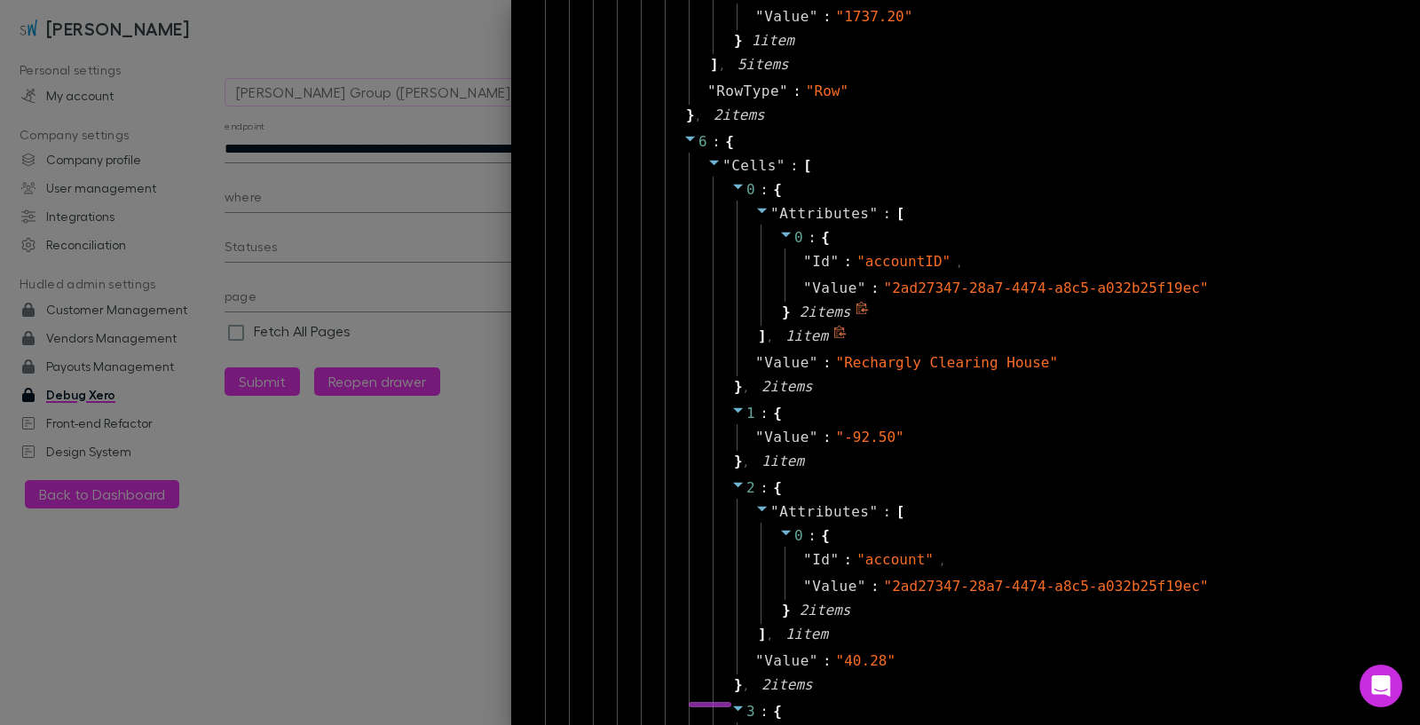
click at [779, 237] on icon at bounding box center [786, 234] width 14 height 14
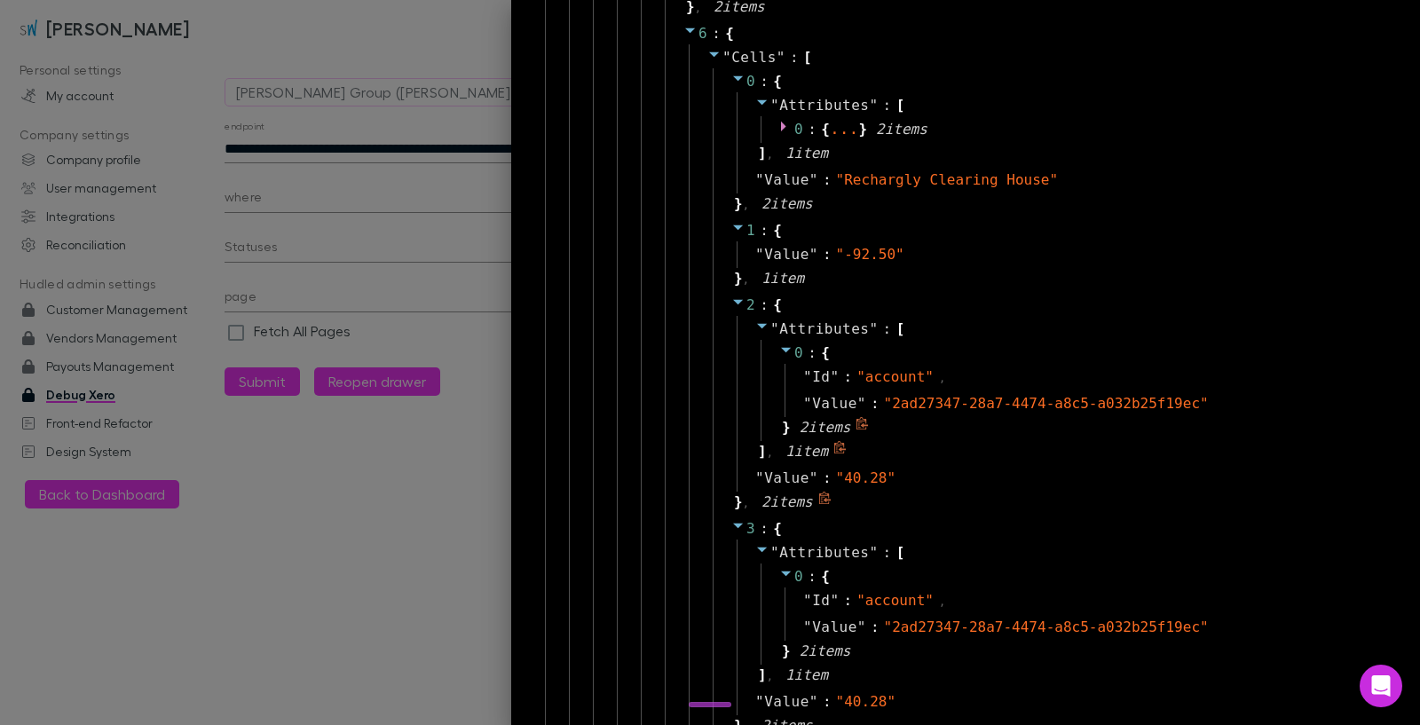
scroll to position [6703, 0]
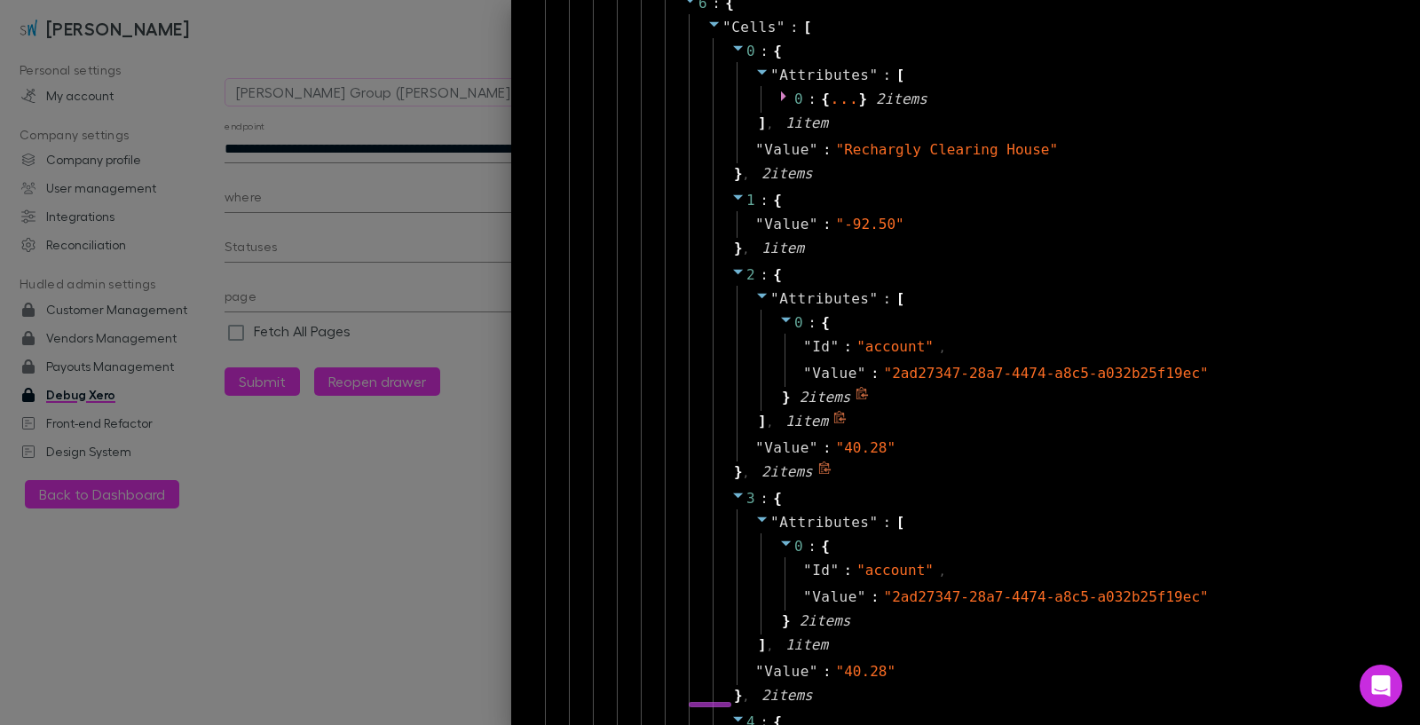
click at [779, 313] on icon at bounding box center [786, 319] width 14 height 14
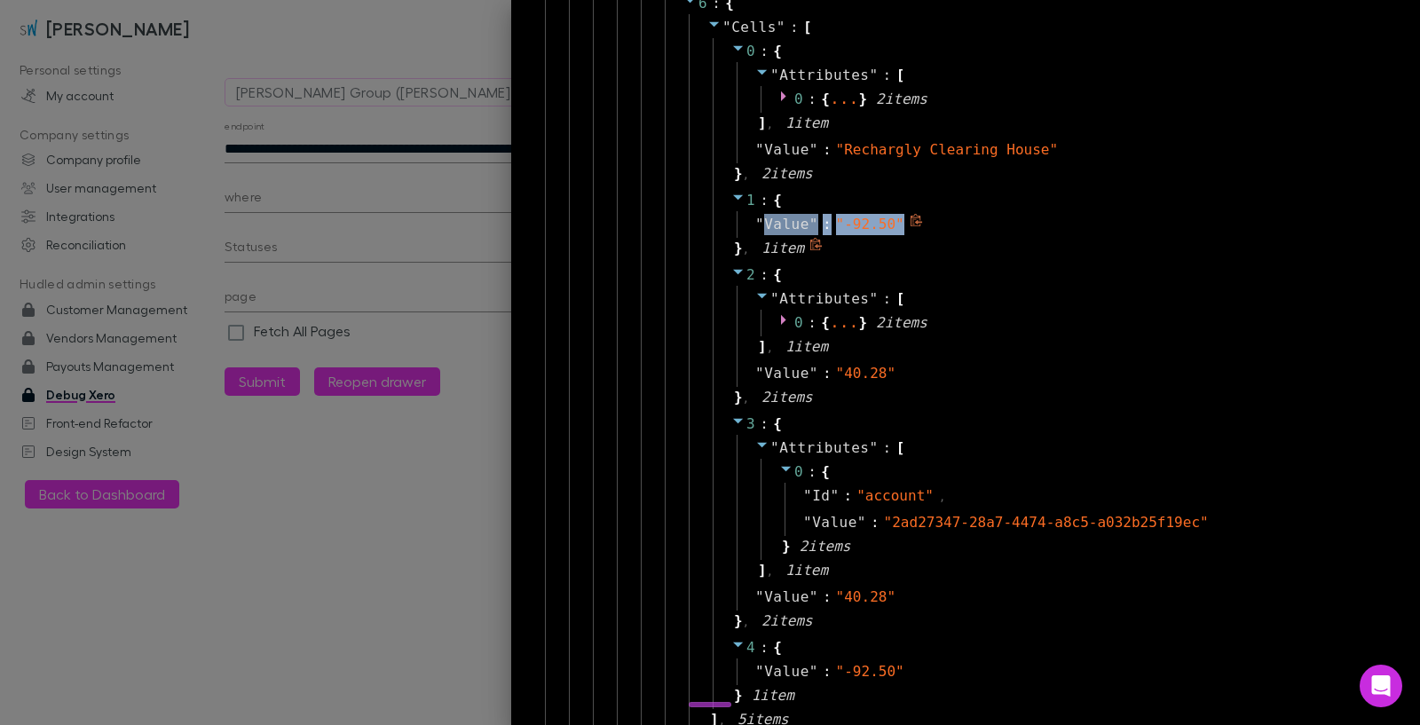
drag, startPoint x: 747, startPoint y: 231, endPoint x: 905, endPoint y: 227, distance: 158.0
click at [905, 227] on div "" Value " : " -92.50 "" at bounding box center [1046, 224] width 619 height 27
click at [757, 443] on icon at bounding box center [762, 445] width 10 height 5
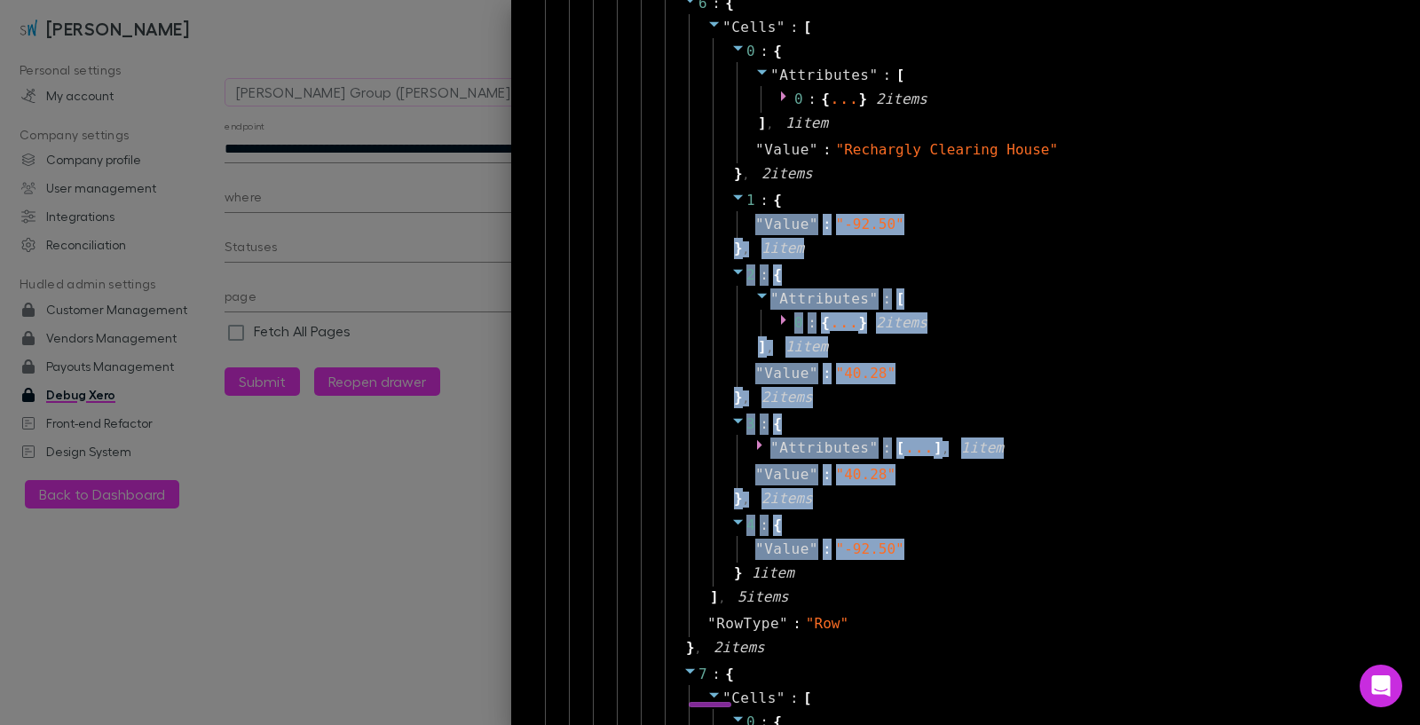
drag, startPoint x: 970, startPoint y: 547, endPoint x: 674, endPoint y: 224, distance: 438.4
click at [683, 224] on div "" Cells " : [ 0 : { " Attributes " : [ 0 : { ... } 2 item s ] , 1 item " Value …" at bounding box center [1024, 325] width 682 height 623
click at [987, 240] on div "1 : { " Value " : " -92.50 " } , 1 item" at bounding box center [1037, 224] width 648 height 75
